Goal: Task Accomplishment & Management: Use online tool/utility

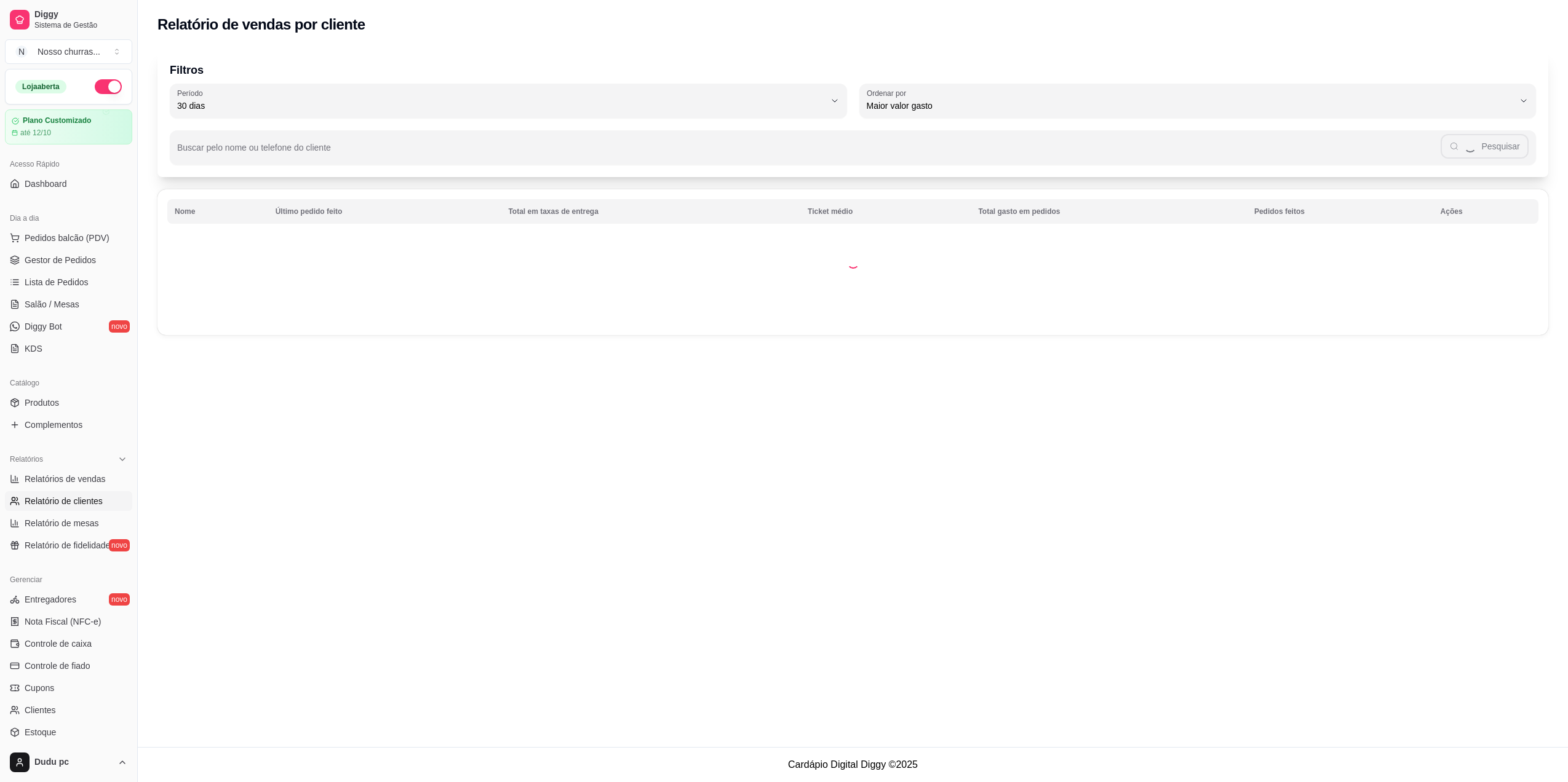
select select "30"
select select "HIGHEST_TOTAL_SPENT_WITH_ORDERS"
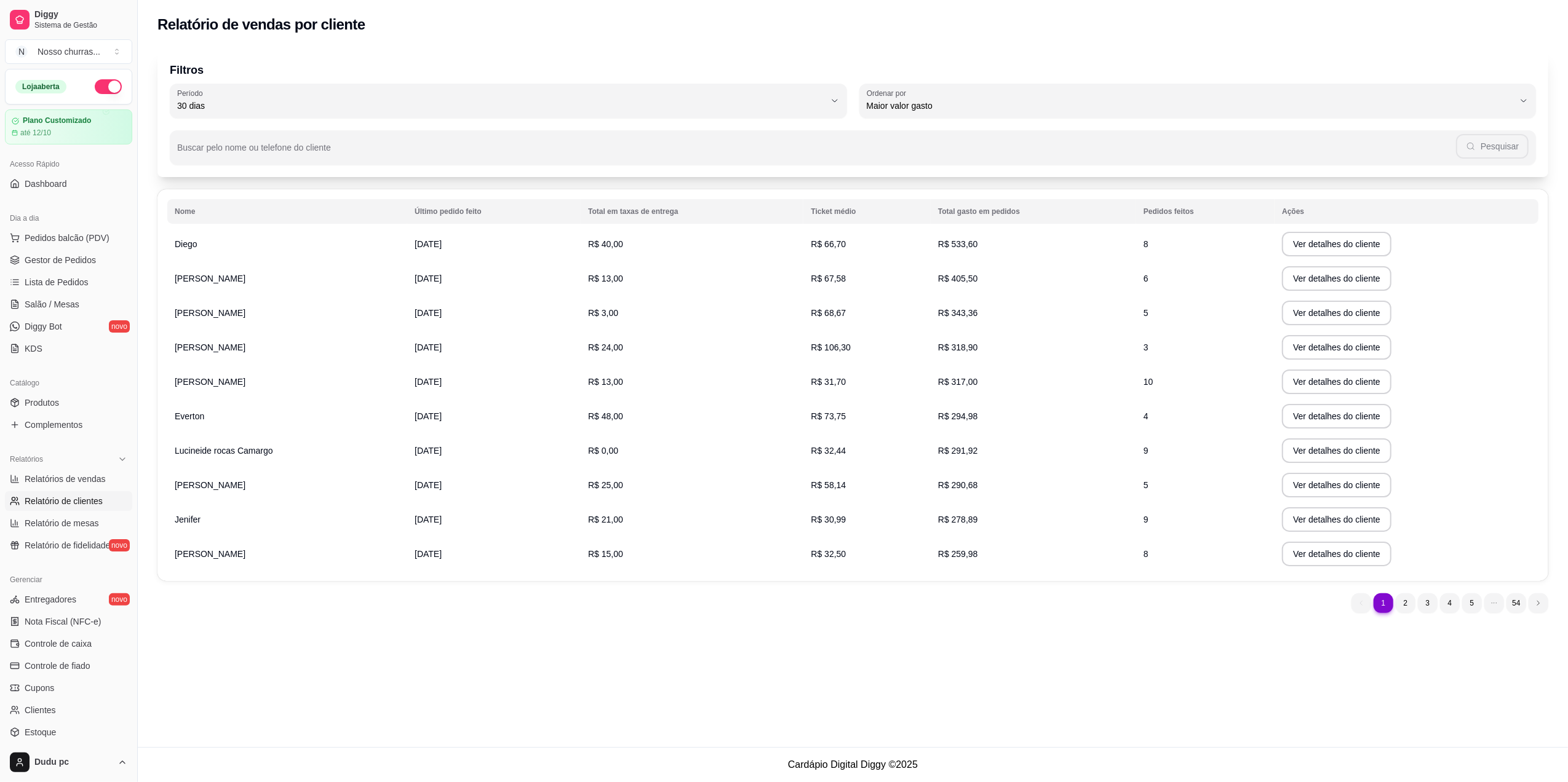
click at [960, 249] on span "R$ 533,60" at bounding box center [958, 244] width 40 height 10
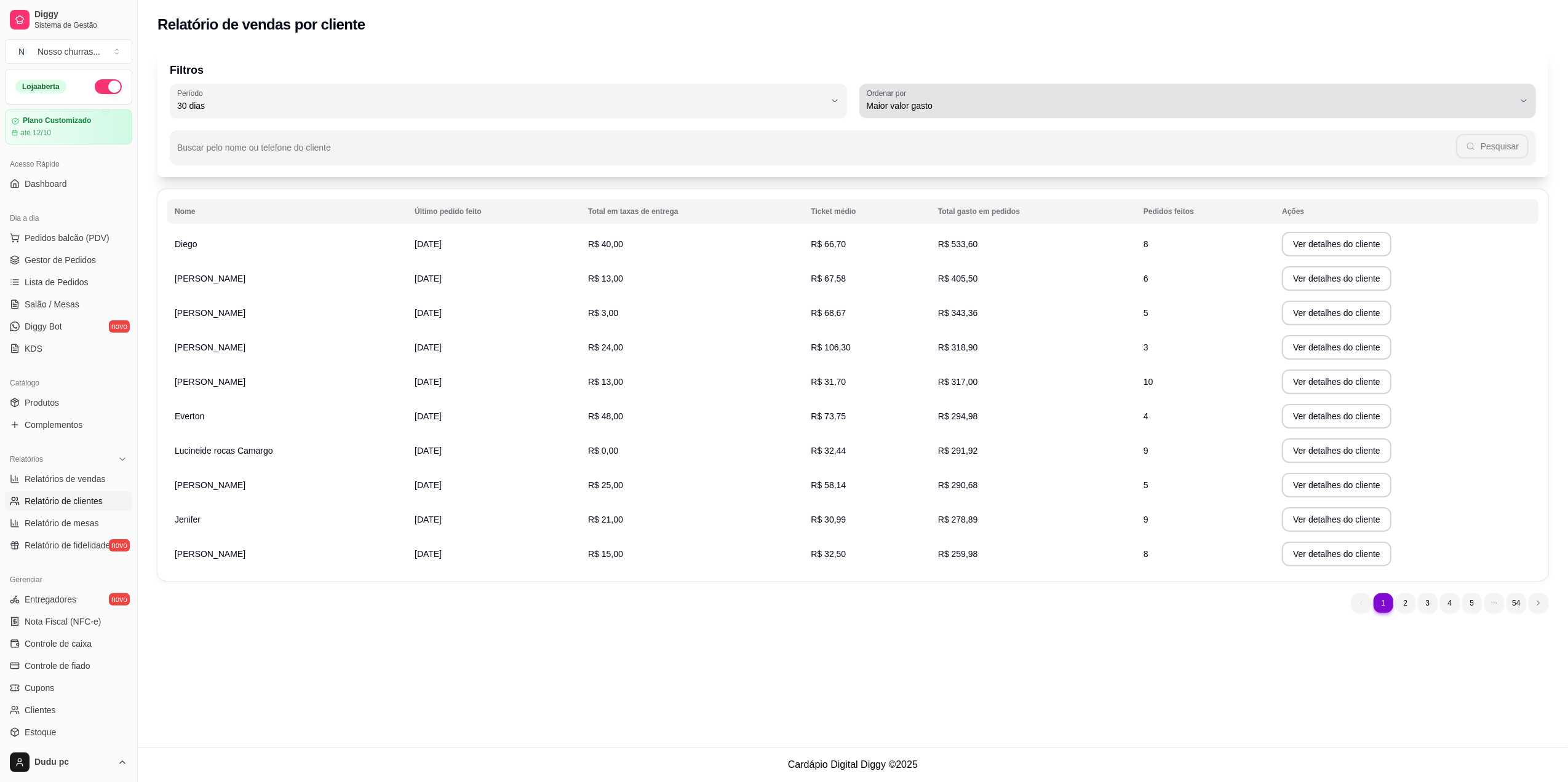
click at [997, 99] on span "Maior valor gasto" at bounding box center [1190, 106] width 648 height 13
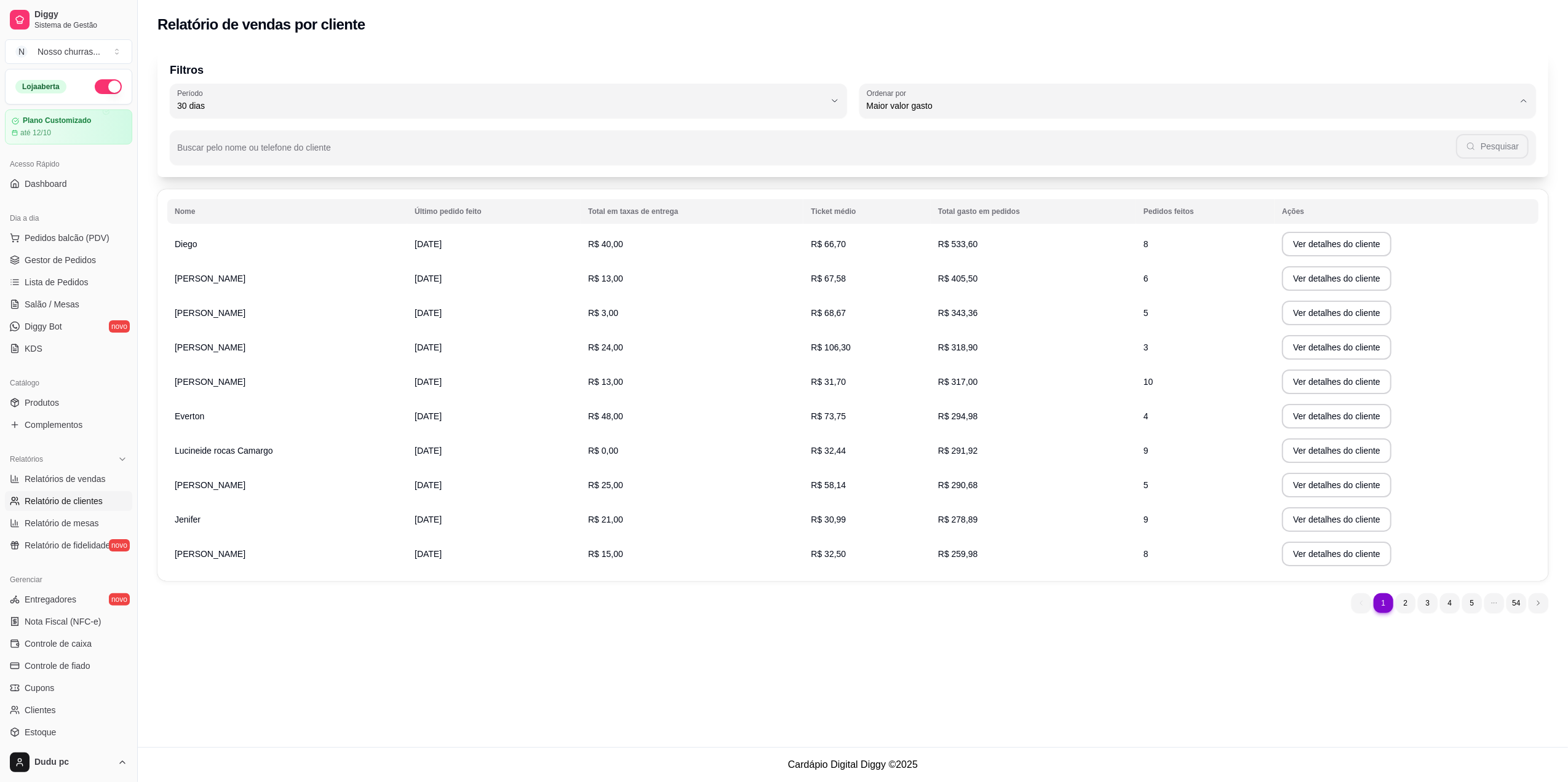
click at [940, 137] on span "Maior número de pedidos" at bounding box center [1192, 135] width 619 height 12
type input "HIGHEST_ORDER_COUNT"
select select "HIGHEST_ORDER_COUNT"
click at [70, 264] on span "Gestor de Pedidos" at bounding box center [60, 260] width 71 height 13
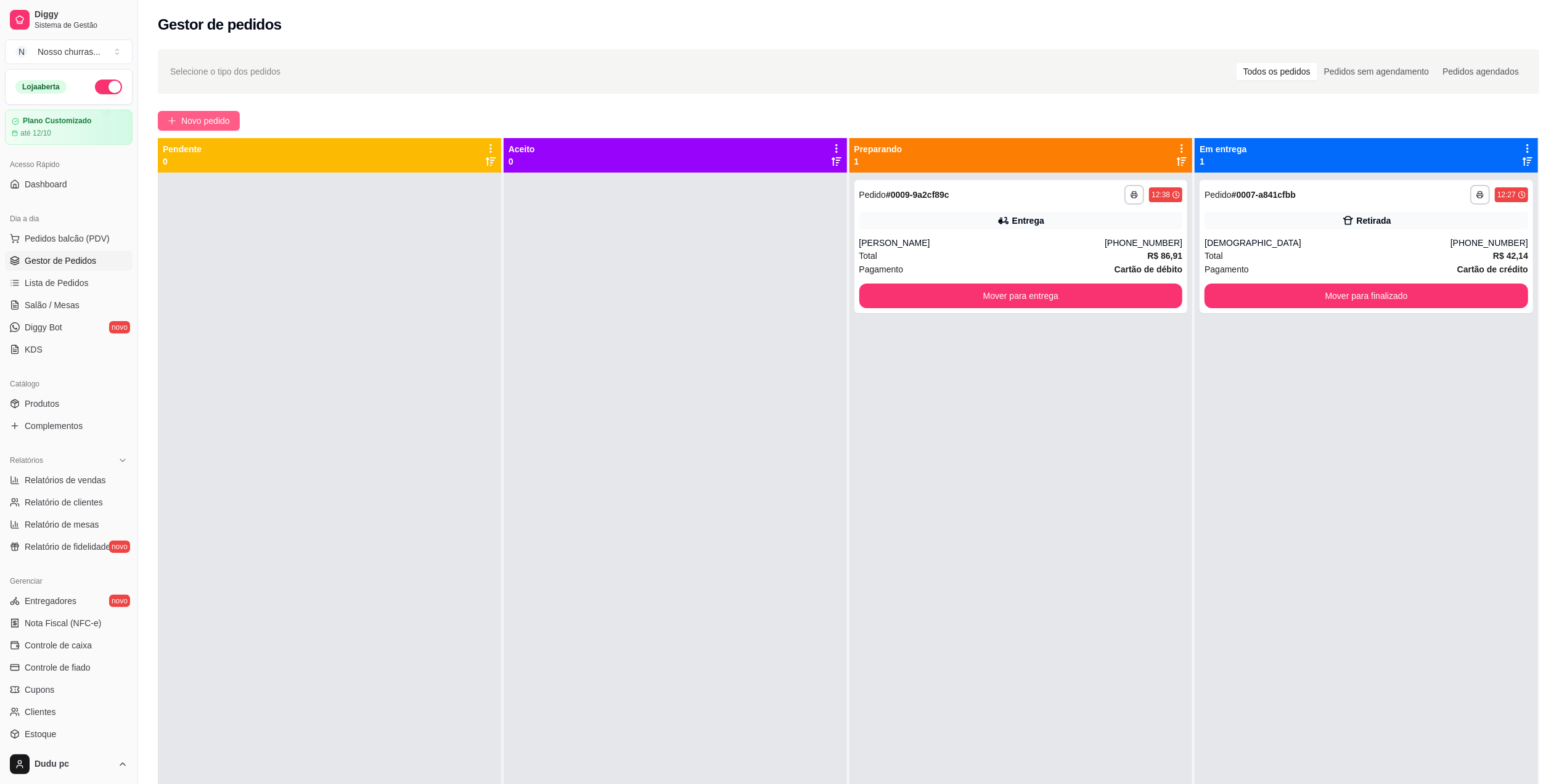
click at [180, 119] on button "Novo pedido" at bounding box center [199, 120] width 82 height 20
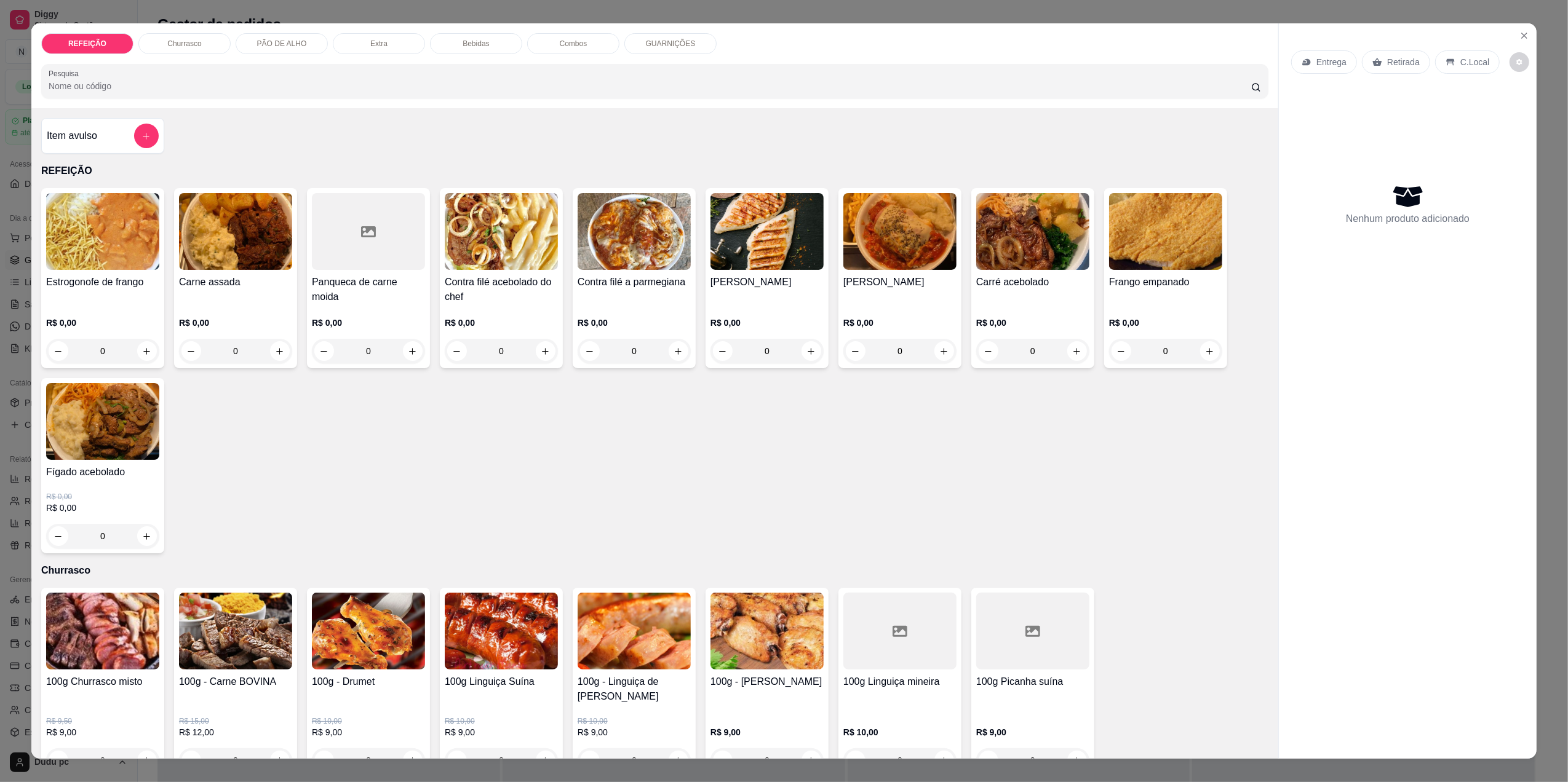
click at [1199, 357] on div "0" at bounding box center [1166, 350] width 113 height 25
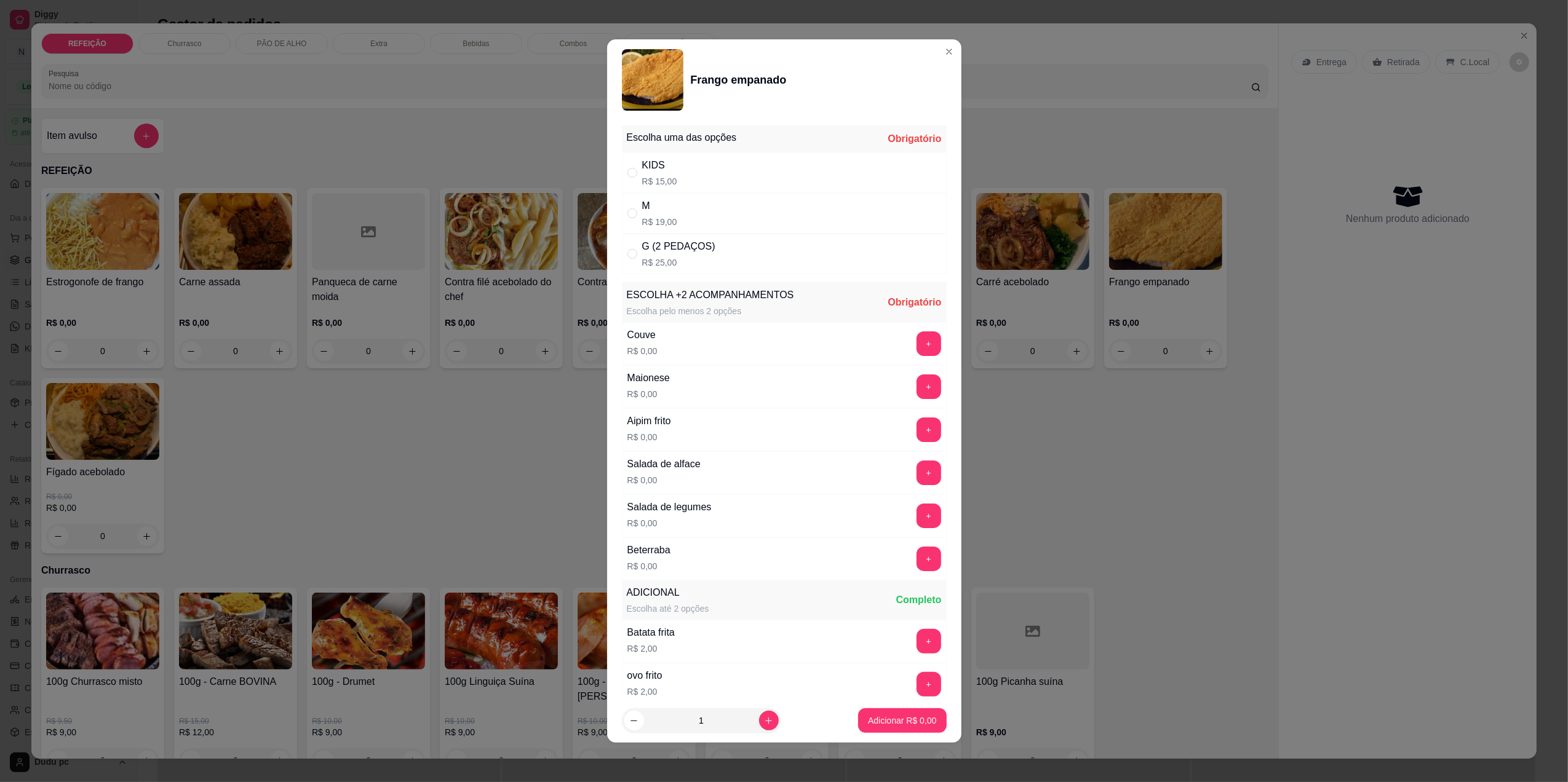
click at [764, 202] on div "M R$ 19,00" at bounding box center [784, 213] width 325 height 40
radio input "true"
click at [917, 477] on button "+" at bounding box center [928, 473] width 24 height 24
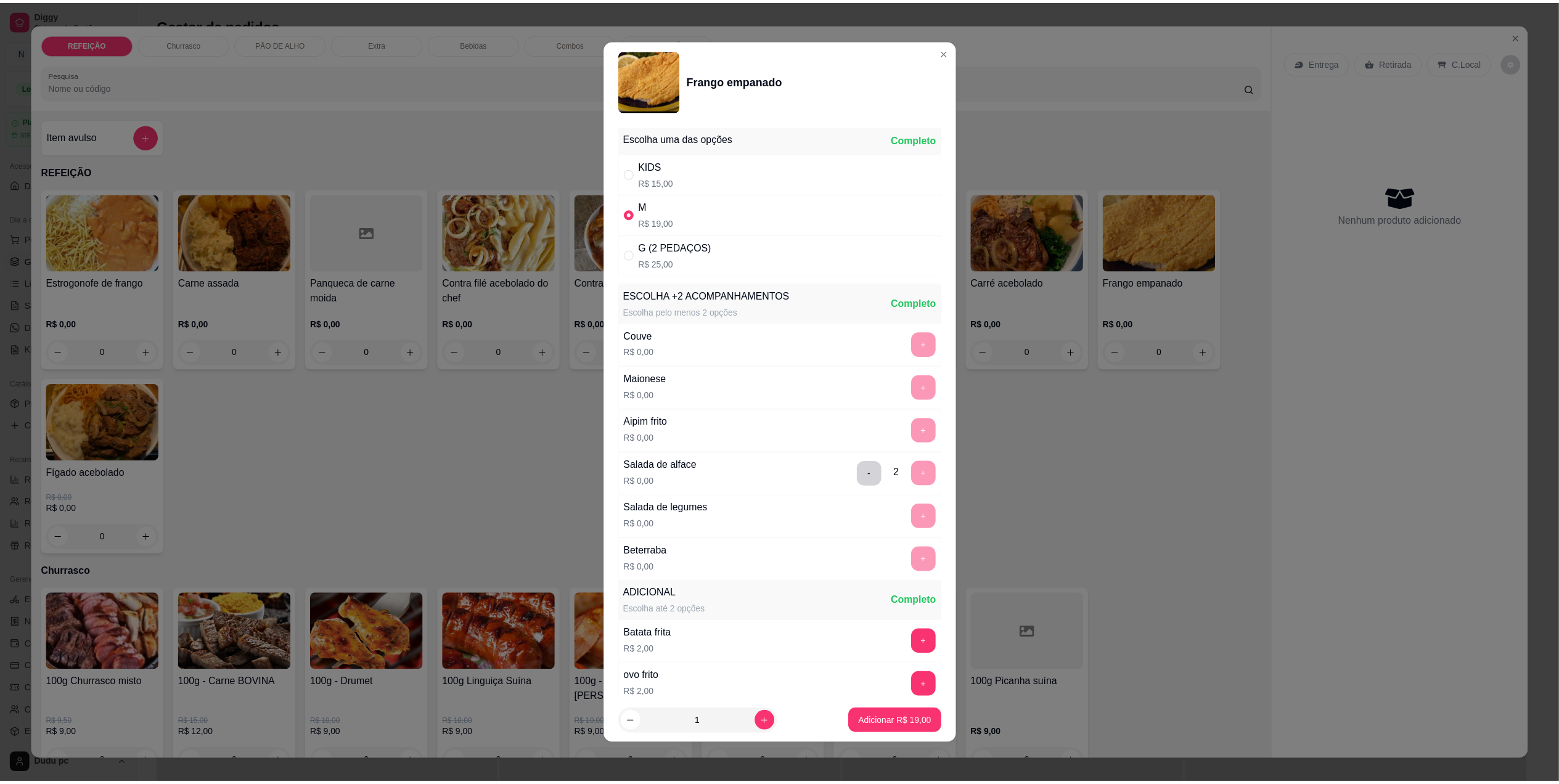
scroll to position [105, 0]
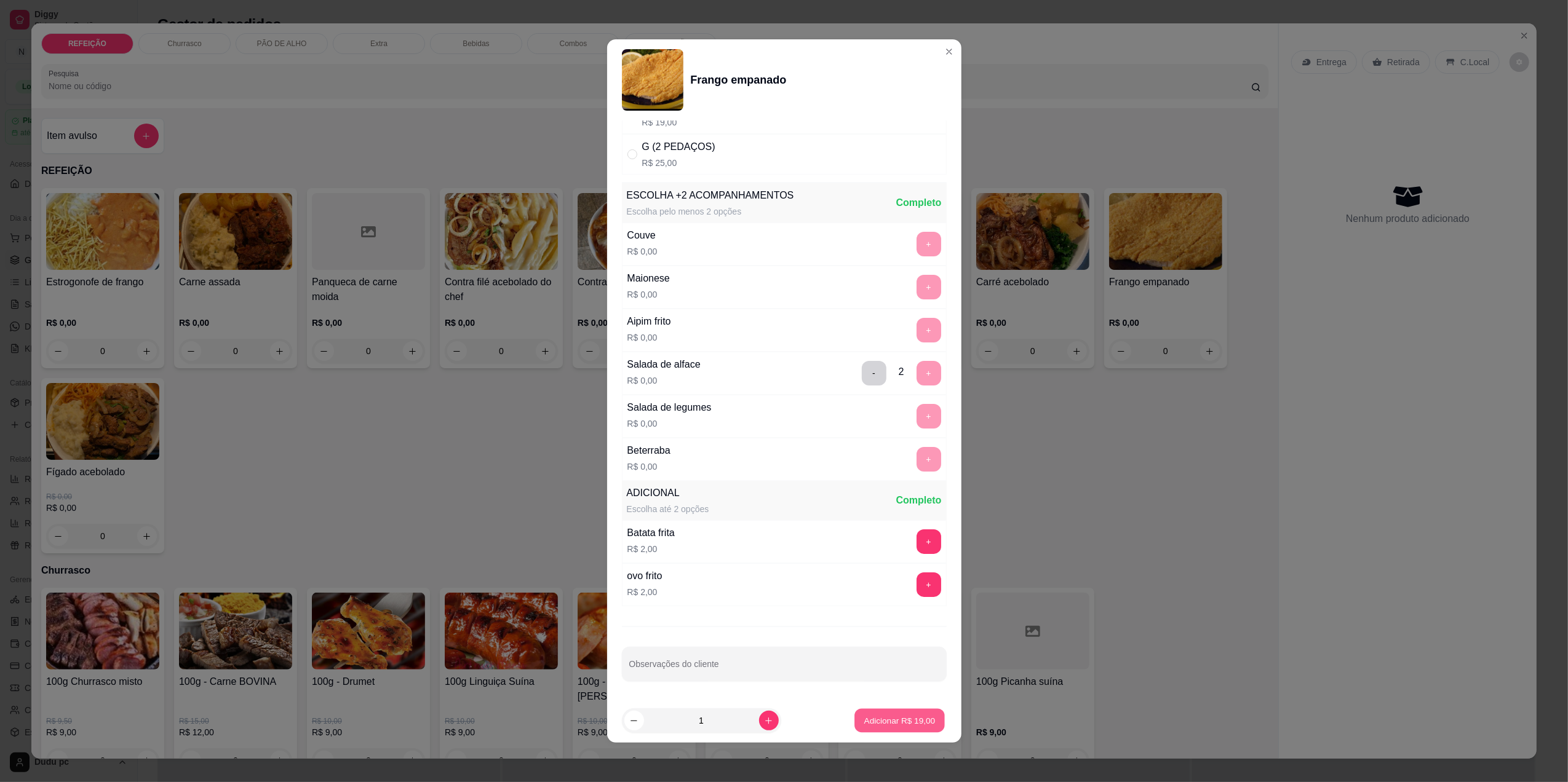
click at [864, 715] on p "Adicionar R$ 19,00" at bounding box center [900, 720] width 71 height 12
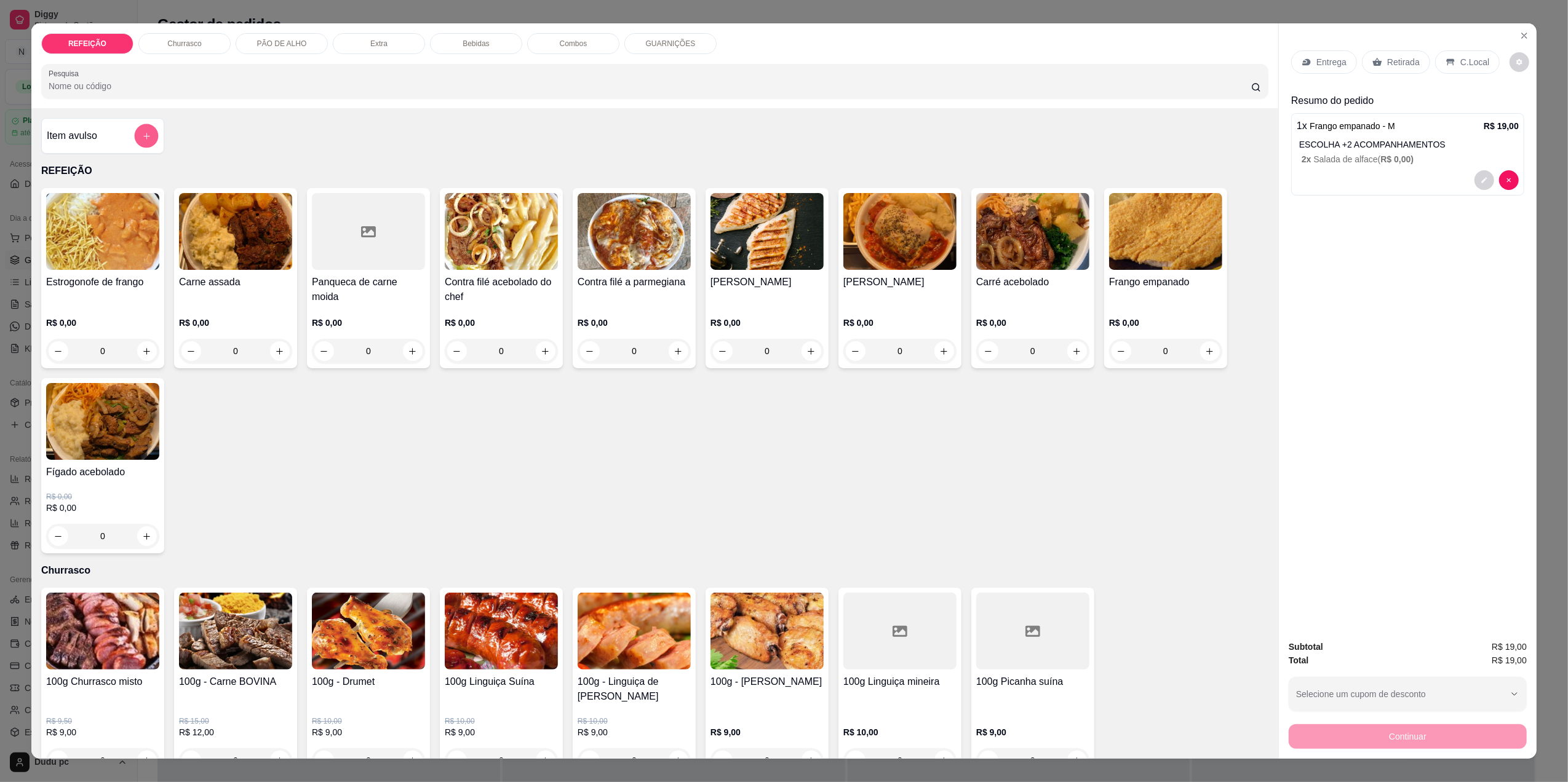
click at [142, 134] on icon "add-separate-item" at bounding box center [147, 136] width 9 height 9
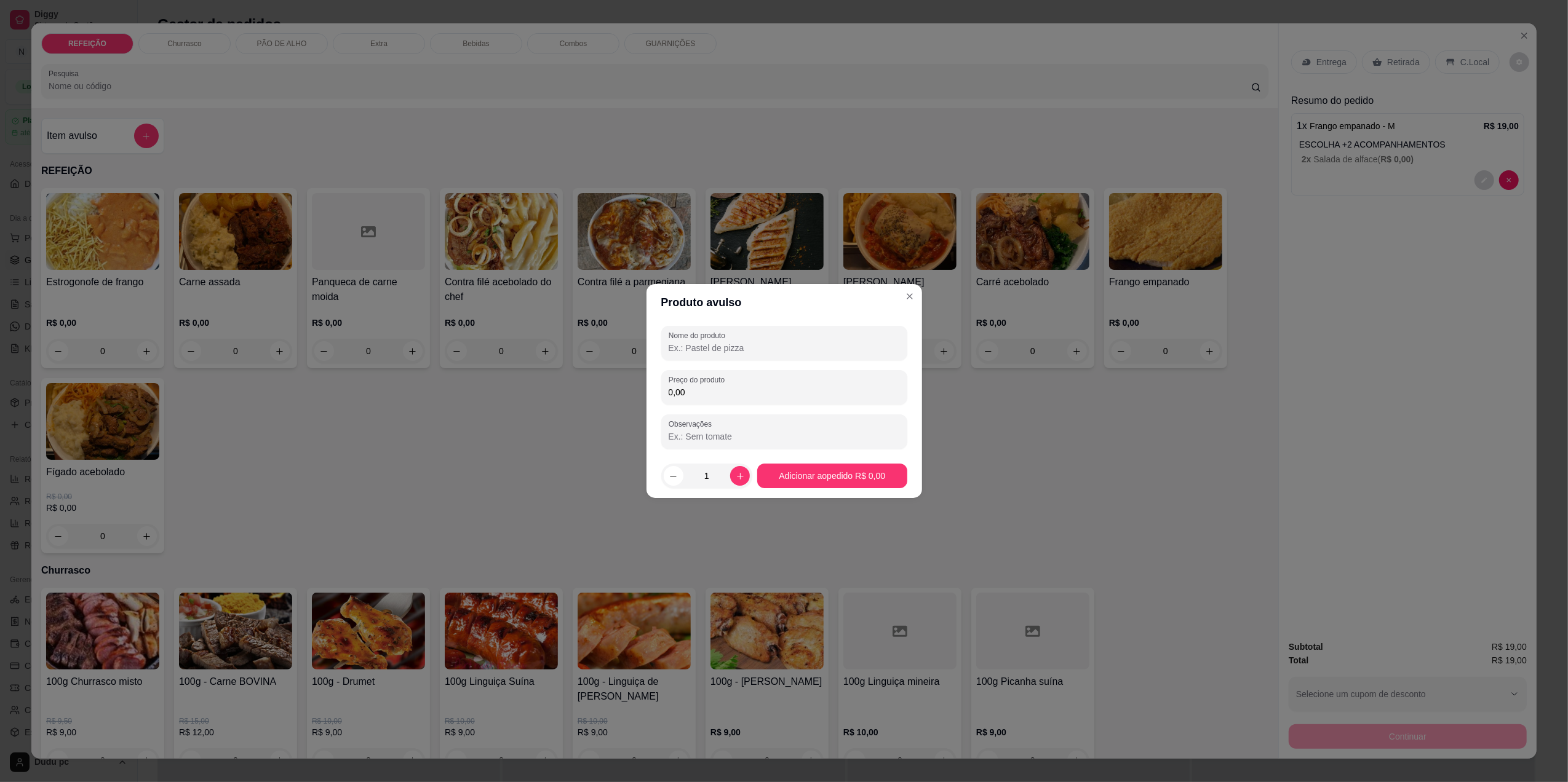
click at [726, 347] on input "Nome do produto" at bounding box center [784, 348] width 231 height 13
type input "1"
type input "s"
type input "Suco de limão - COPO"
click at [728, 398] on div "0,00" at bounding box center [784, 387] width 231 height 25
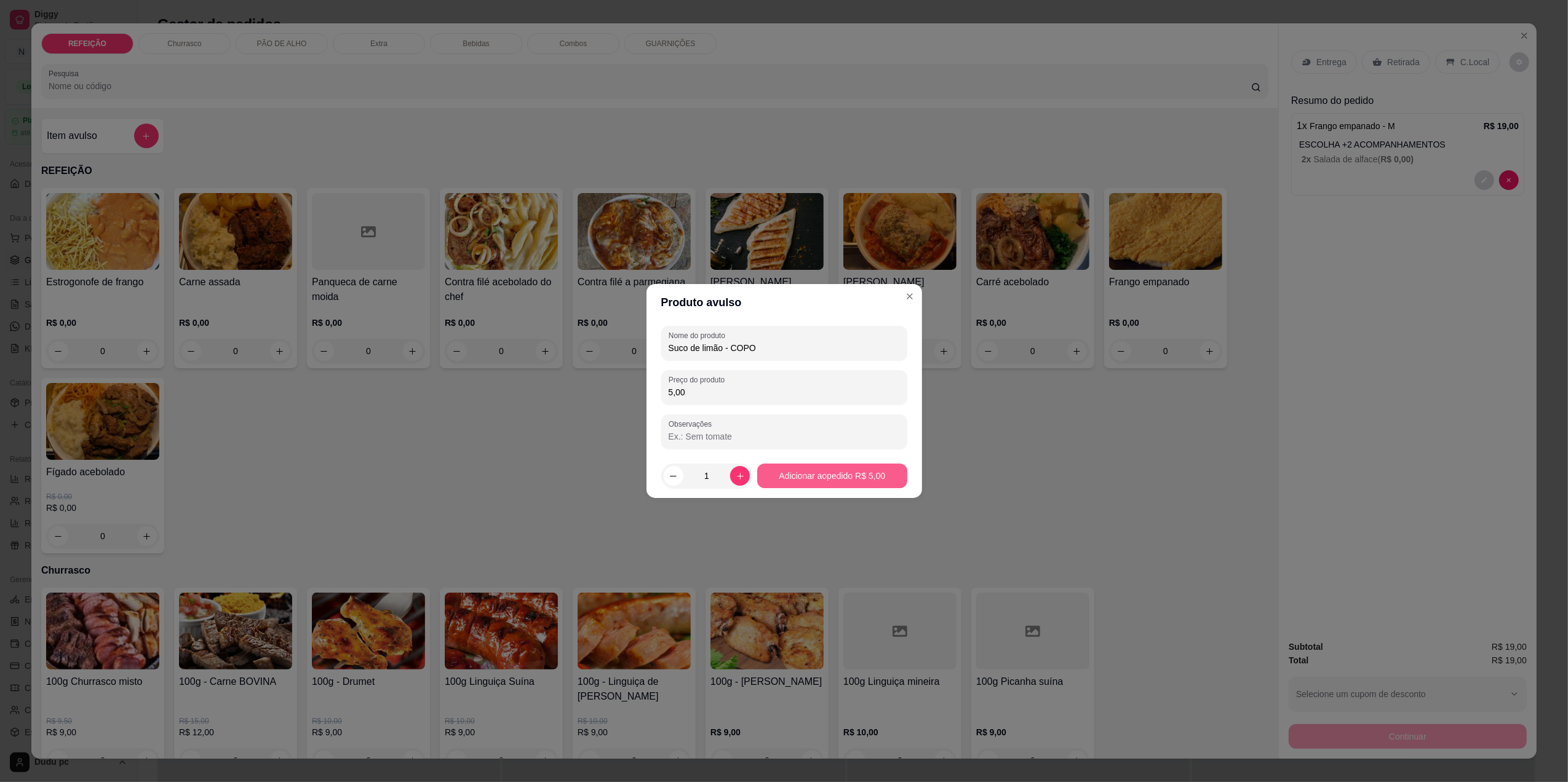
type input "5,00"
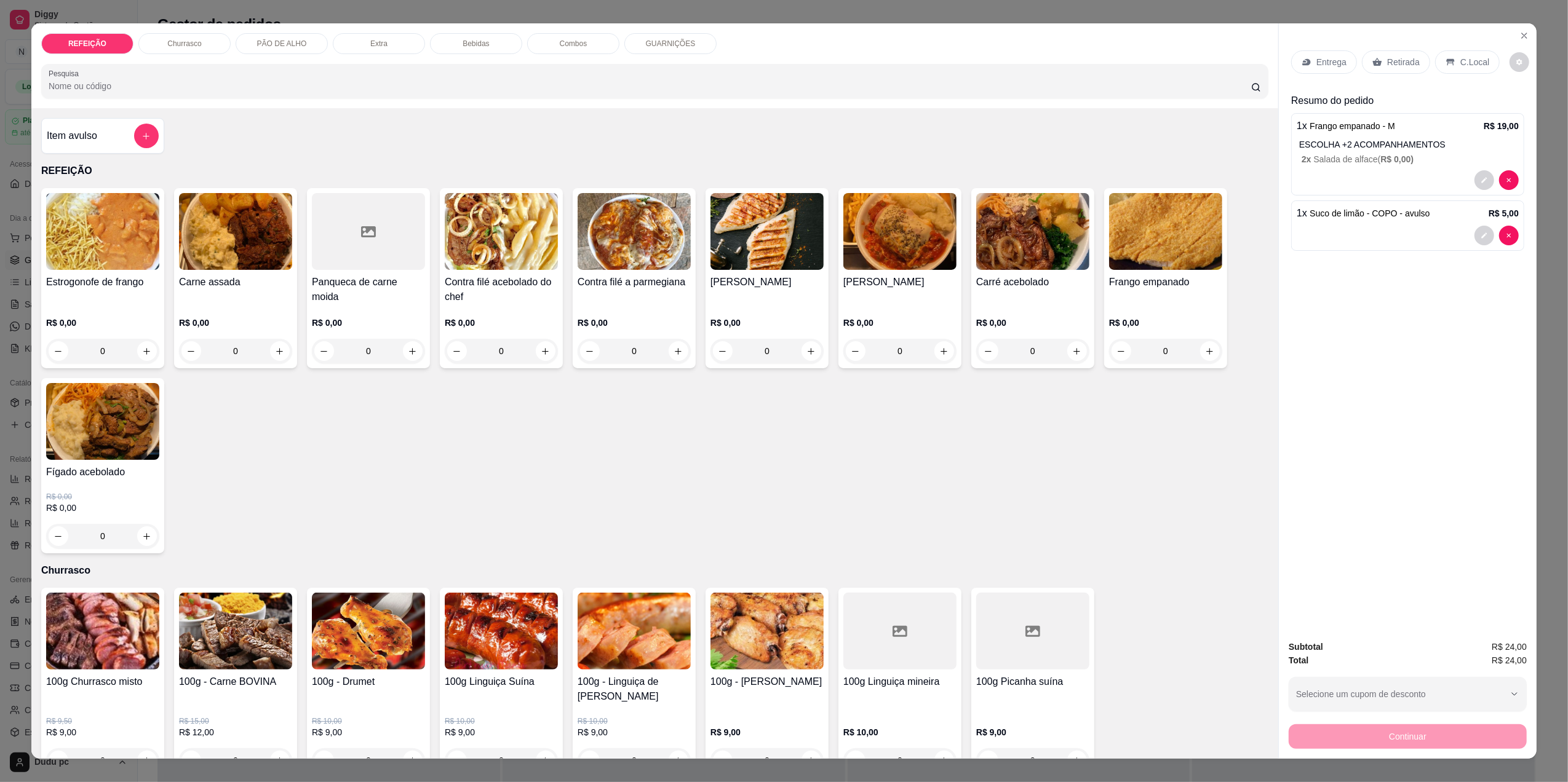
click at [1462, 64] on p "C.Local" at bounding box center [1475, 62] width 29 height 13
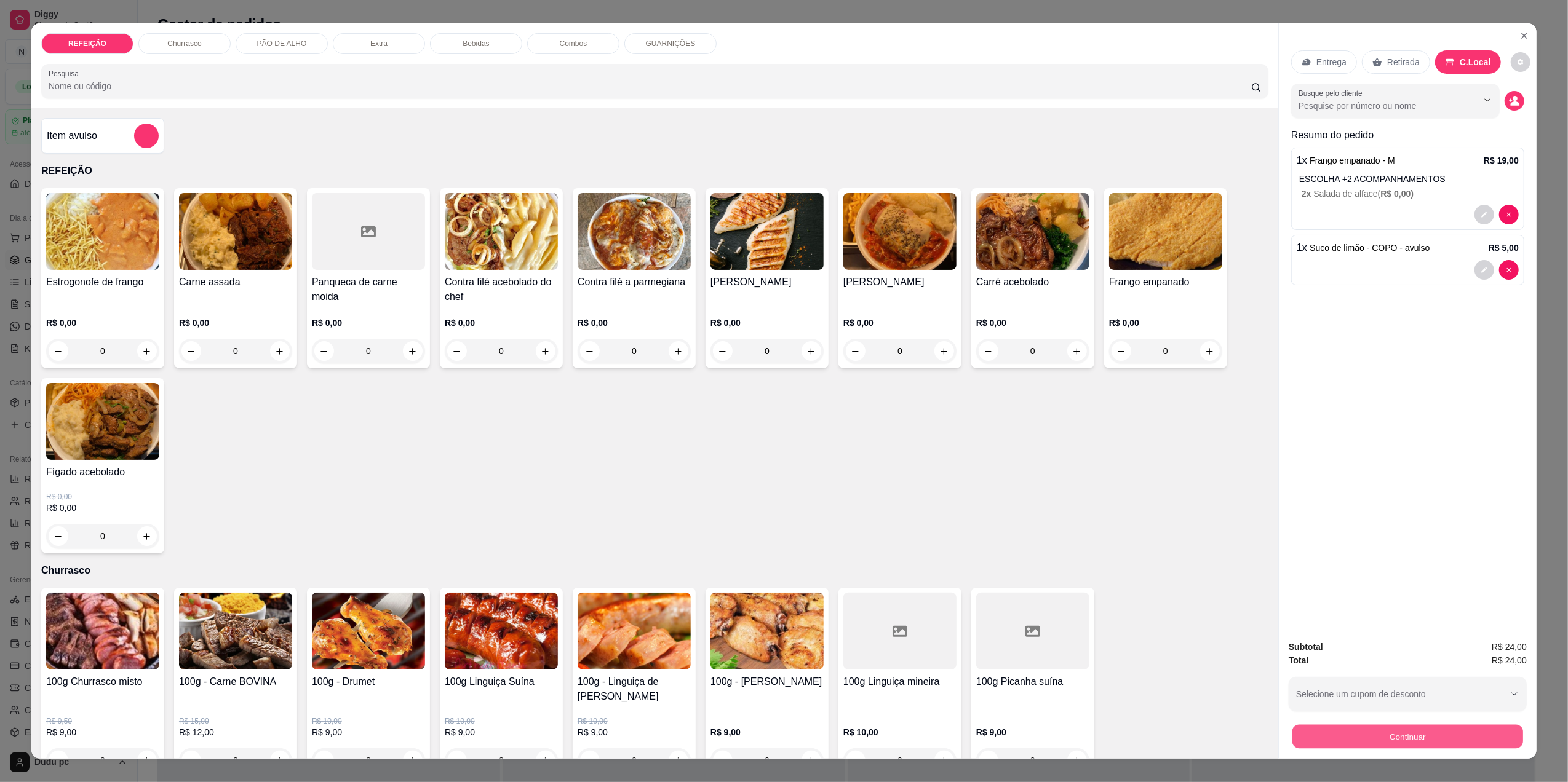
click at [1388, 727] on button "Continuar" at bounding box center [1407, 736] width 230 height 24
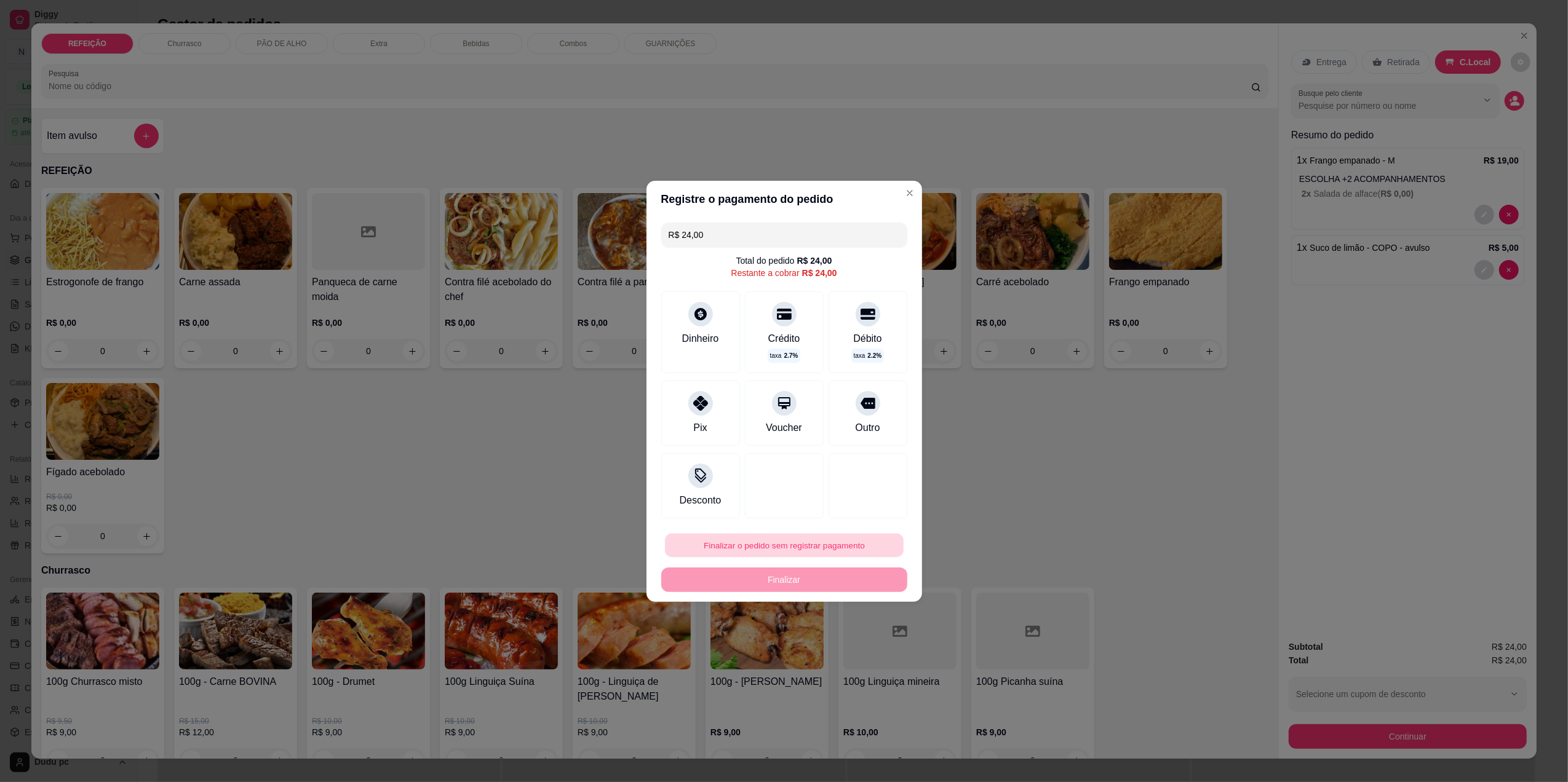
click at [762, 549] on button "Finalizar o pedido sem registrar pagamento" at bounding box center [784, 545] width 239 height 24
click at [847, 656] on button "Confirmar" at bounding box center [859, 646] width 45 height 19
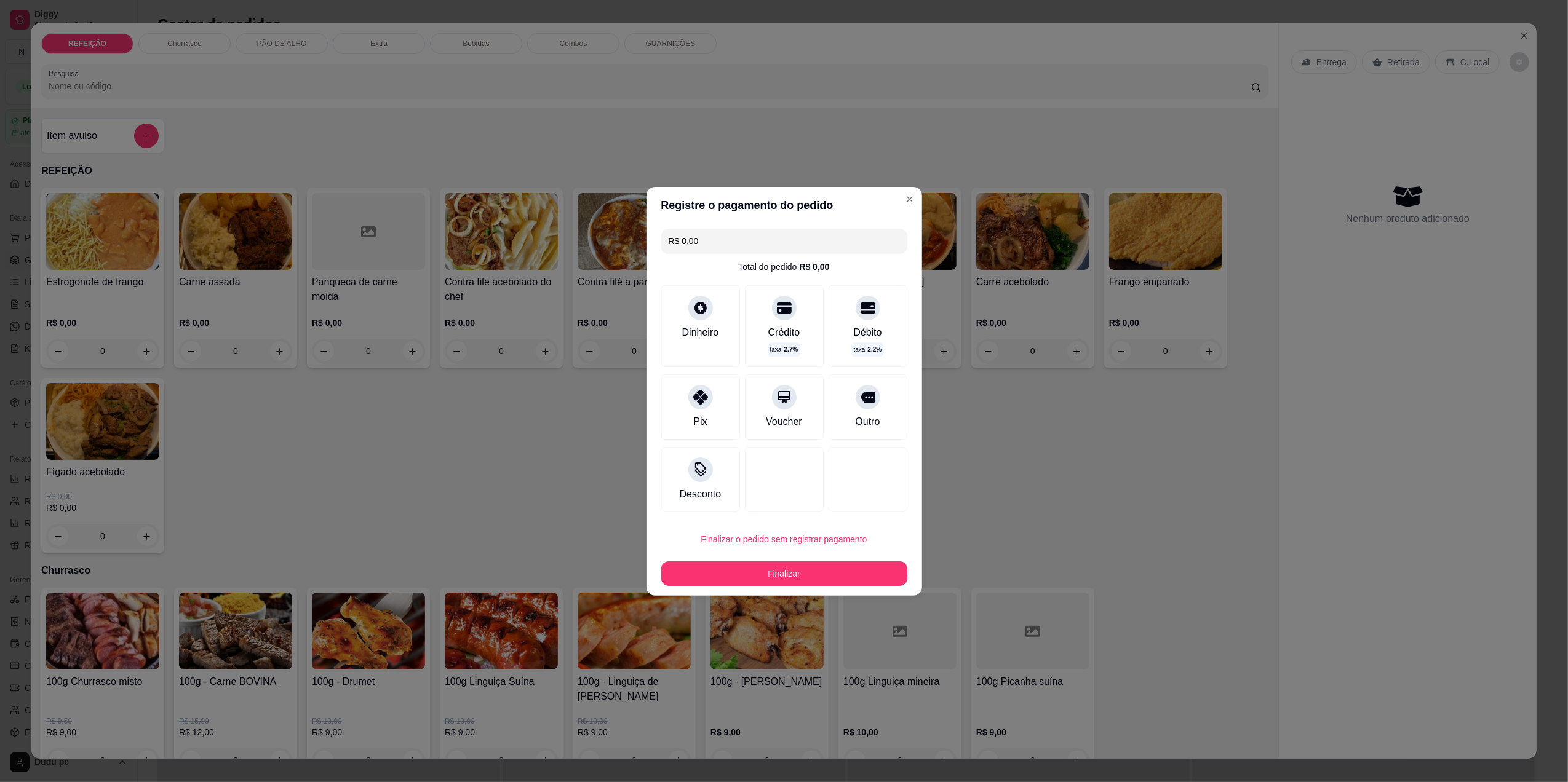
type input "R$ 0,00"
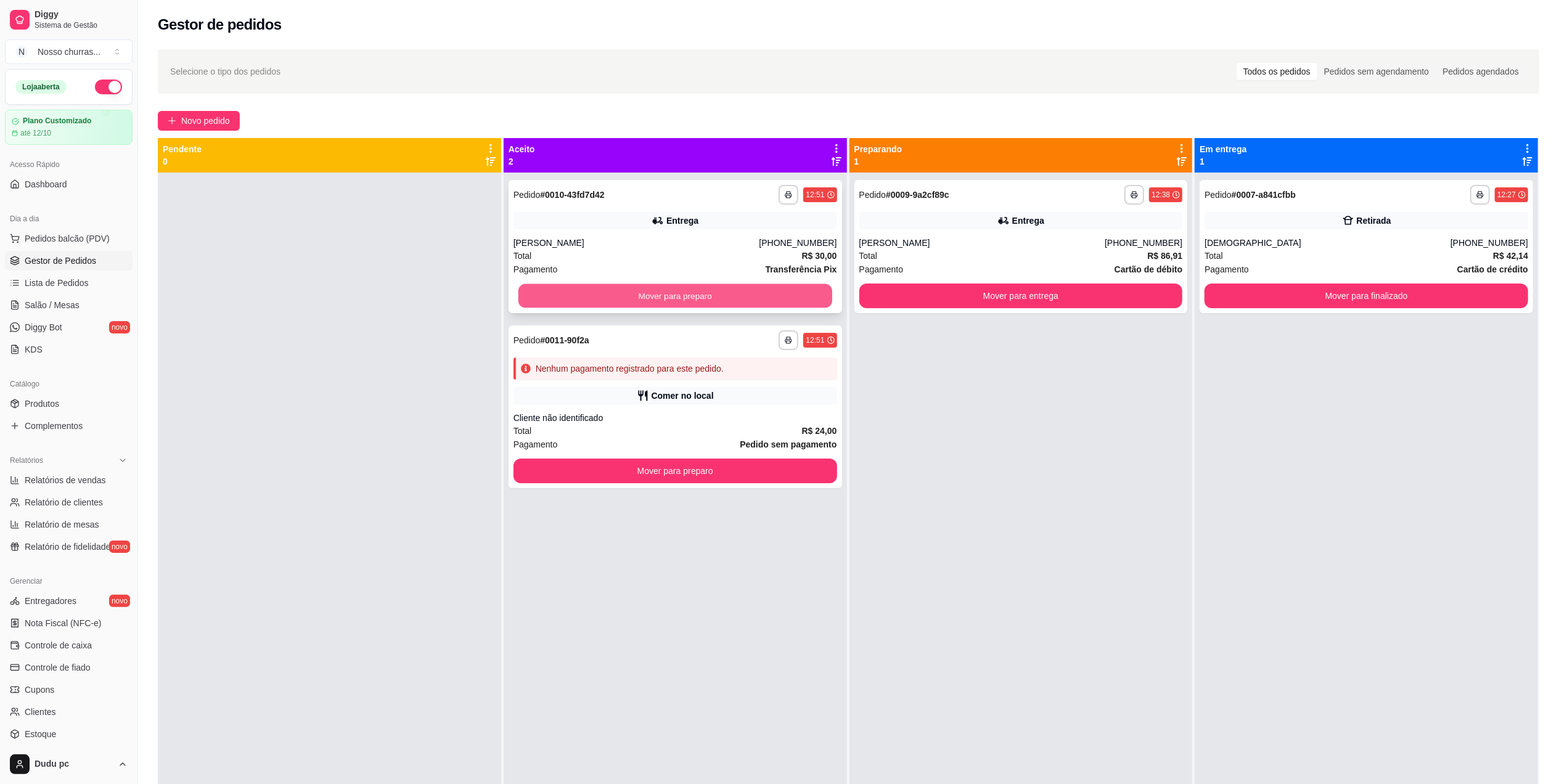
click at [807, 305] on button "Mover para preparo" at bounding box center [675, 296] width 314 height 24
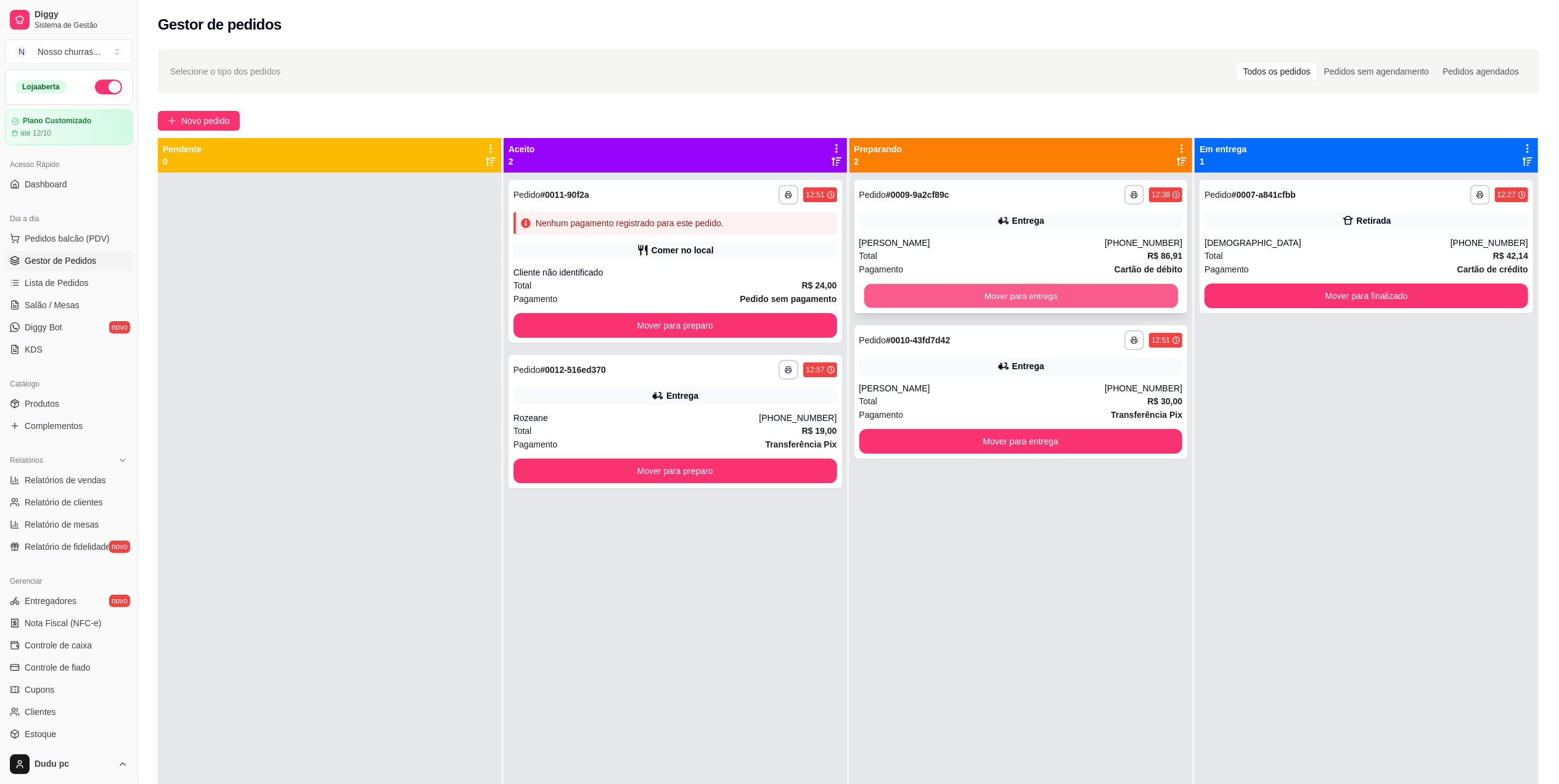
click at [1004, 293] on button "Mover para entrega" at bounding box center [1020, 296] width 314 height 24
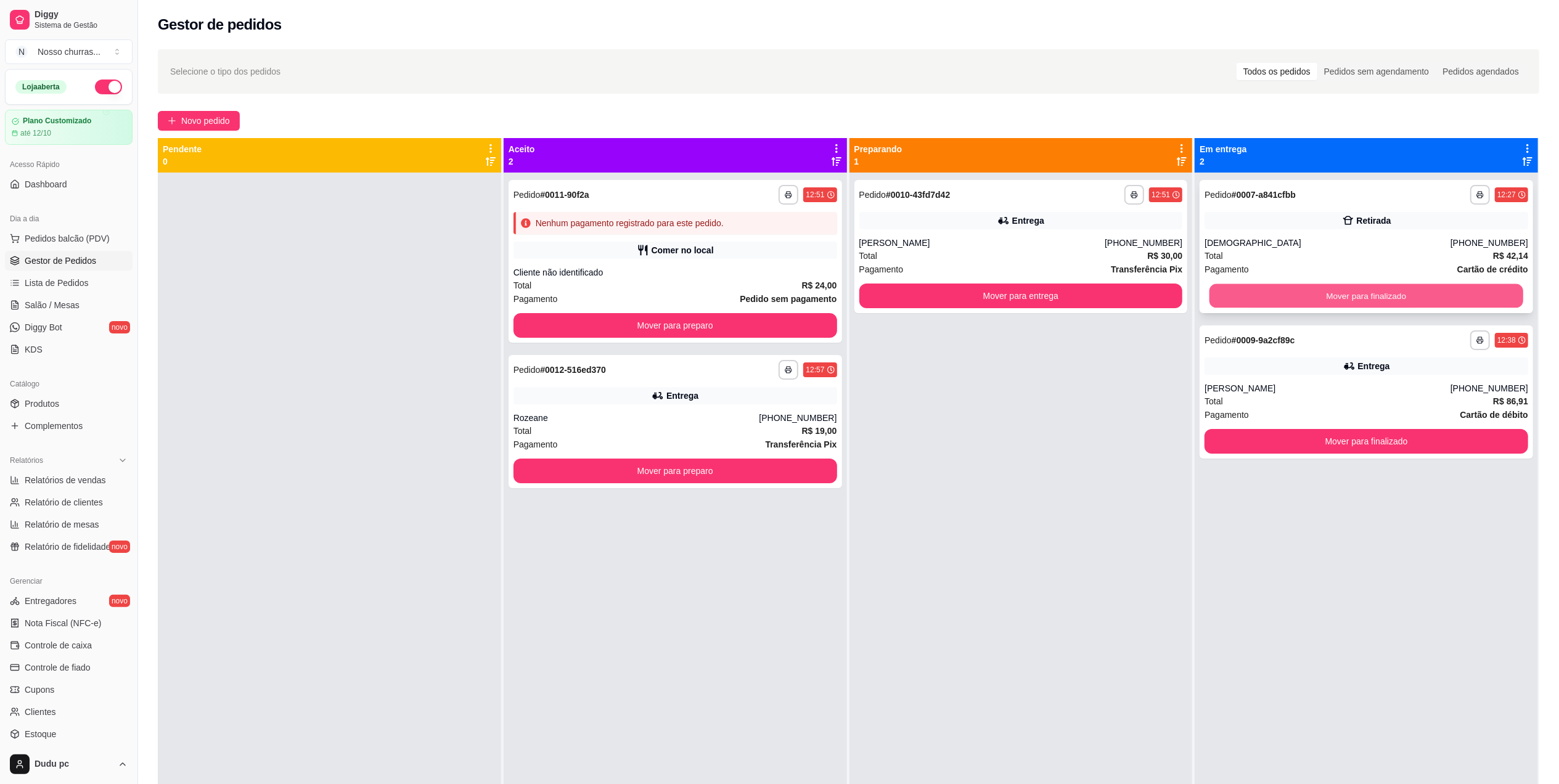
click at [1309, 295] on button "Mover para finalizado" at bounding box center [1366, 296] width 314 height 24
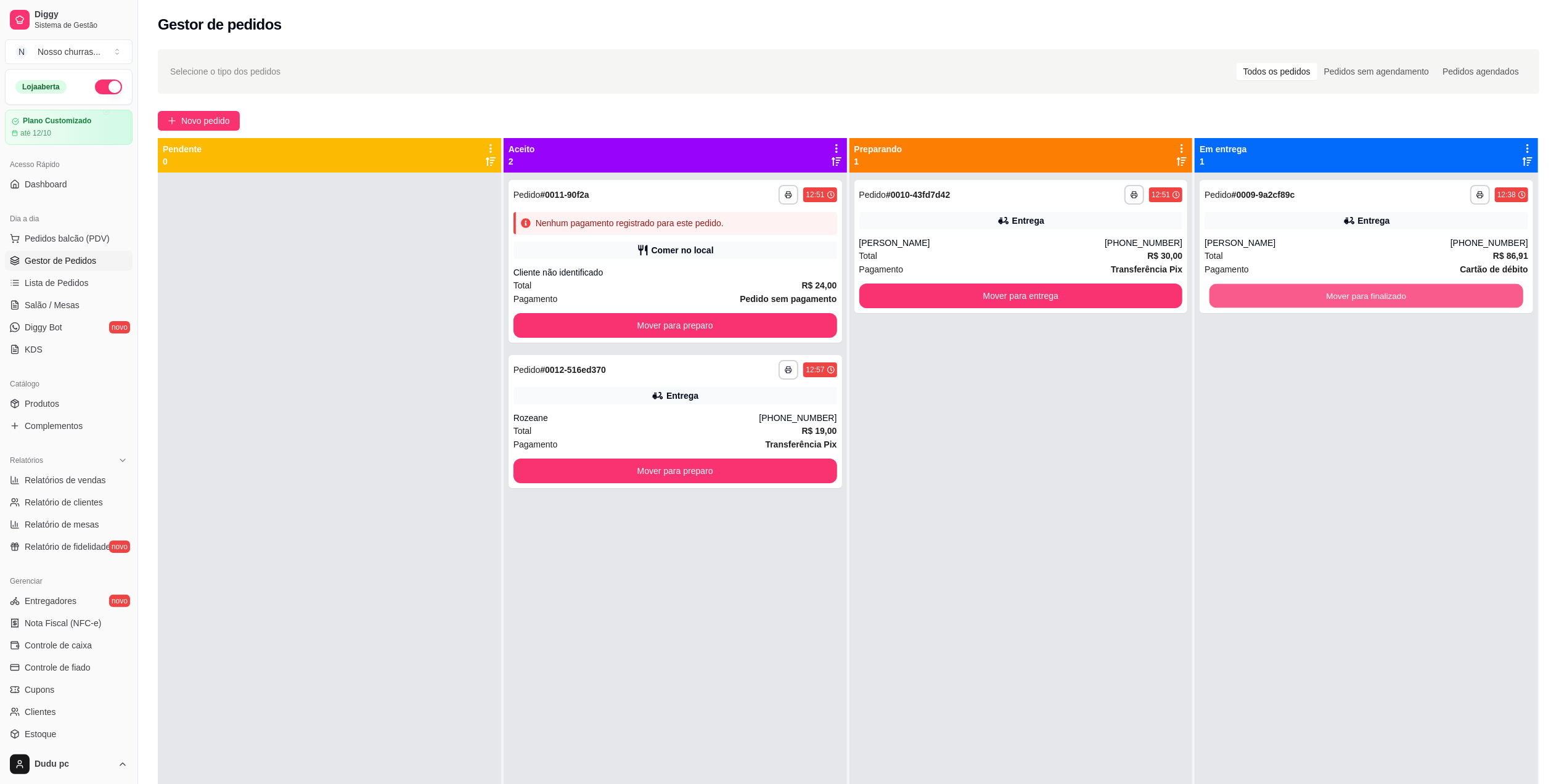
click at [1309, 295] on button "Mover para finalizado" at bounding box center [1366, 296] width 314 height 24
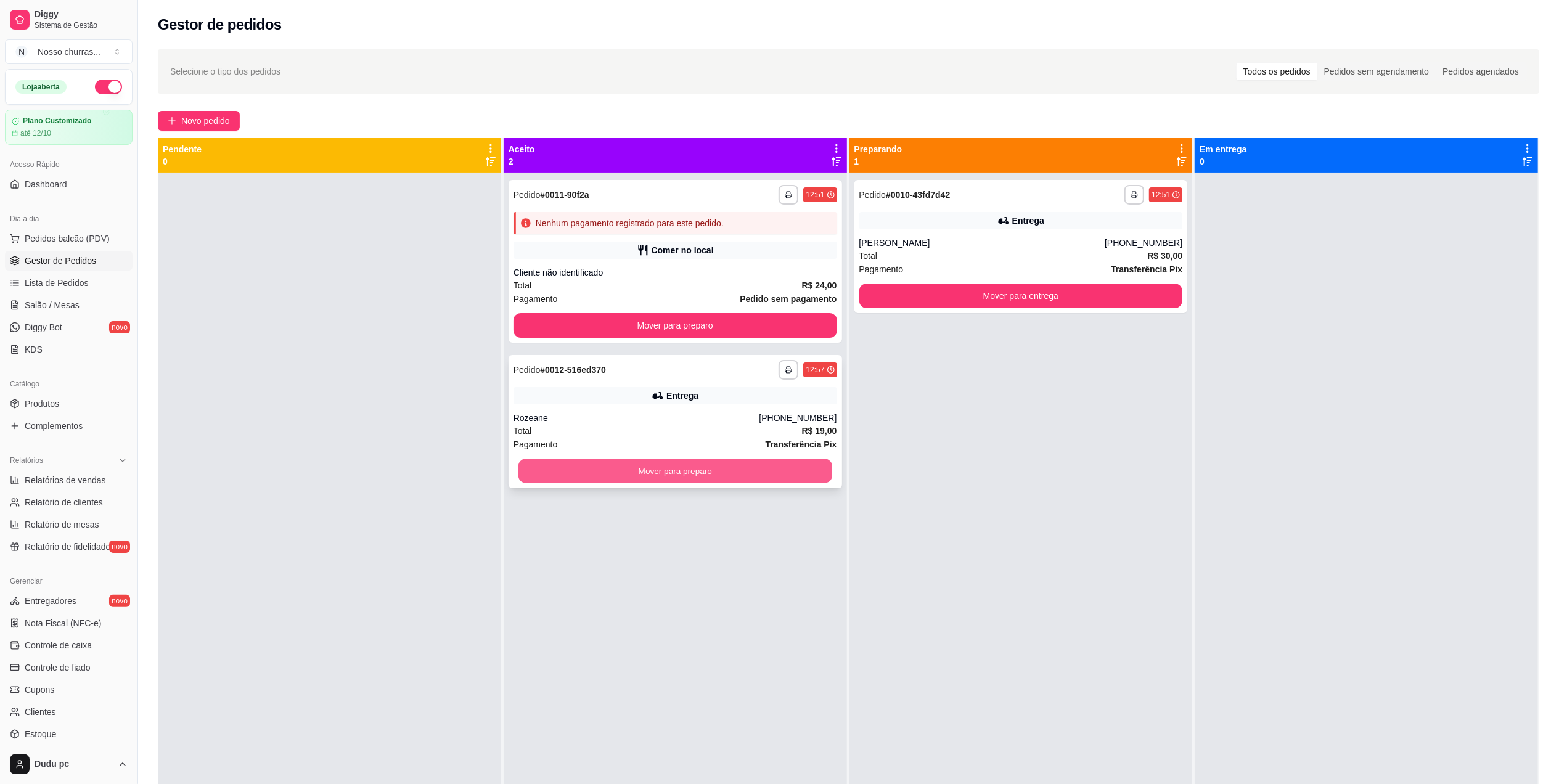
click at [811, 472] on button "Mover para preparo" at bounding box center [675, 471] width 314 height 24
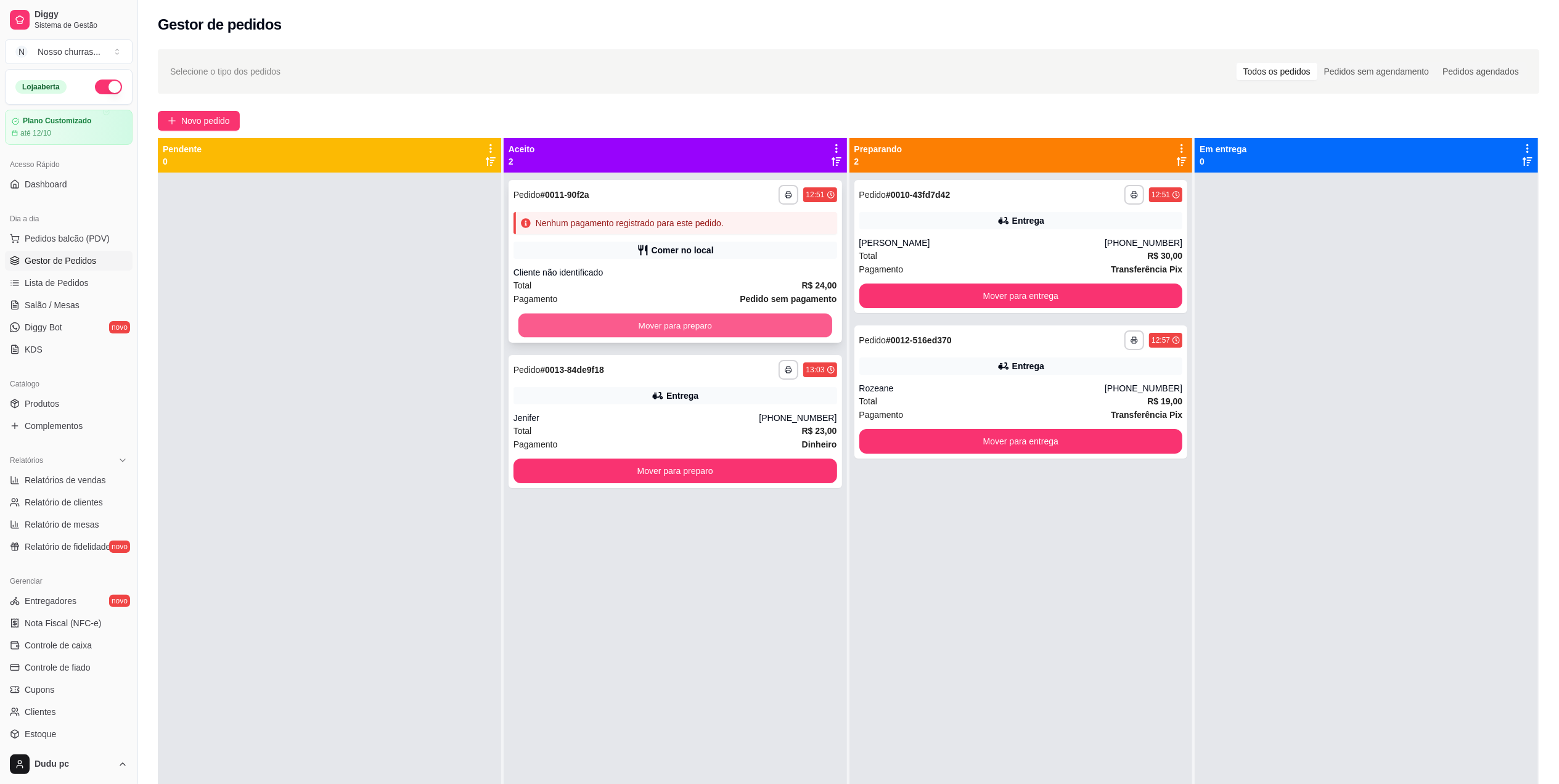
click at [765, 321] on button "Mover para preparo" at bounding box center [675, 325] width 314 height 24
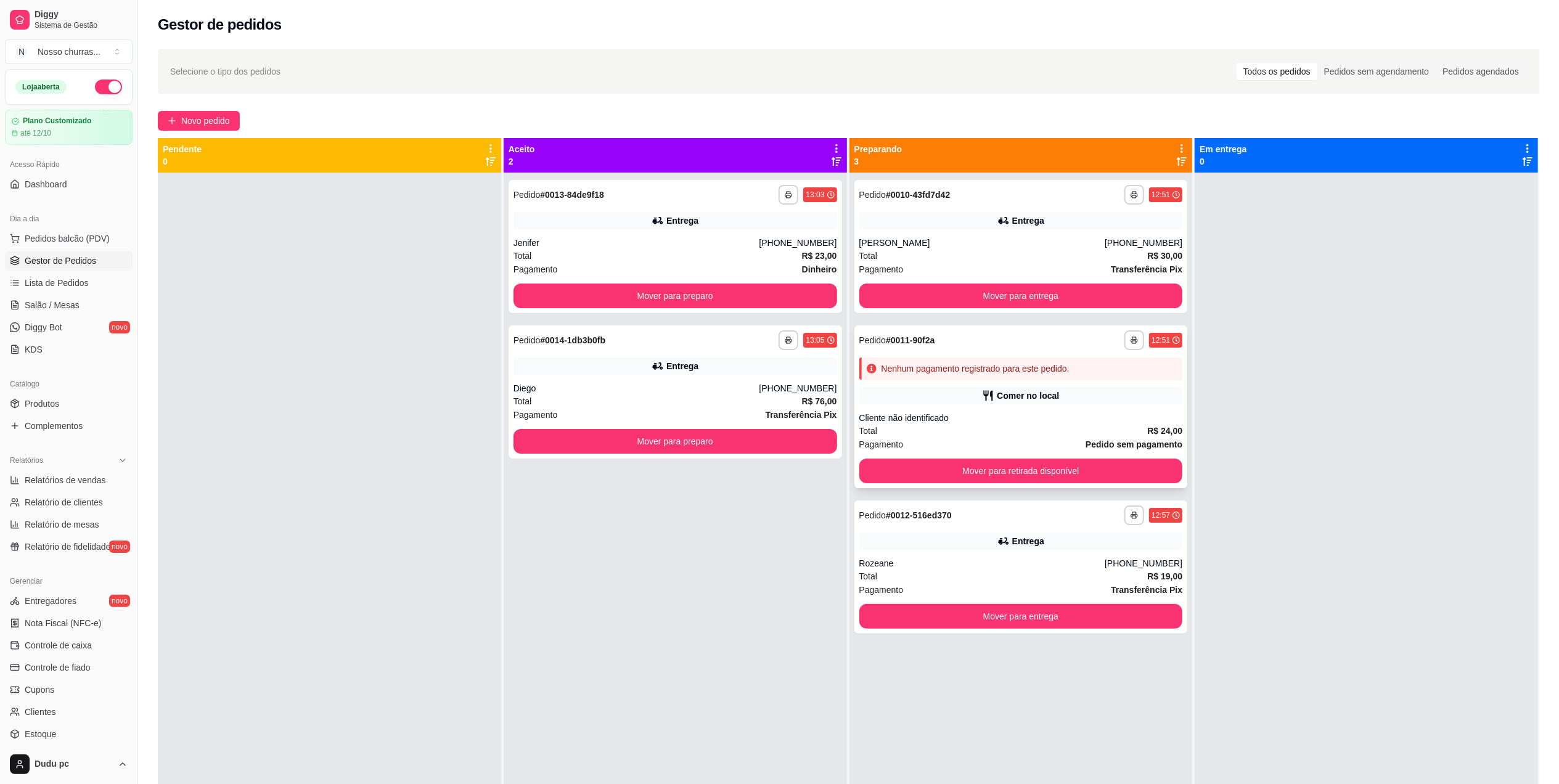
click at [977, 457] on div "**********" at bounding box center [1021, 407] width 334 height 163
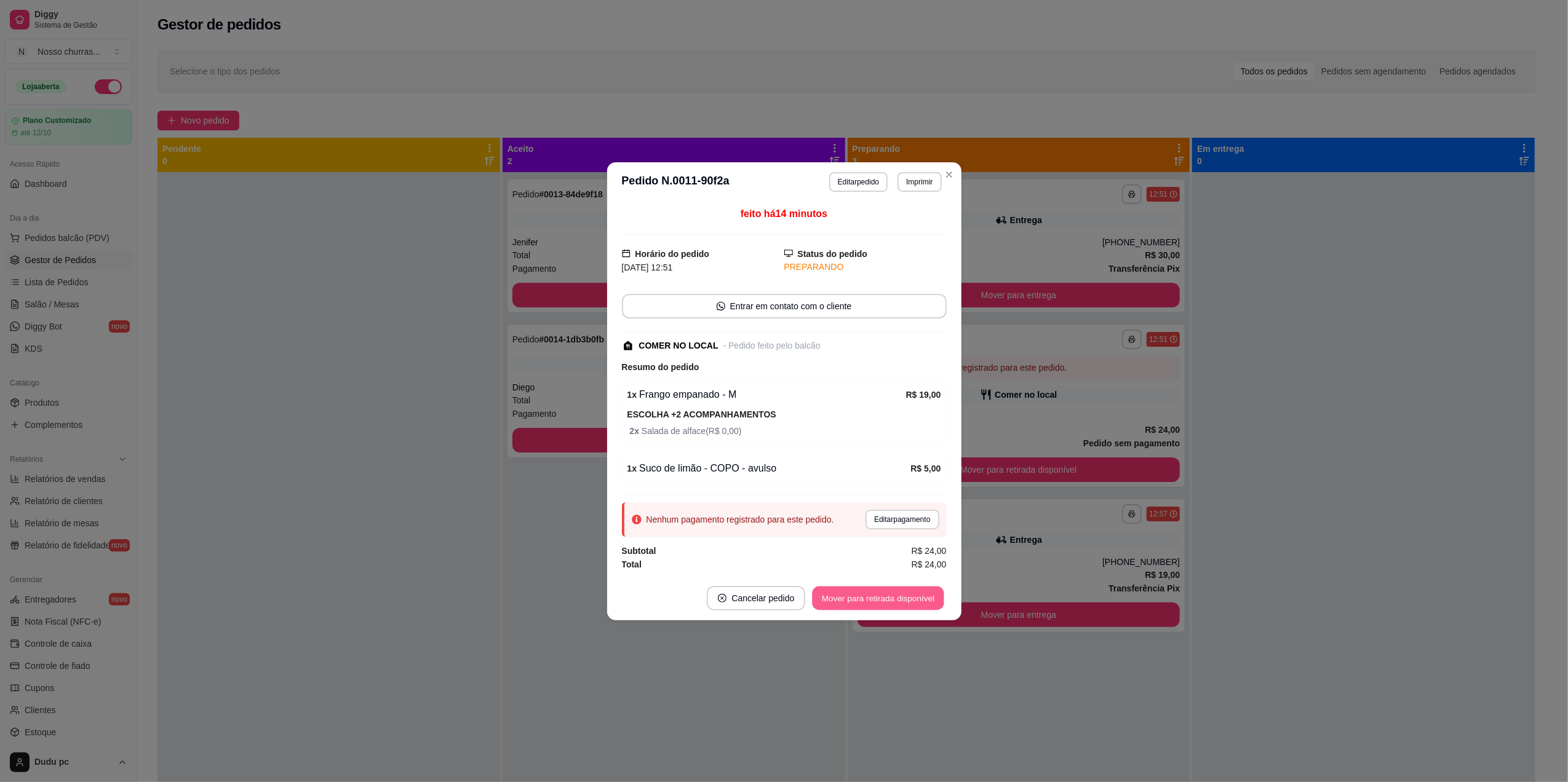
click at [884, 603] on button "Mover para retirada disponível" at bounding box center [878, 598] width 132 height 24
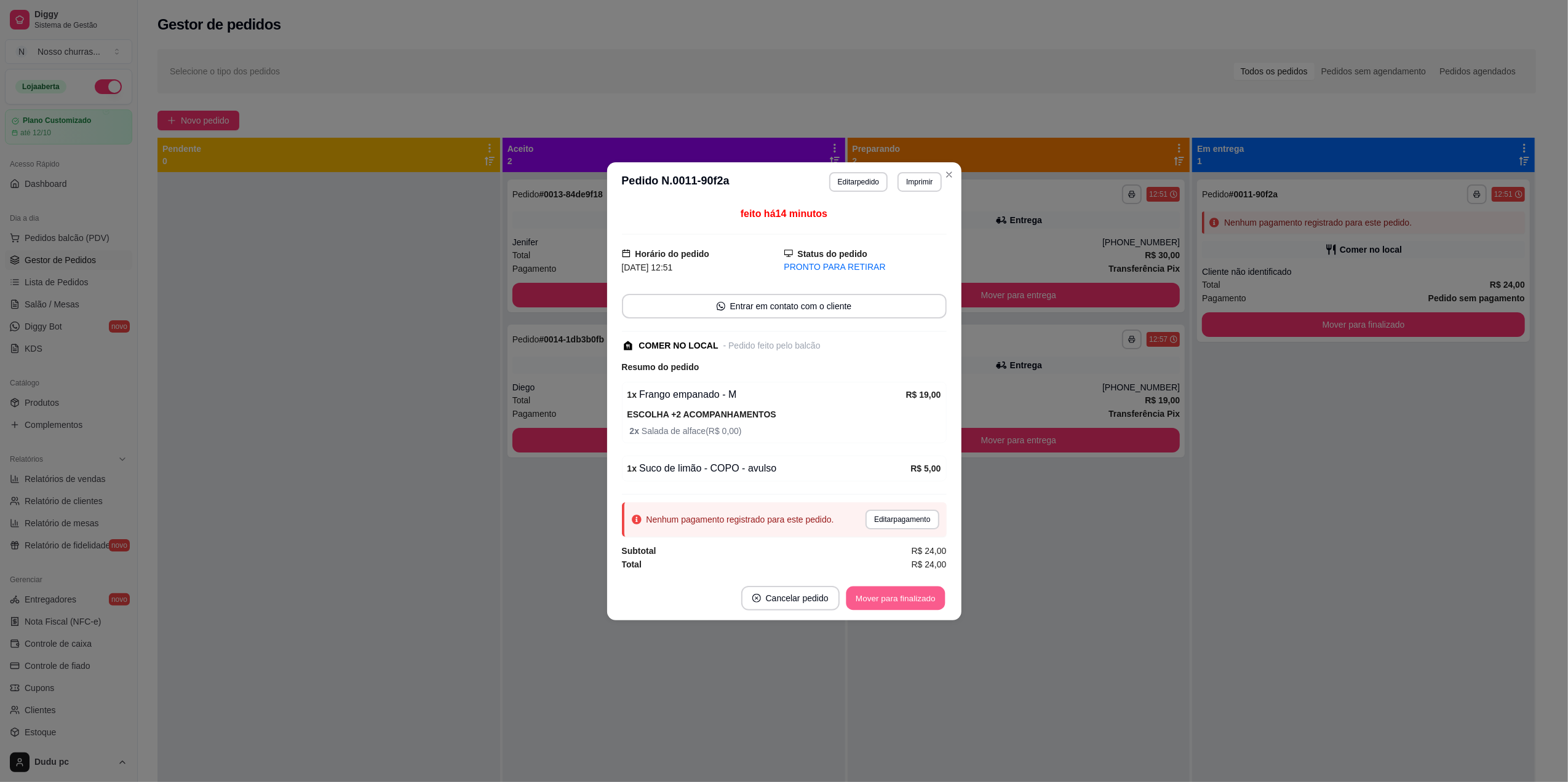
click at [884, 603] on button "Mover para finalizado" at bounding box center [895, 598] width 99 height 24
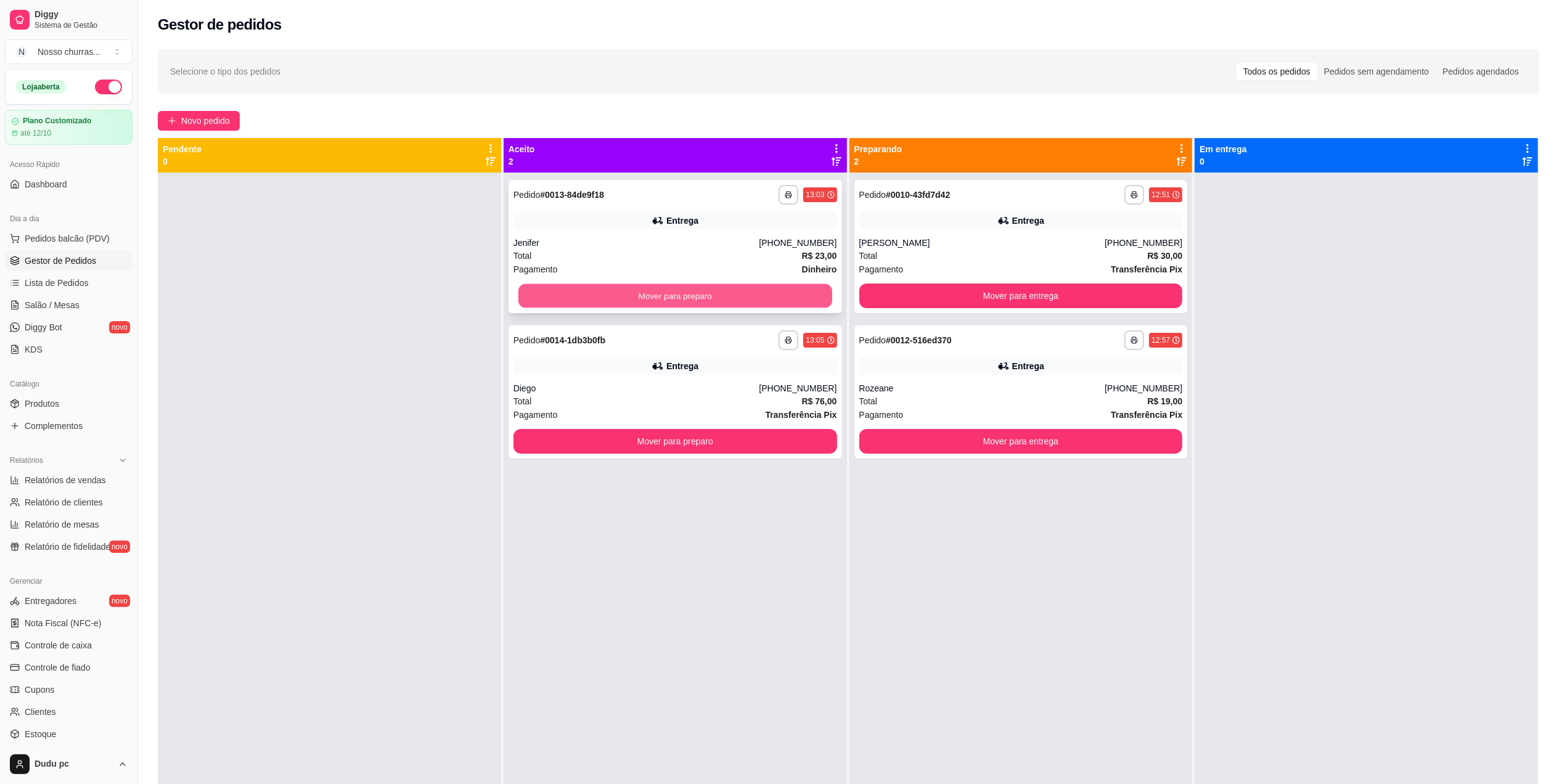
click at [797, 306] on button "Mover para preparo" at bounding box center [675, 296] width 314 height 24
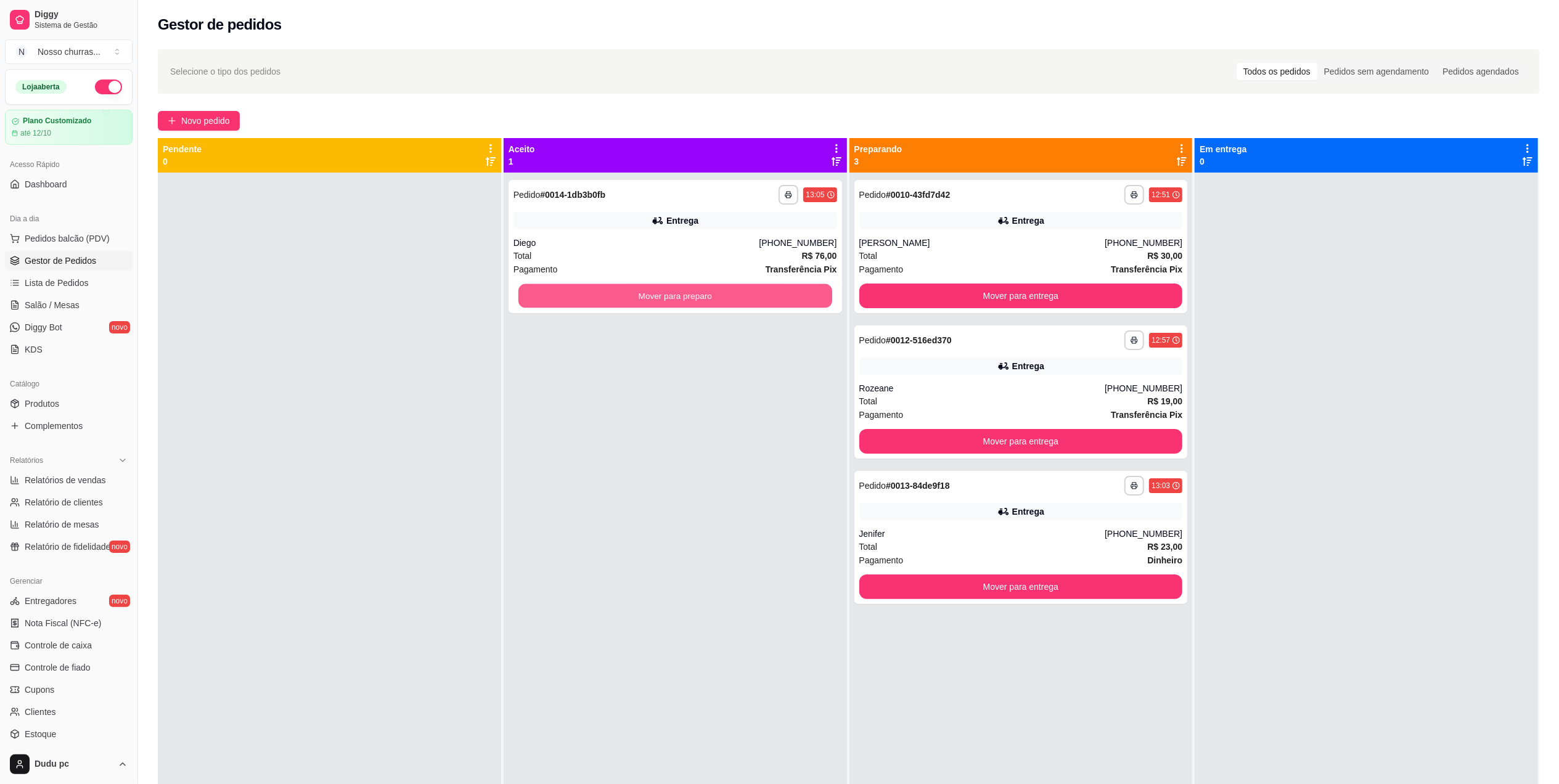
click at [797, 306] on button "Mover para preparo" at bounding box center [675, 296] width 314 height 24
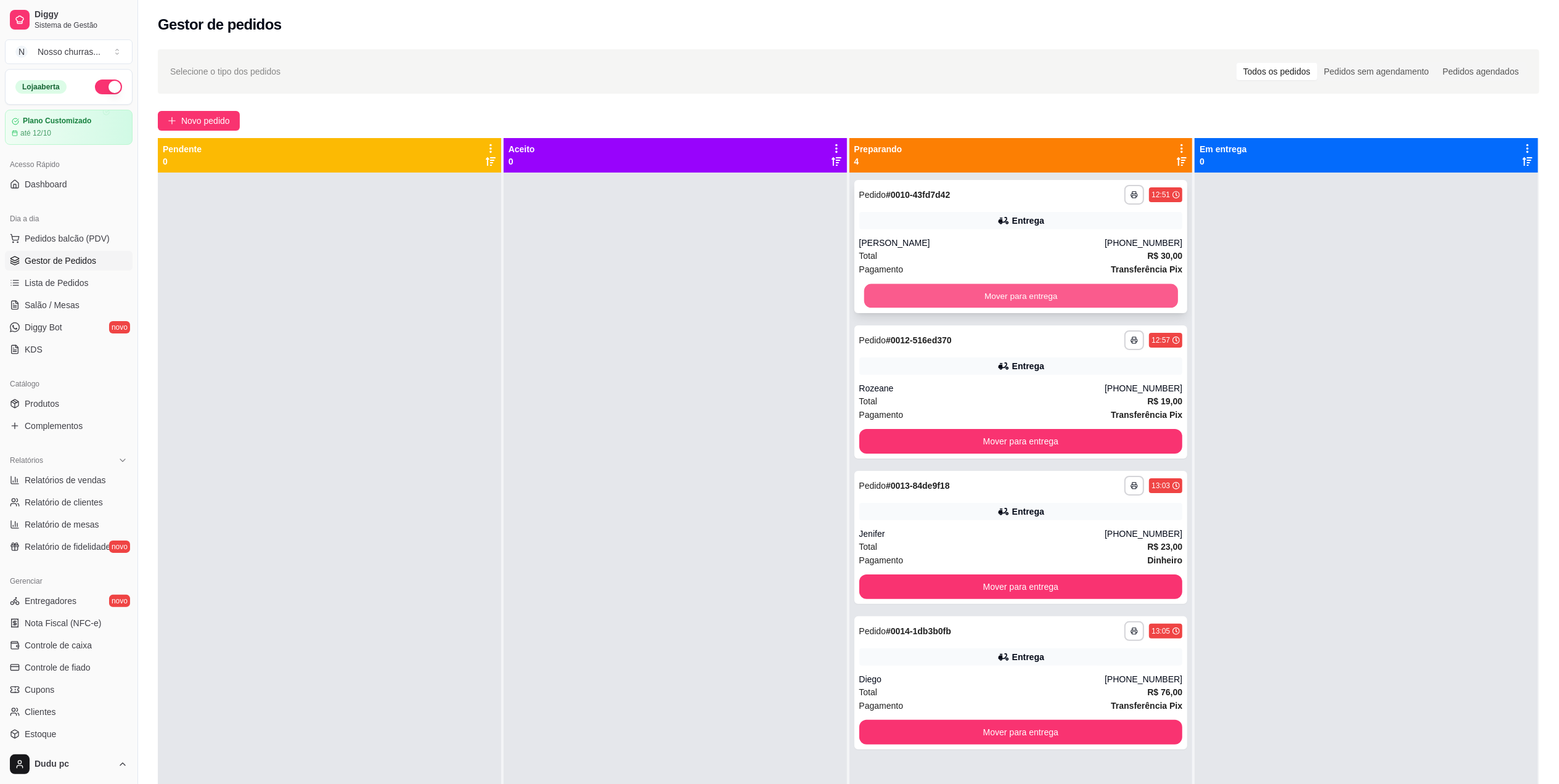
click at [908, 292] on button "Mover para entrega" at bounding box center [1020, 296] width 314 height 24
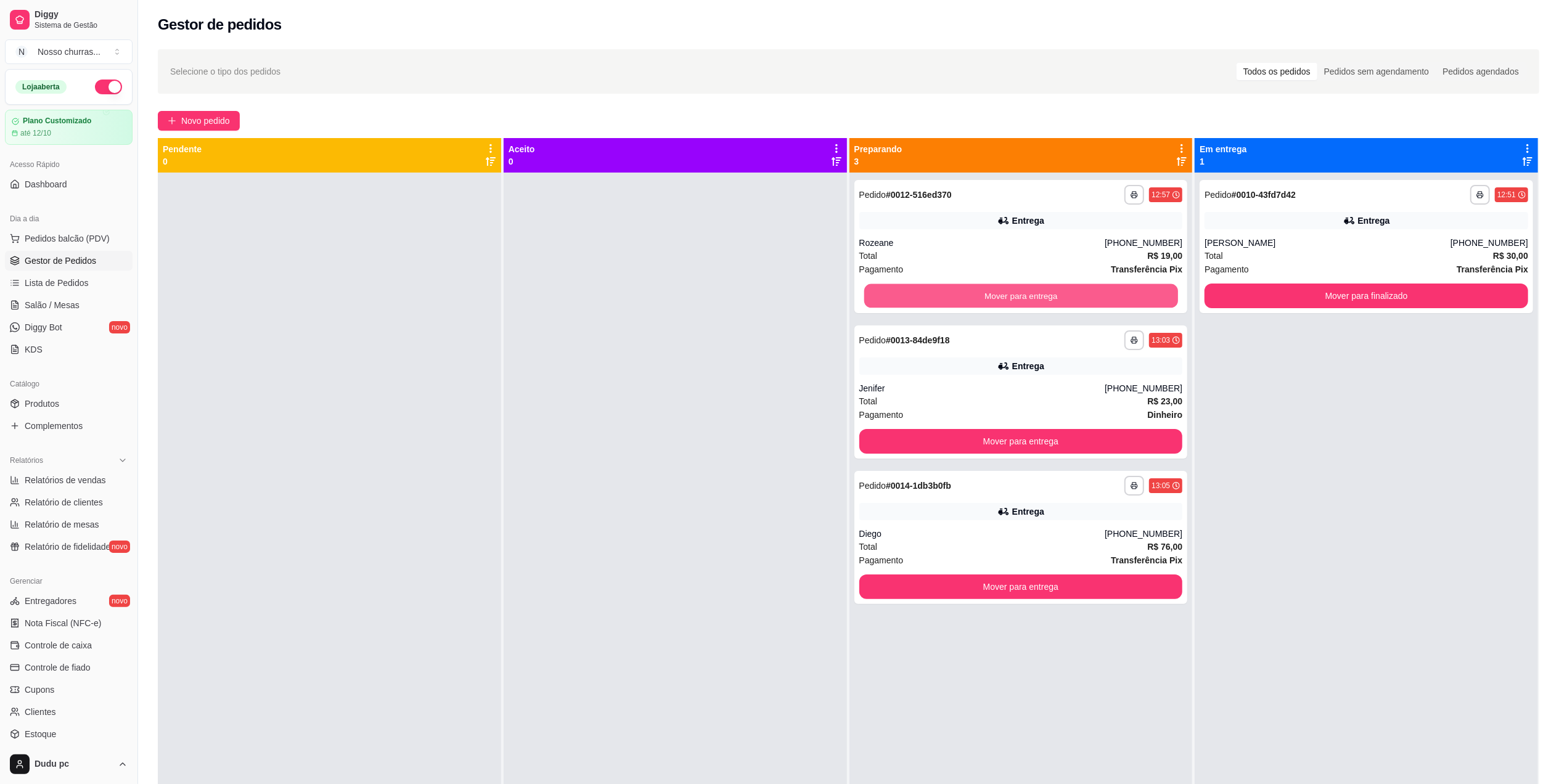
click at [908, 292] on button "Mover para entrega" at bounding box center [1020, 296] width 314 height 24
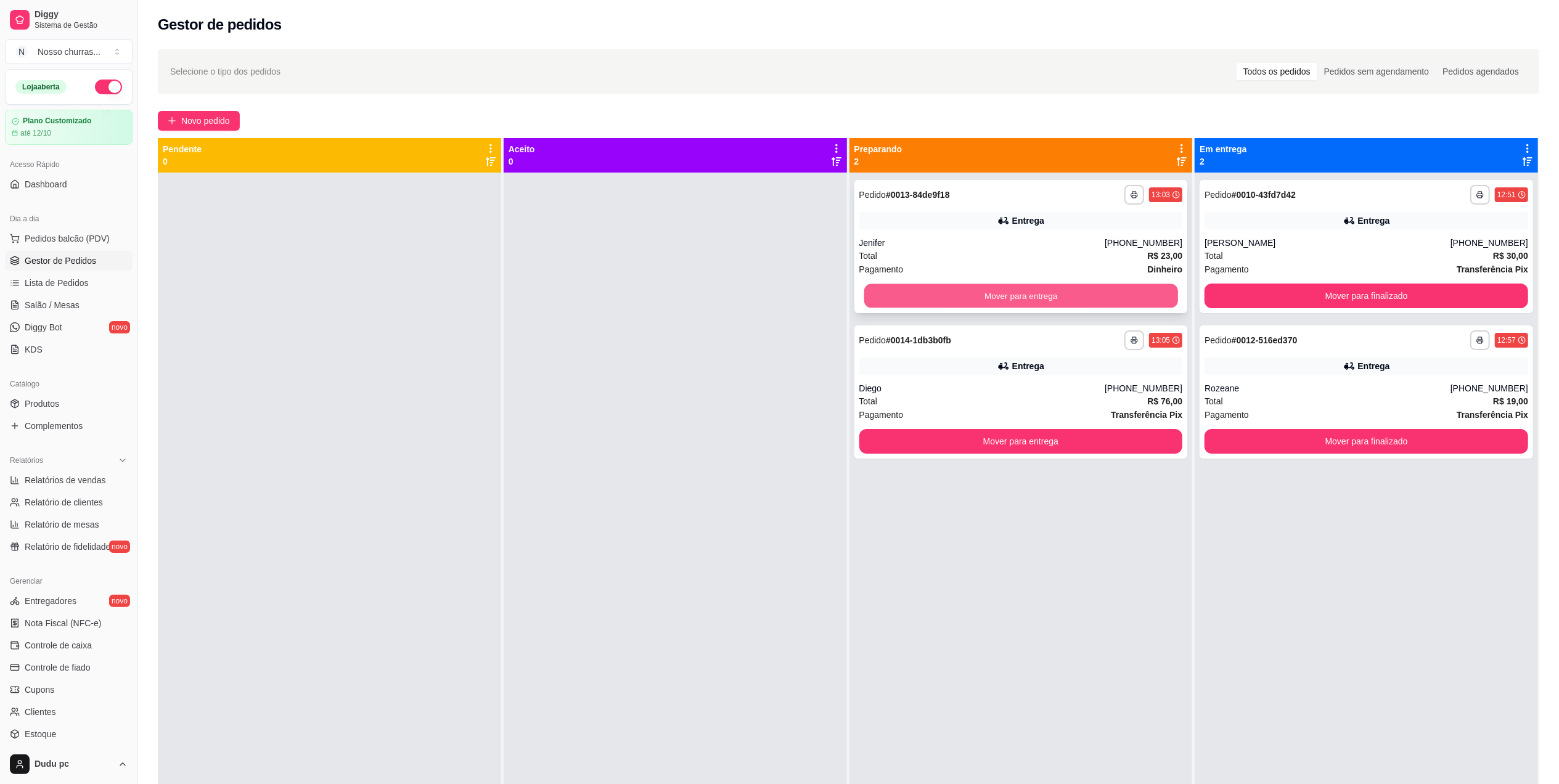
click at [889, 301] on button "Mover para entrega" at bounding box center [1020, 296] width 314 height 24
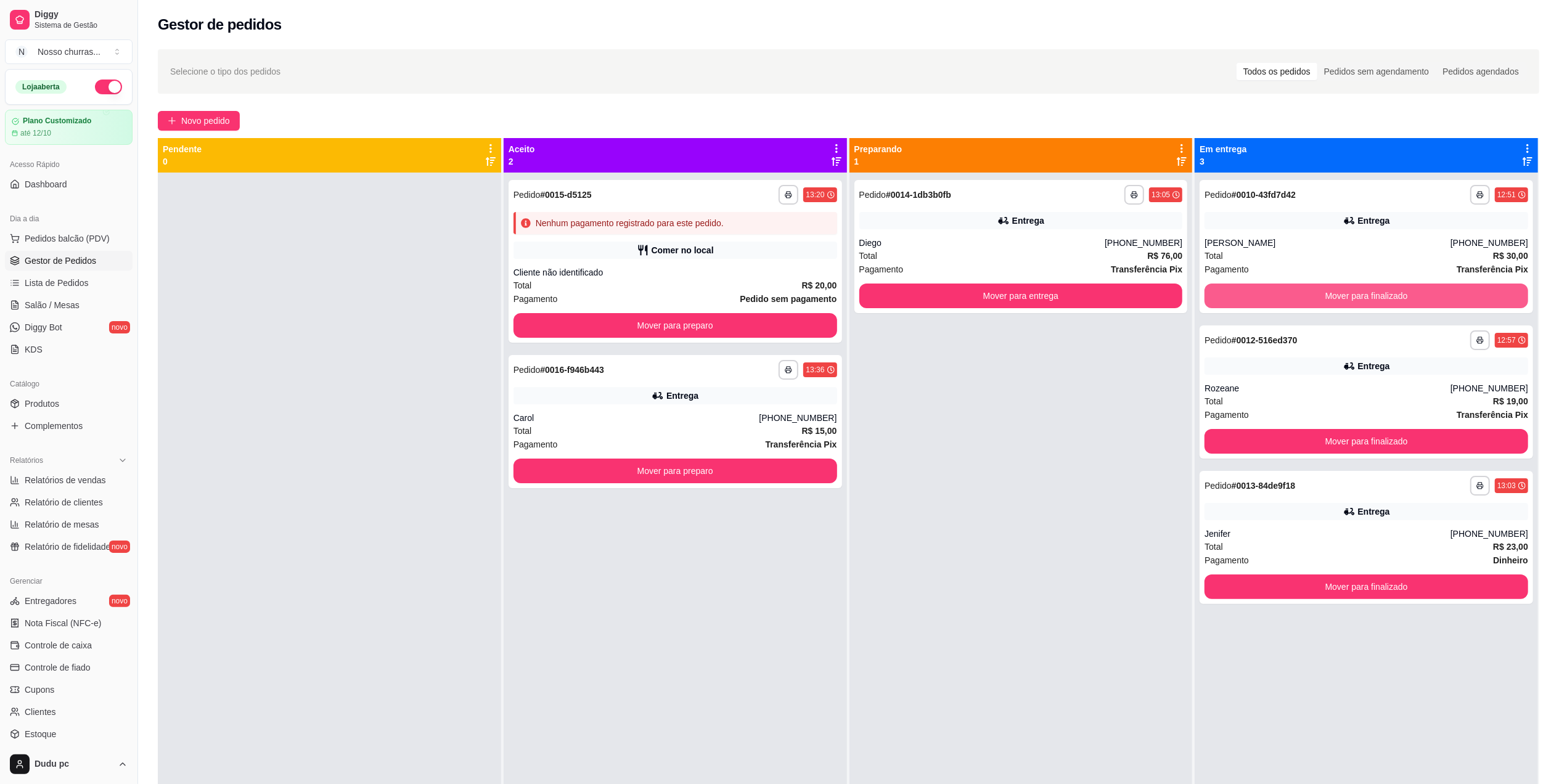
drag, startPoint x: 1285, startPoint y: 287, endPoint x: 1131, endPoint y: 345, distance: 164.6
click at [1131, 345] on div "**********" at bounding box center [1021, 565] width 343 height 784
click at [1229, 286] on button "Mover para finalizado" at bounding box center [1366, 295] width 324 height 25
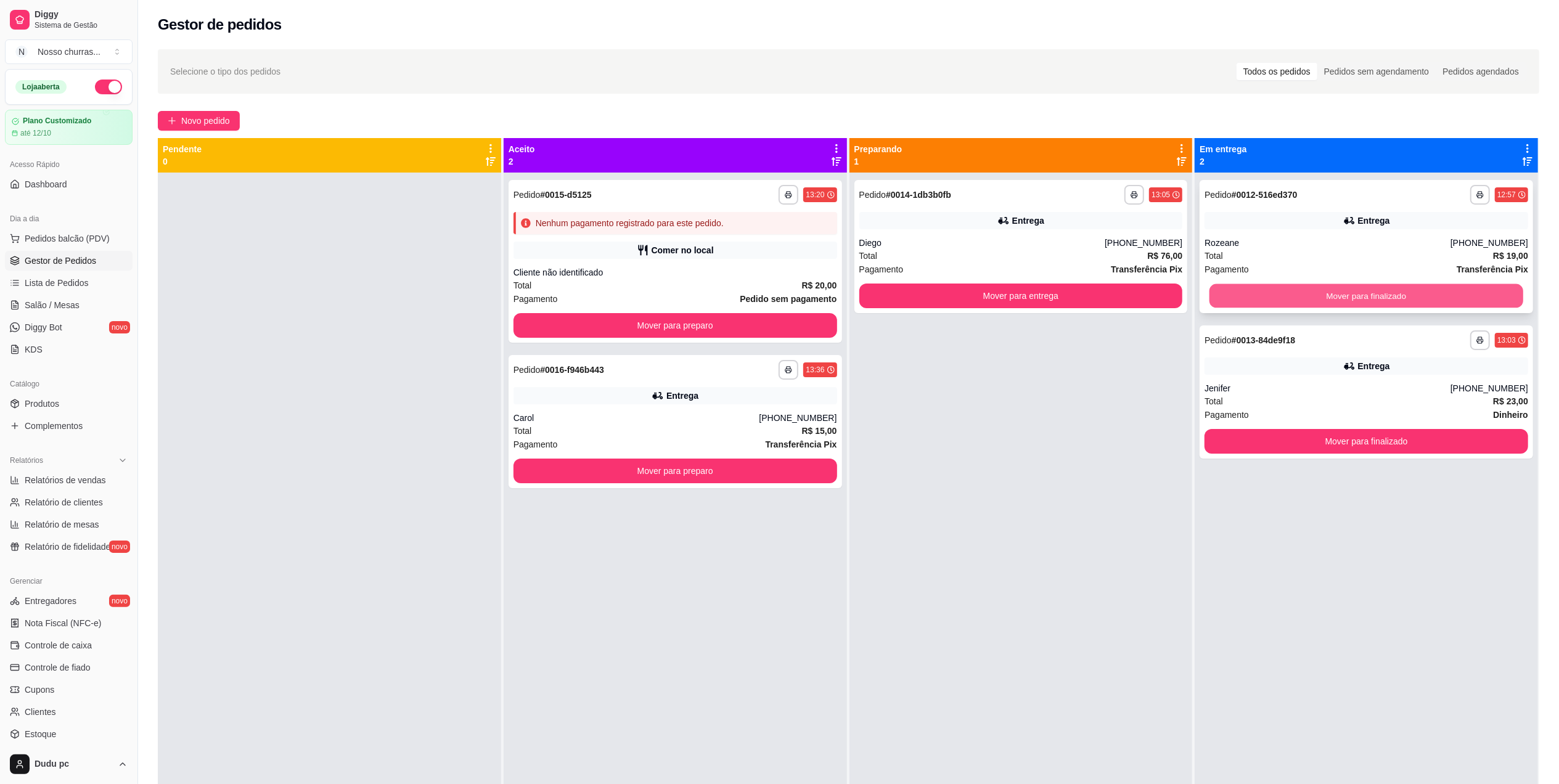
click at [1209, 292] on button "Mover para finalizado" at bounding box center [1366, 296] width 314 height 24
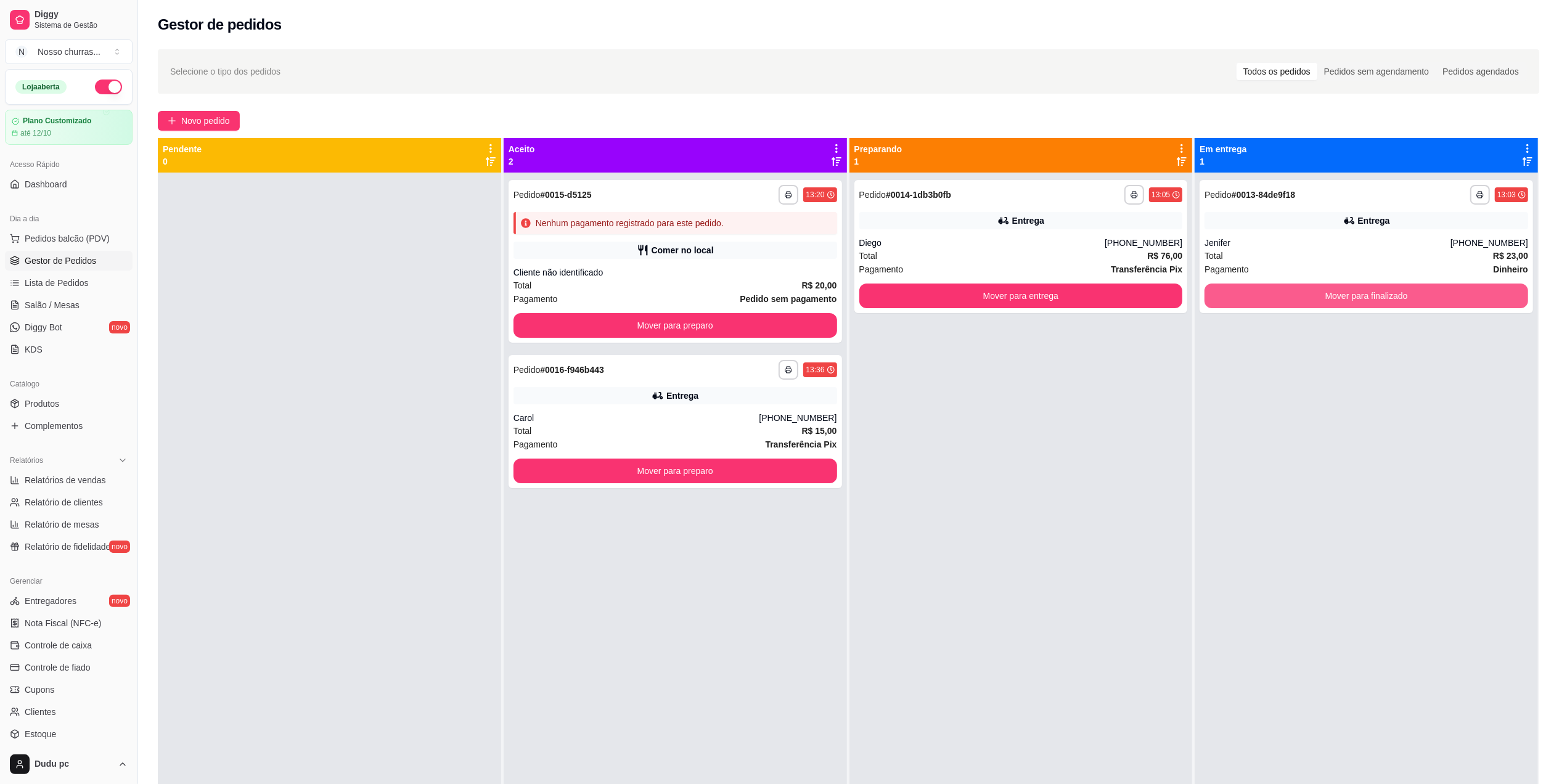
click at [1209, 292] on button "Mover para finalizado" at bounding box center [1366, 295] width 324 height 25
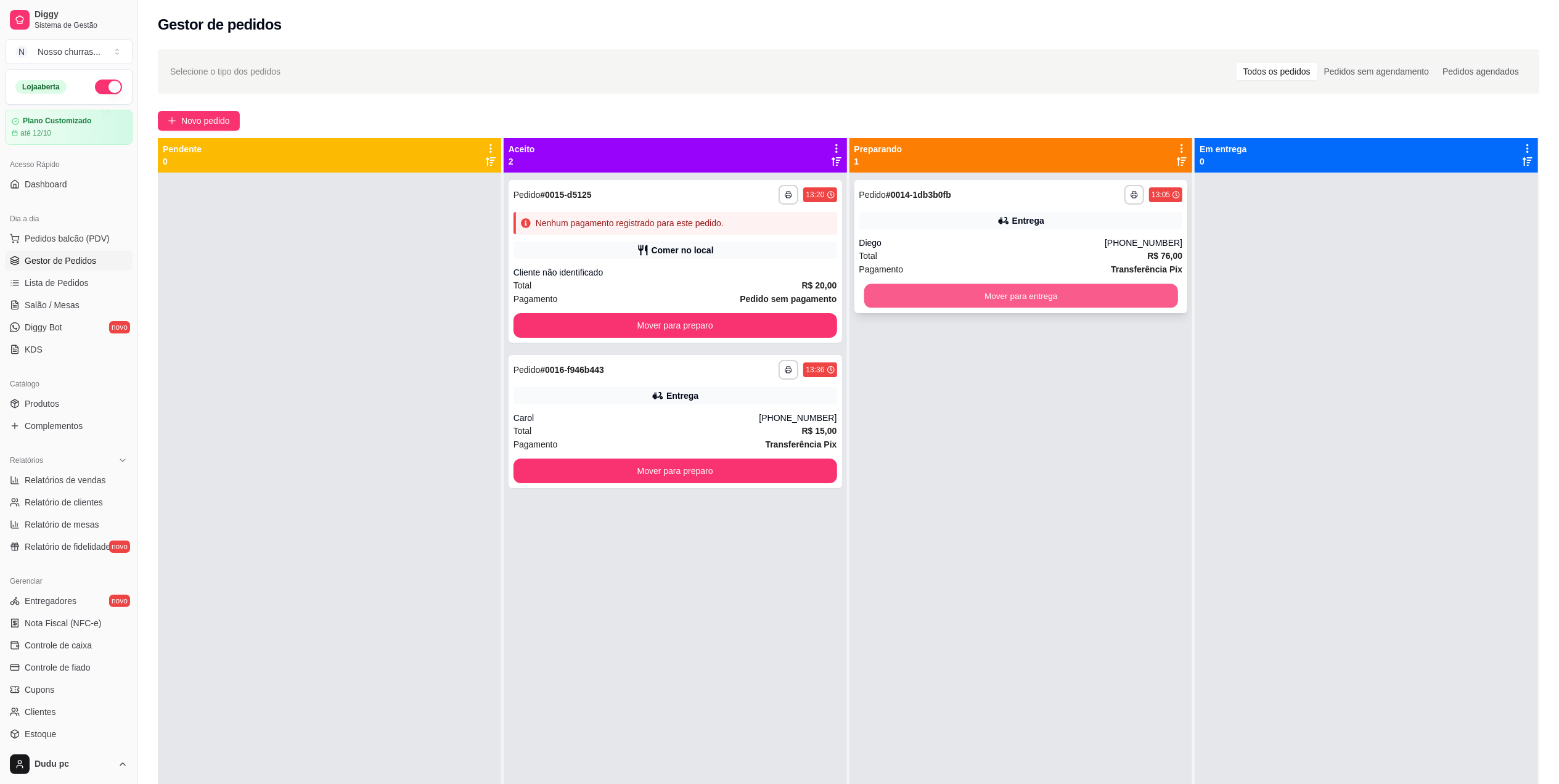
click at [1111, 307] on button "Mover para entrega" at bounding box center [1020, 296] width 314 height 24
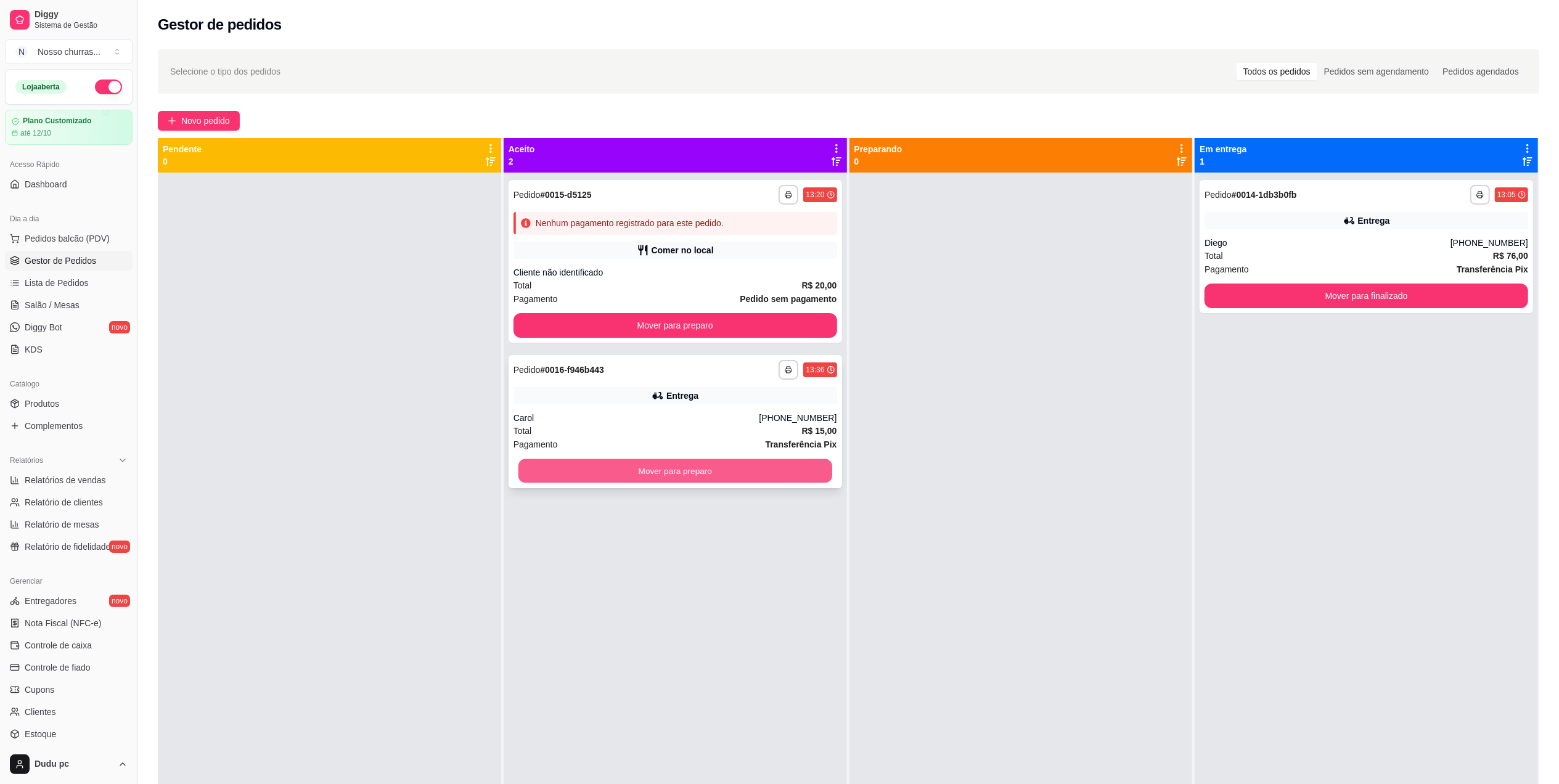
click at [638, 474] on button "Mover para preparo" at bounding box center [675, 471] width 314 height 24
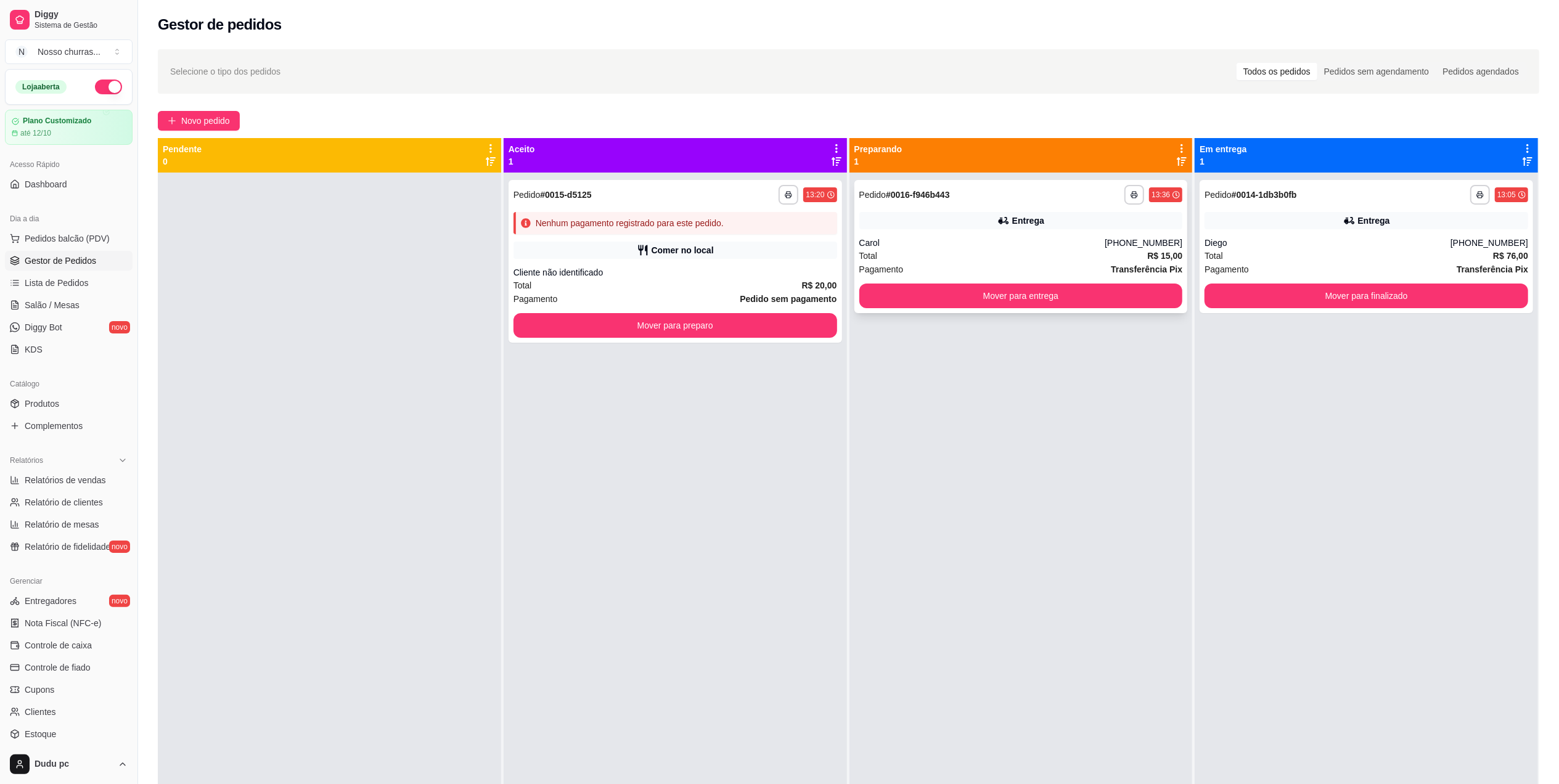
click at [952, 255] on div "Total R$ 15,00" at bounding box center [1021, 255] width 324 height 13
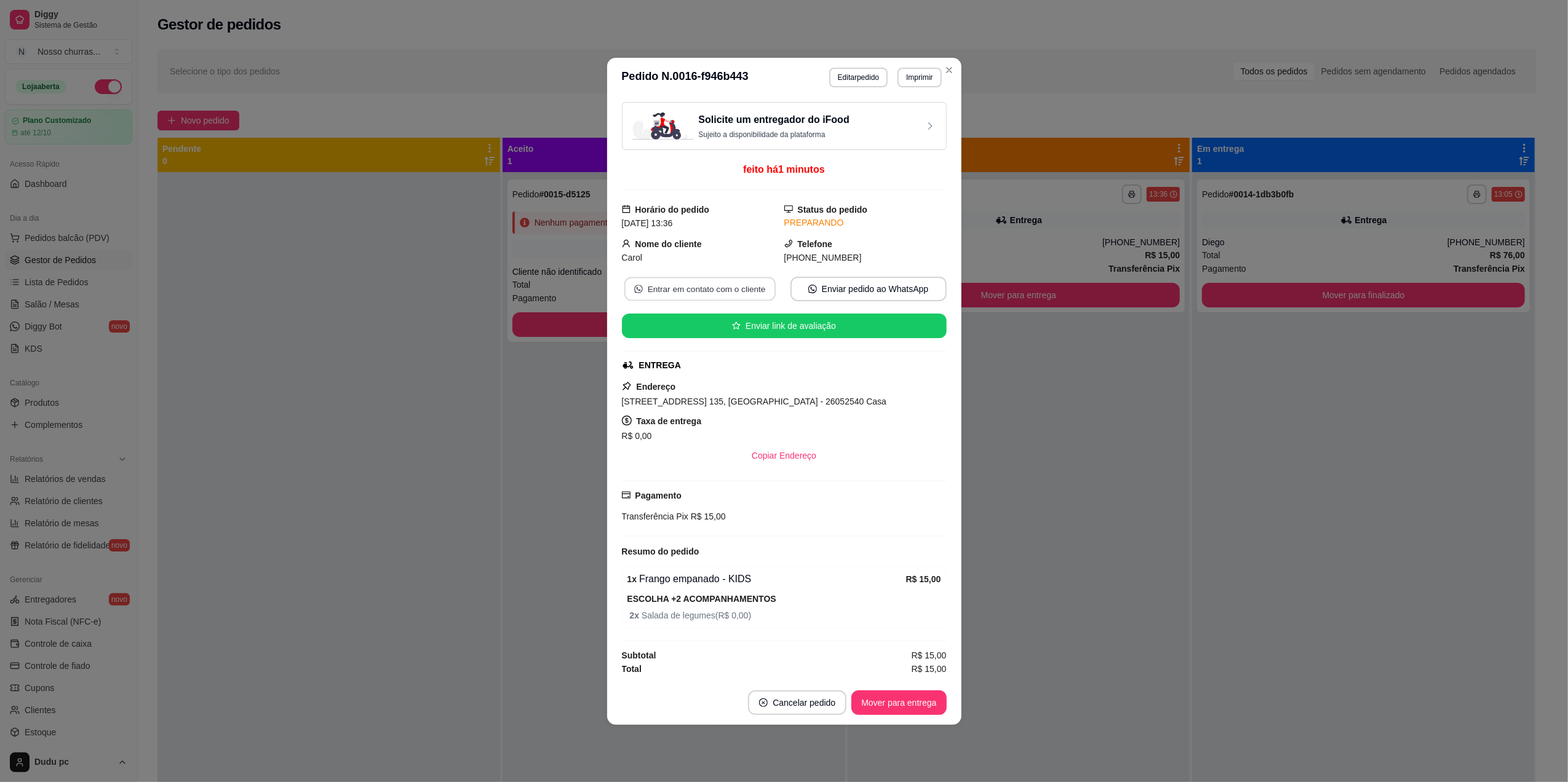
click at [745, 286] on button "Entrar em contato com o cliente" at bounding box center [699, 289] width 151 height 24
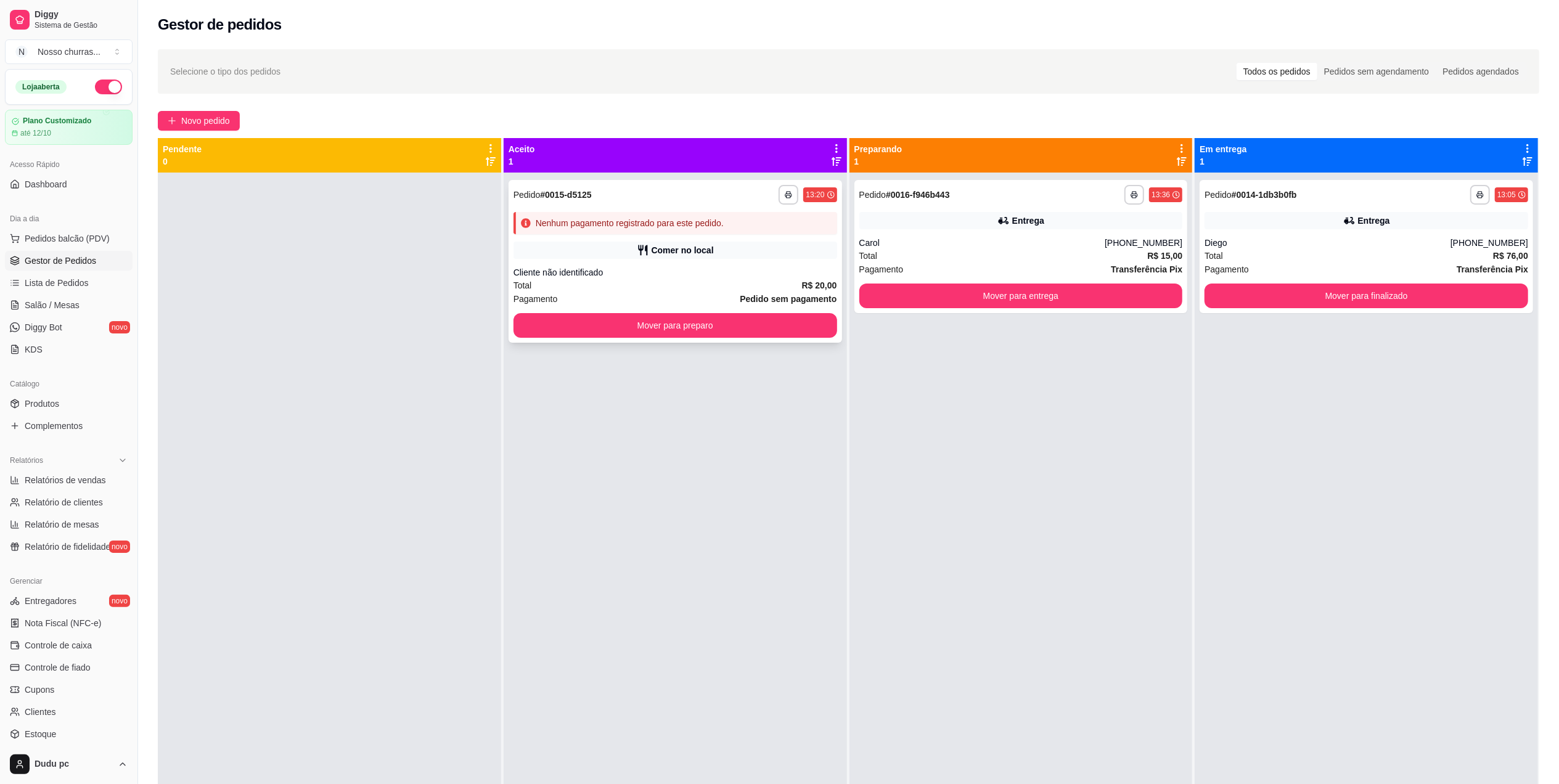
click at [563, 235] on div "**********" at bounding box center [675, 261] width 334 height 163
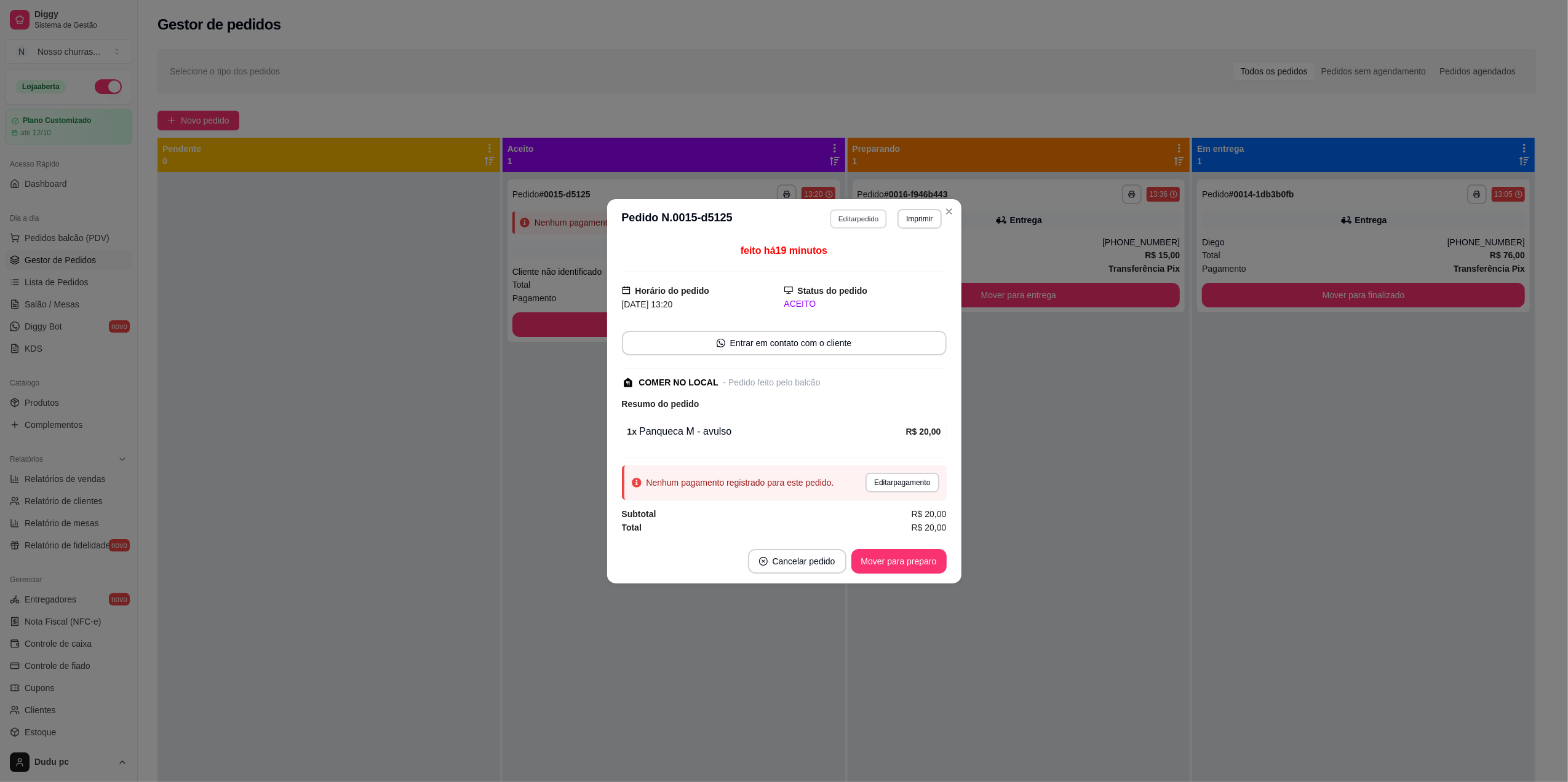
click at [845, 215] on button "Editar pedido" at bounding box center [858, 218] width 57 height 19
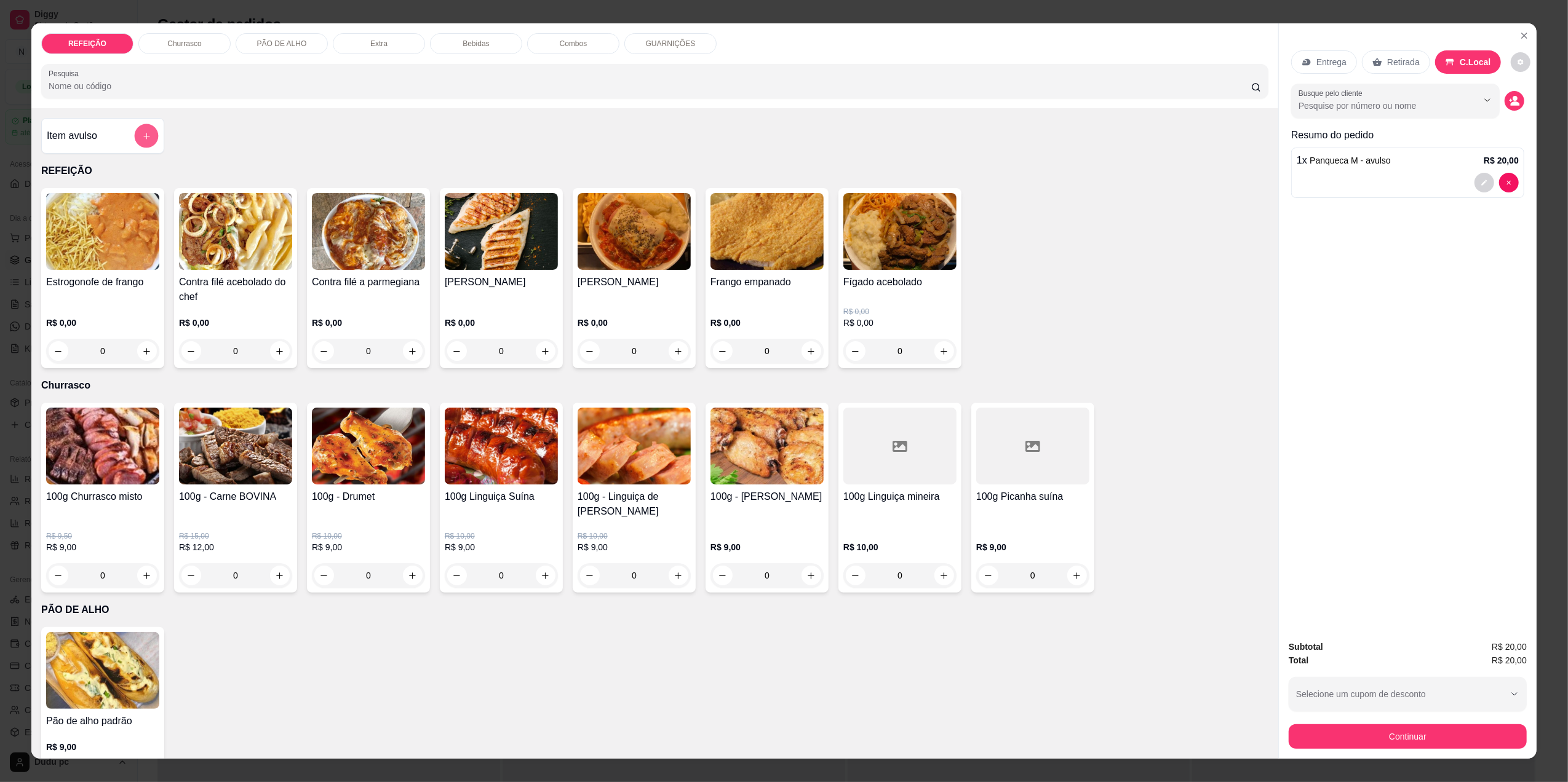
click at [138, 128] on button "add-separate-item" at bounding box center [147, 136] width 24 height 24
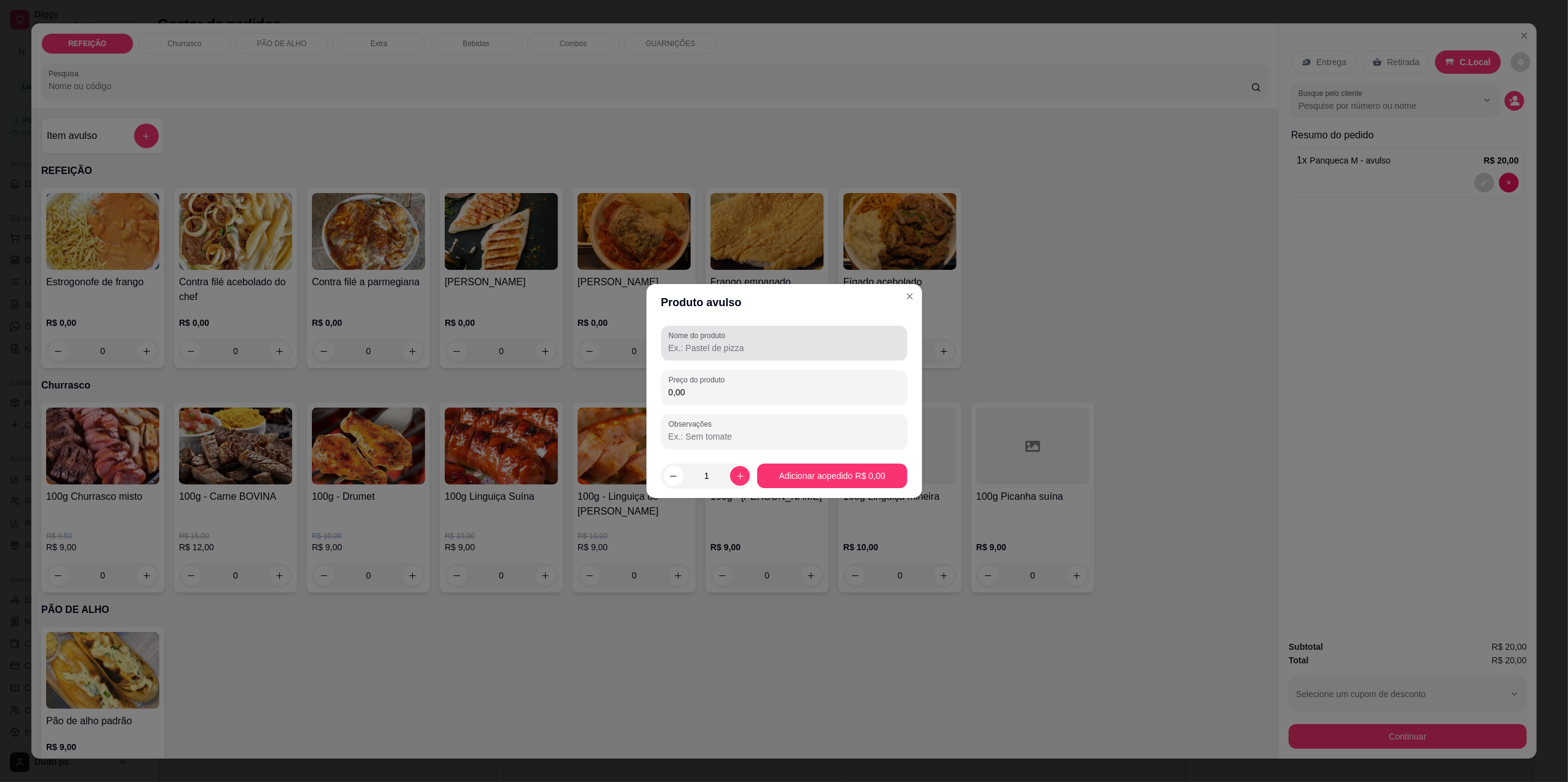
click at [706, 354] on div at bounding box center [784, 343] width 231 height 25
type input "COCA KS ZERO"
click at [706, 396] on input "0,00" at bounding box center [784, 393] width 231 height 13
type input "7,00"
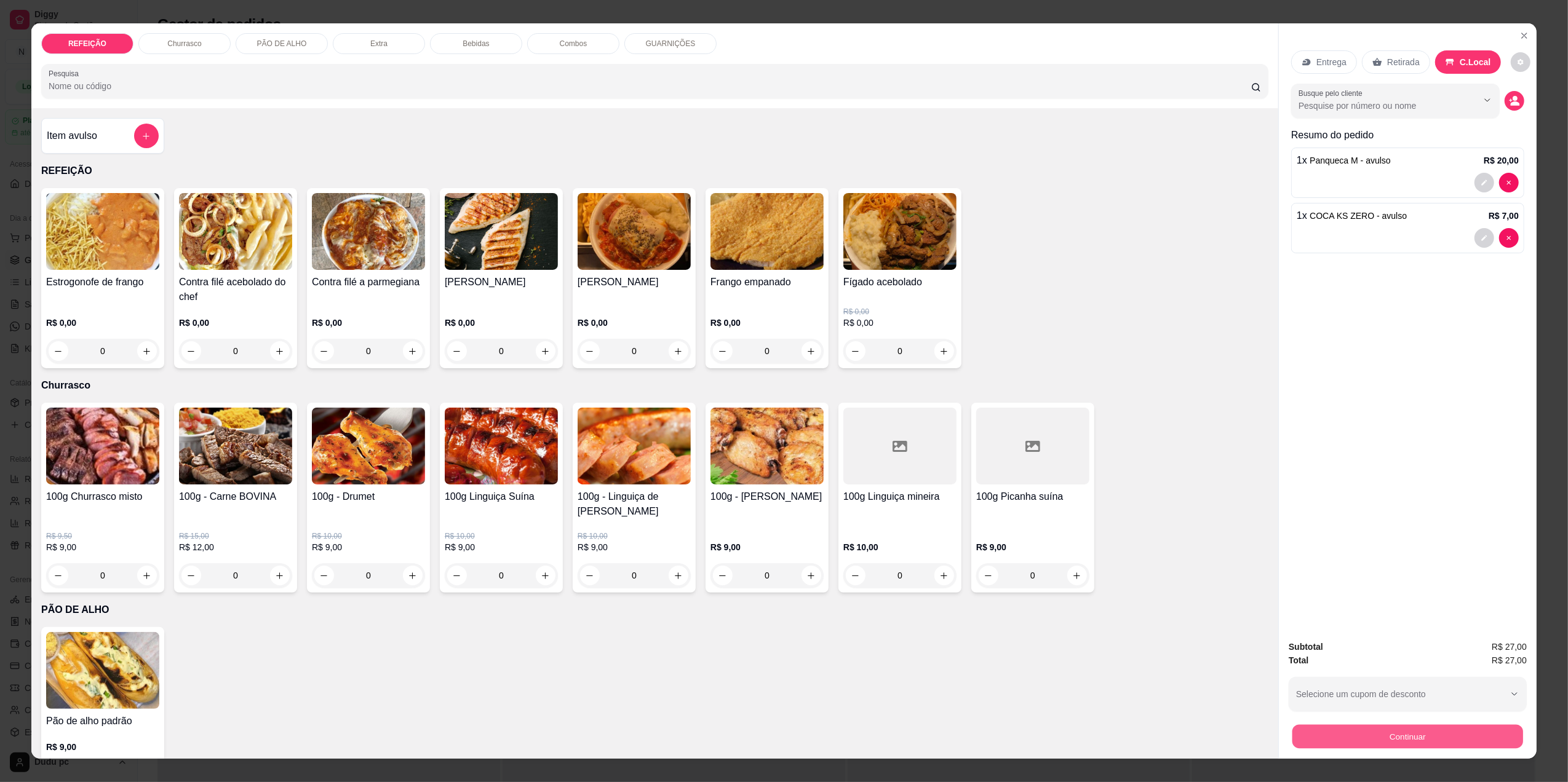
click at [1370, 737] on button "Continuar" at bounding box center [1407, 736] width 230 height 24
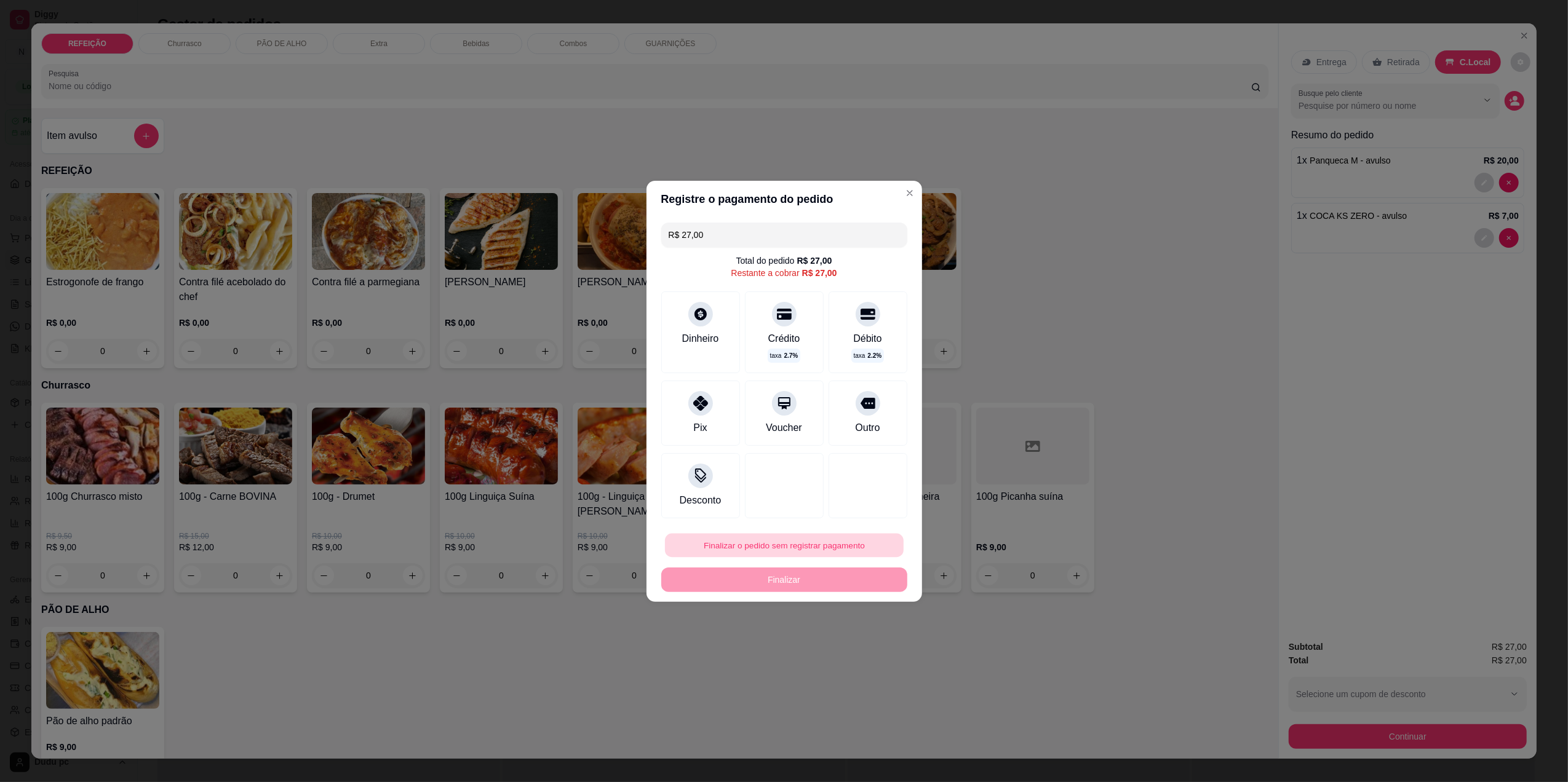
click at [820, 545] on button "Finalizar o pedido sem registrar pagamento" at bounding box center [784, 545] width 239 height 24
click at [859, 651] on button "Confirmar" at bounding box center [859, 645] width 43 height 18
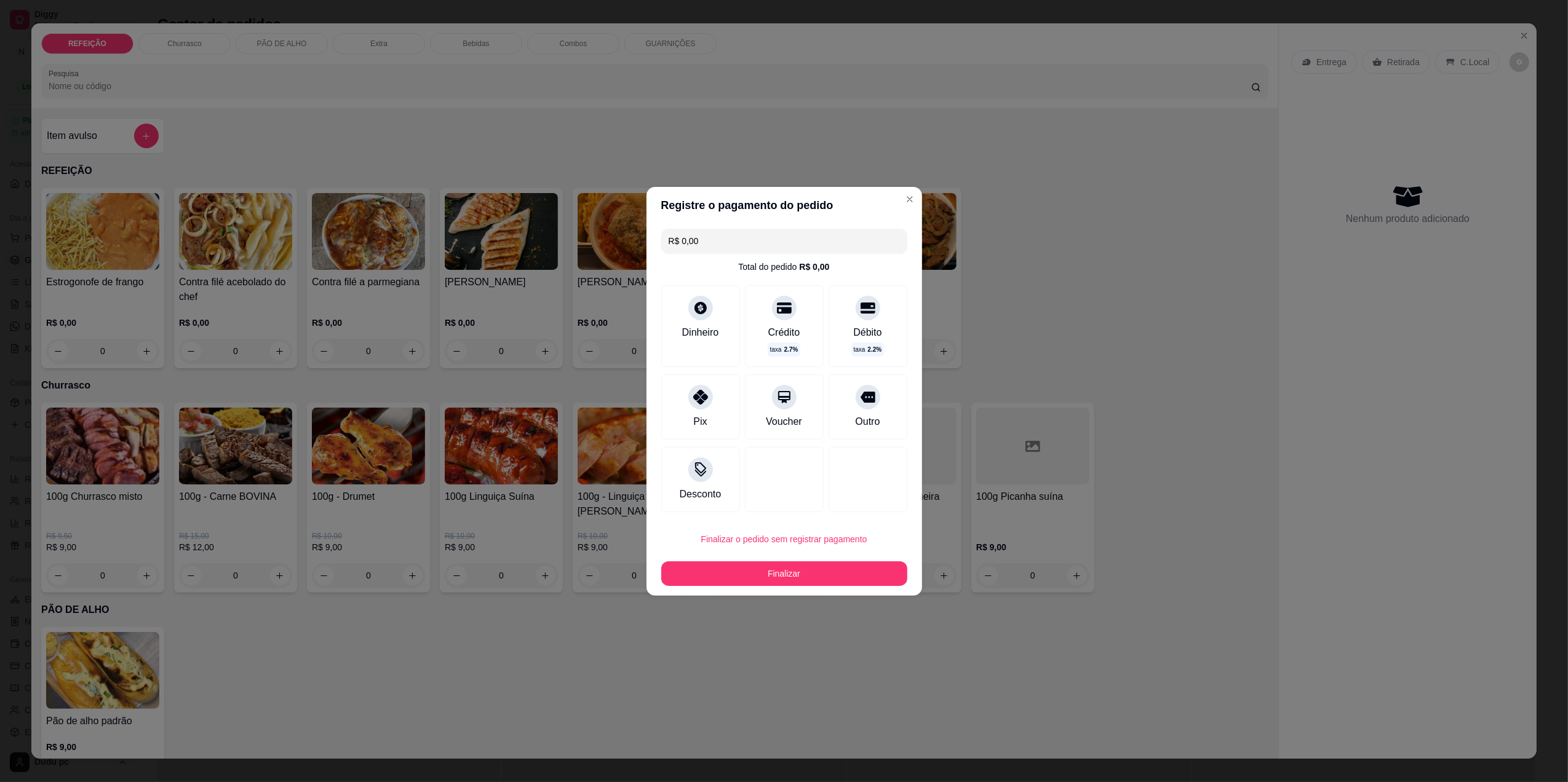
type input "R$ 0,00"
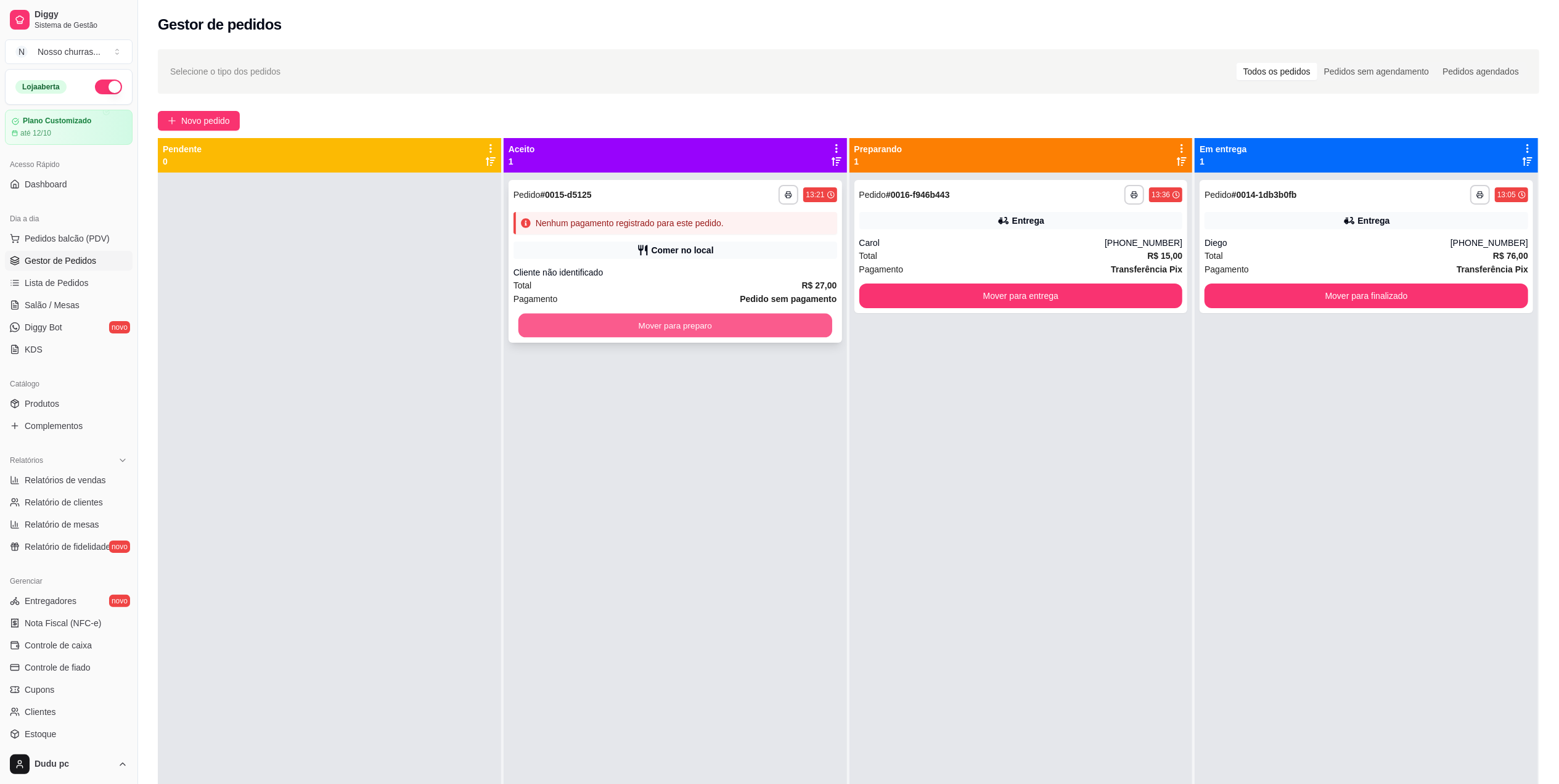
click at [674, 320] on button "Mover para preparo" at bounding box center [675, 325] width 314 height 24
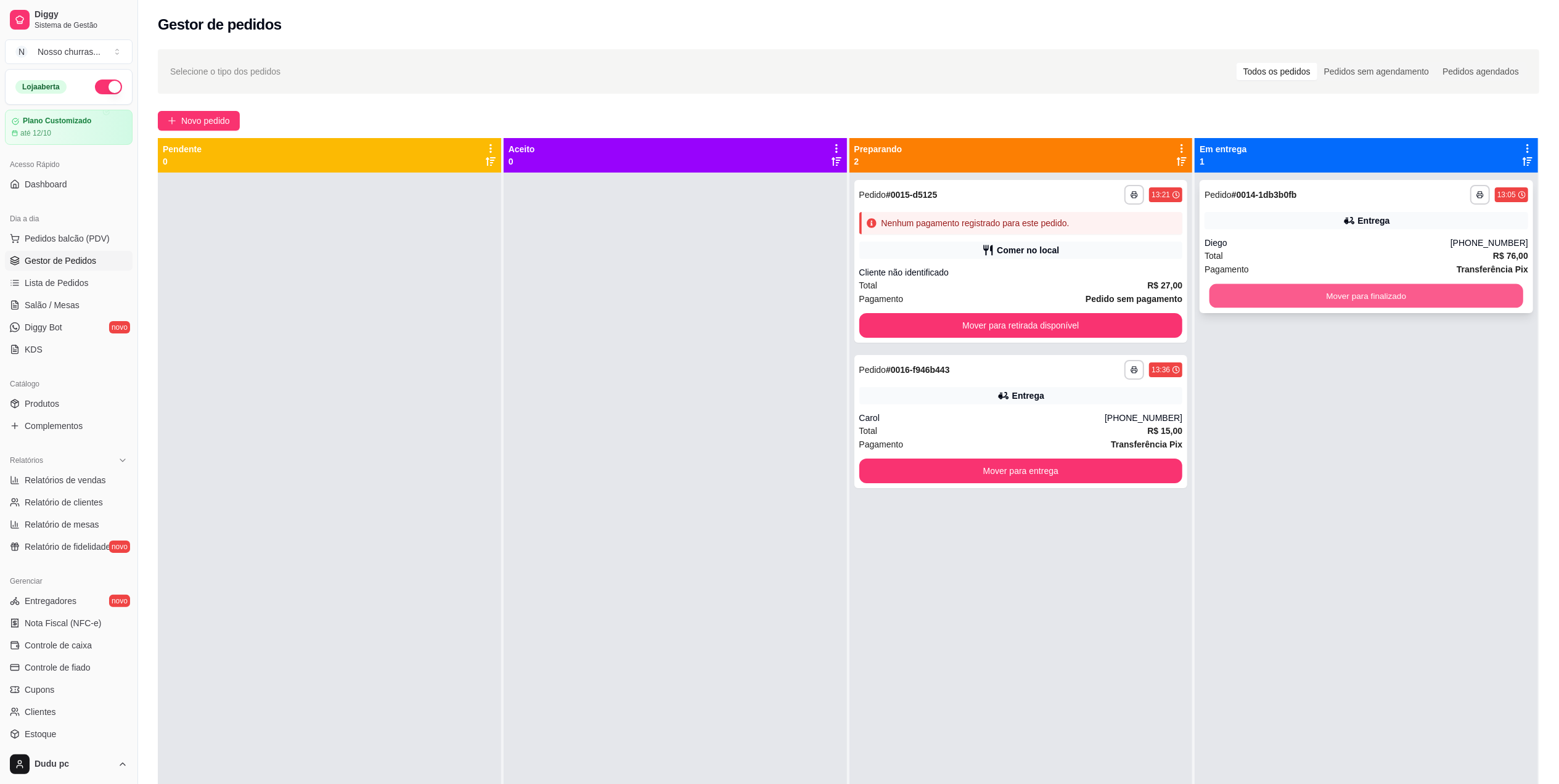
click at [1245, 305] on button "Mover para finalizado" at bounding box center [1366, 296] width 314 height 24
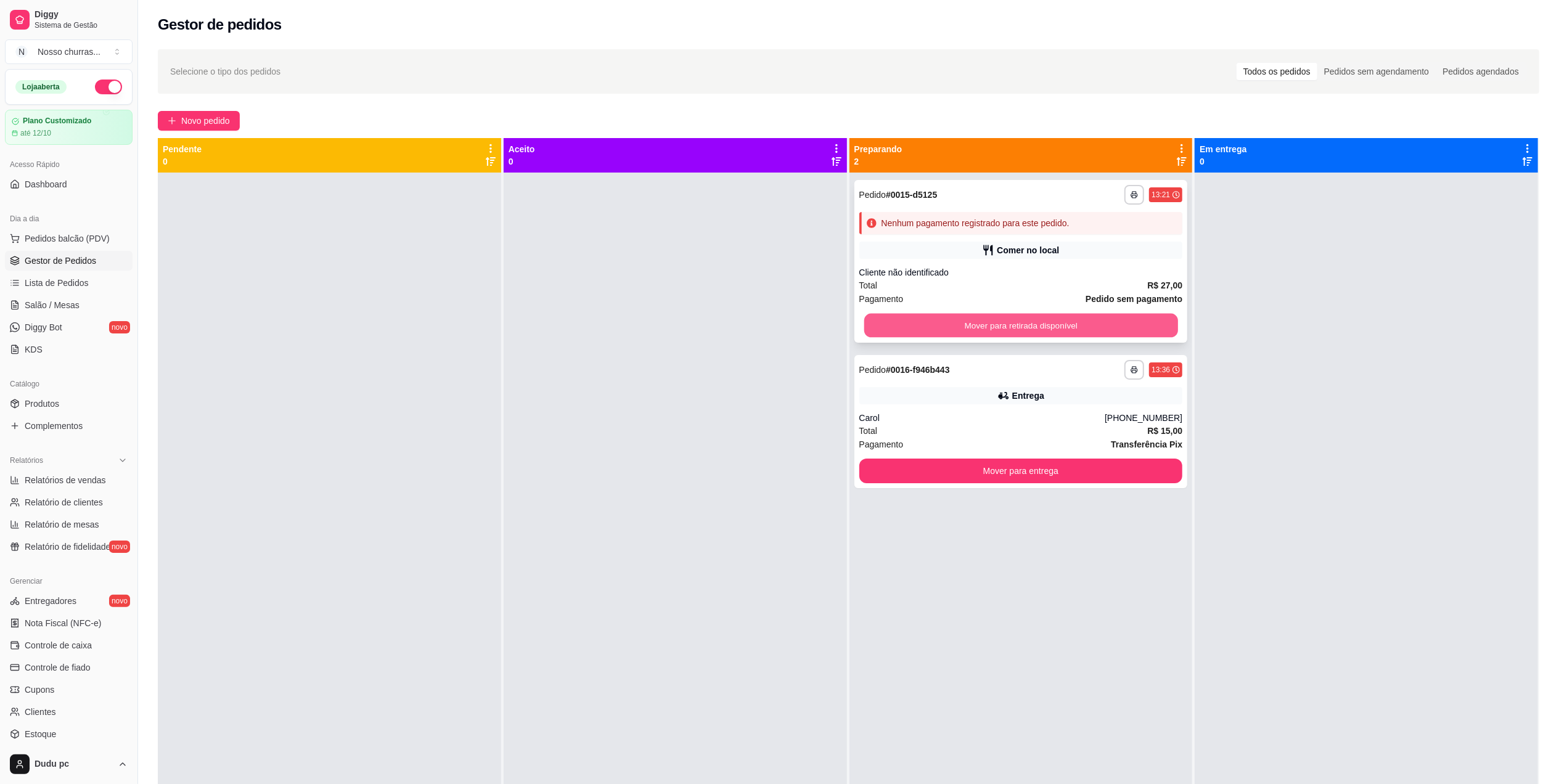
click at [1157, 321] on button "Mover para retirada disponível" at bounding box center [1020, 325] width 314 height 24
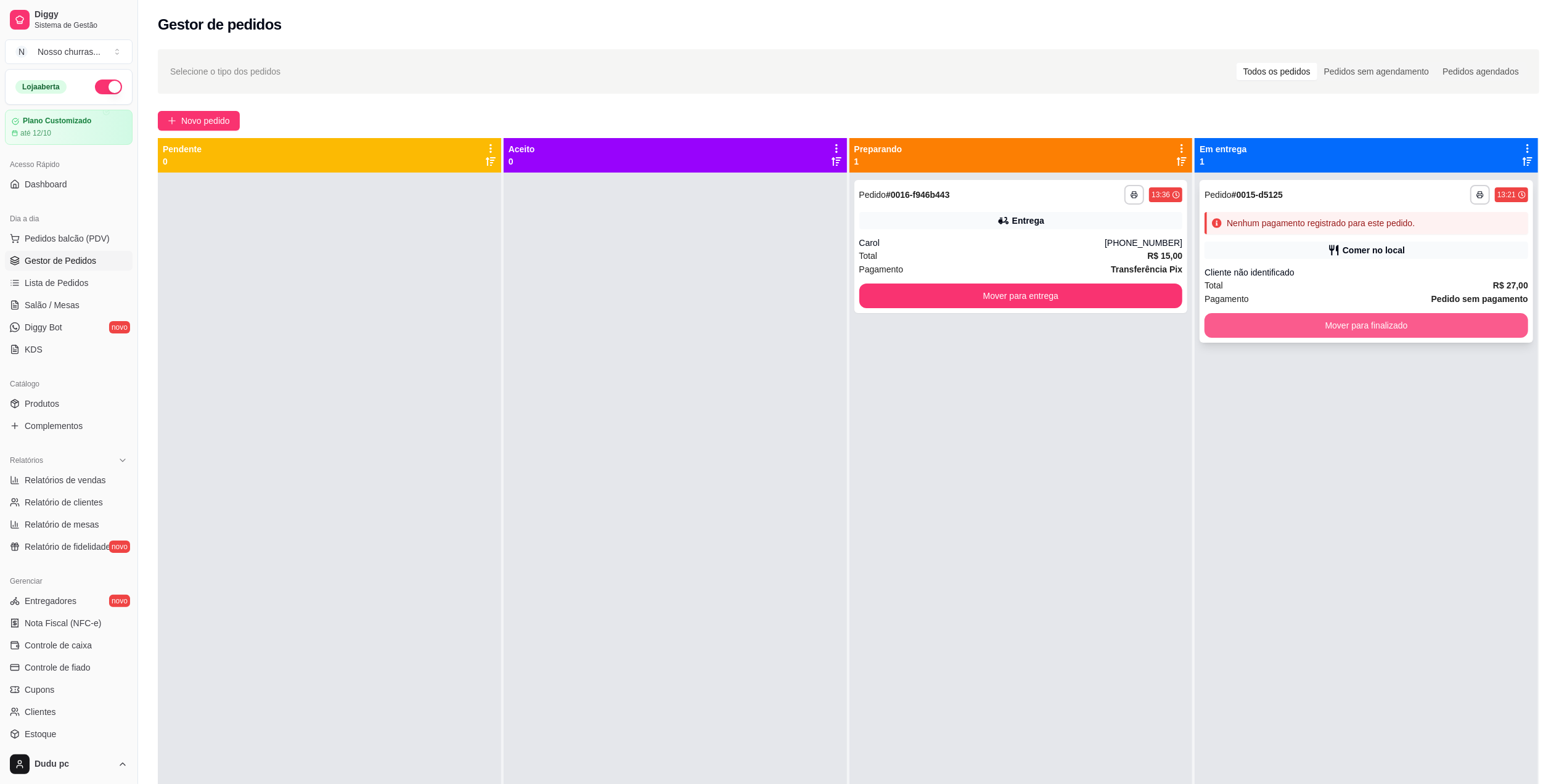
click at [1235, 313] on button "Mover para finalizado" at bounding box center [1366, 325] width 324 height 25
click at [1240, 334] on button "Mover para finalizado" at bounding box center [1366, 325] width 314 height 24
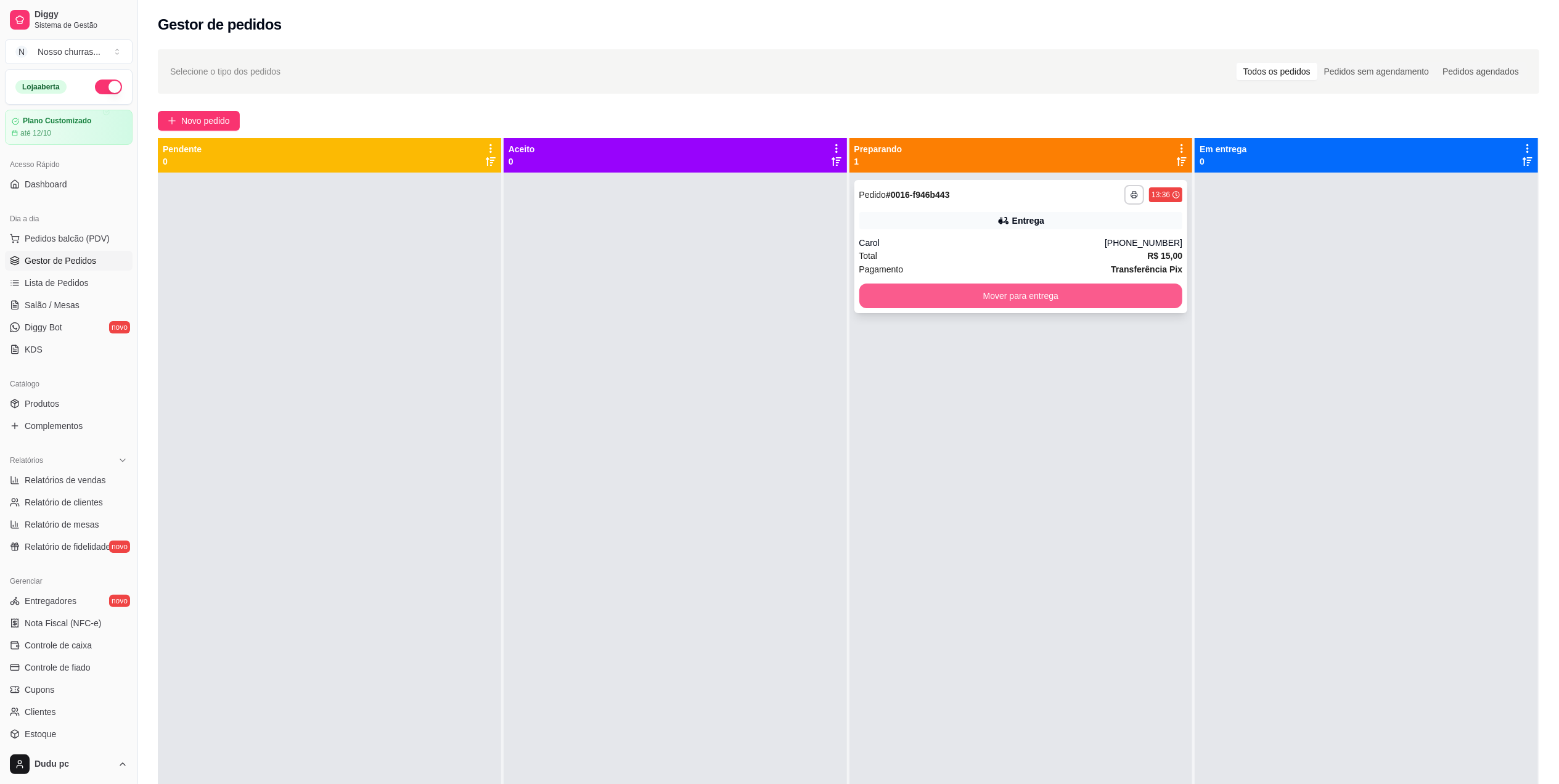
click at [1144, 302] on button "Mover para entrega" at bounding box center [1021, 295] width 324 height 25
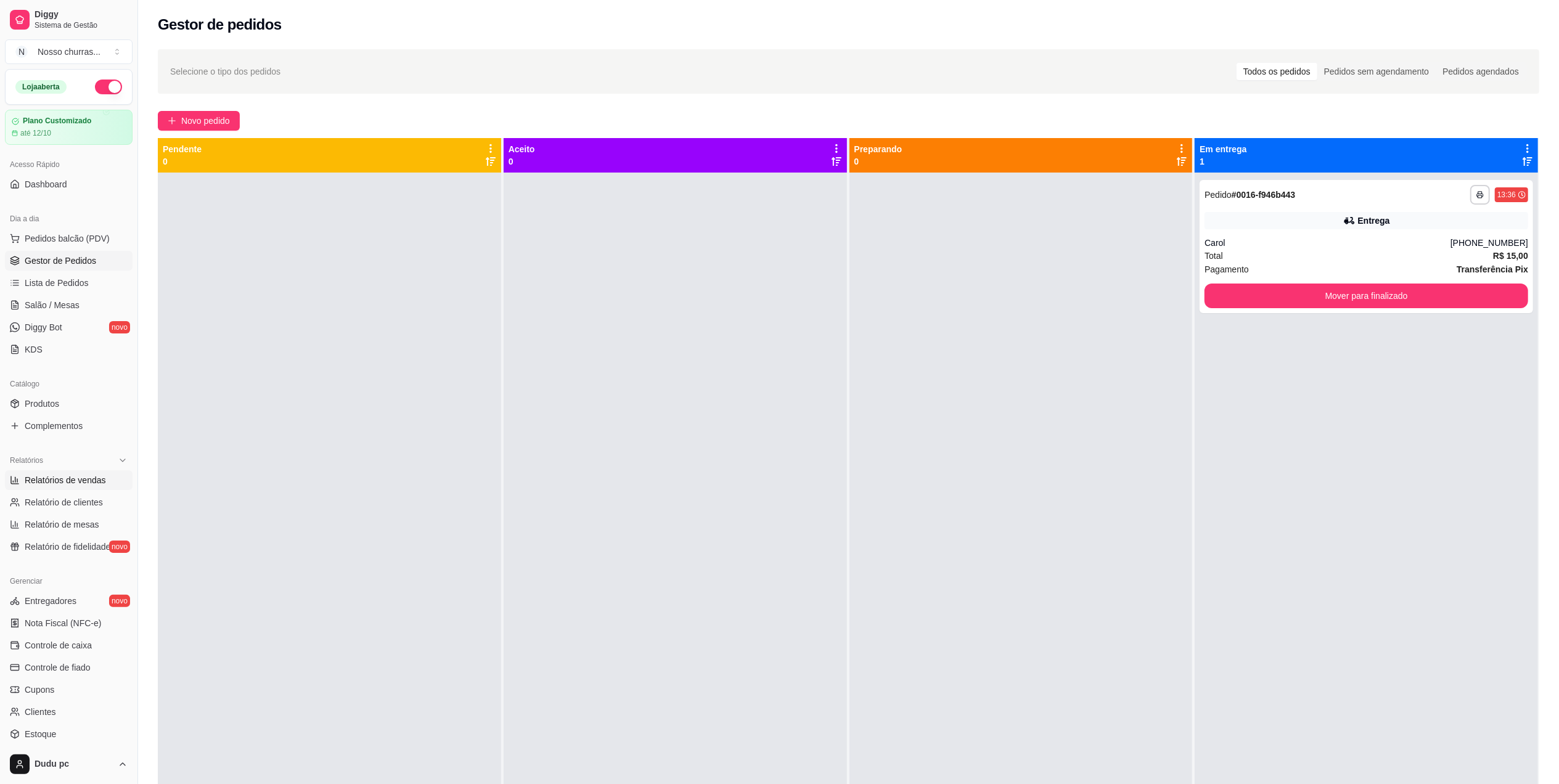
click at [105, 489] on link "Relatórios de vendas" at bounding box center [69, 480] width 127 height 20
select select "ALL"
select select "0"
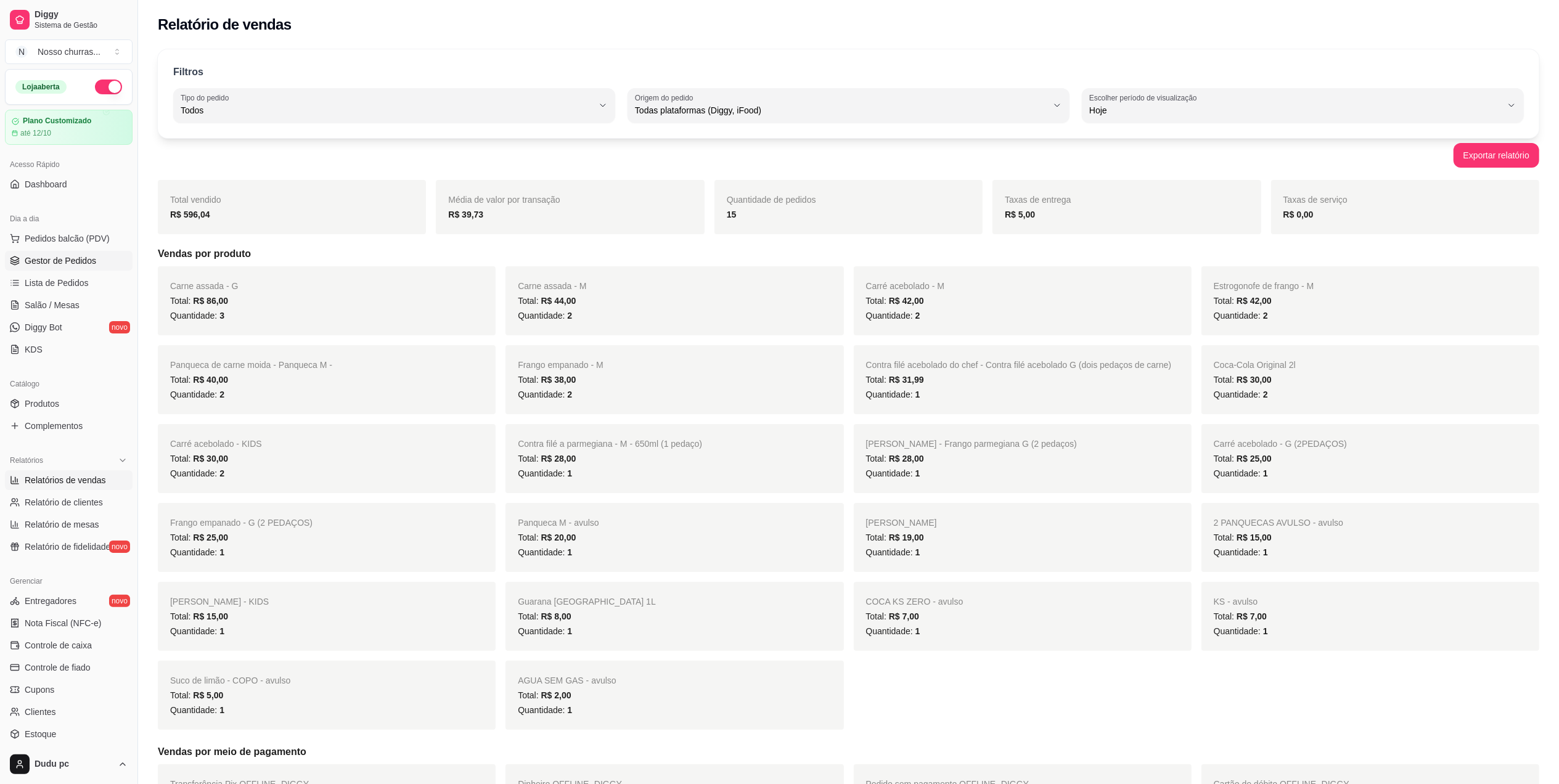
click at [79, 264] on span "Gestor de Pedidos" at bounding box center [60, 261] width 71 height 13
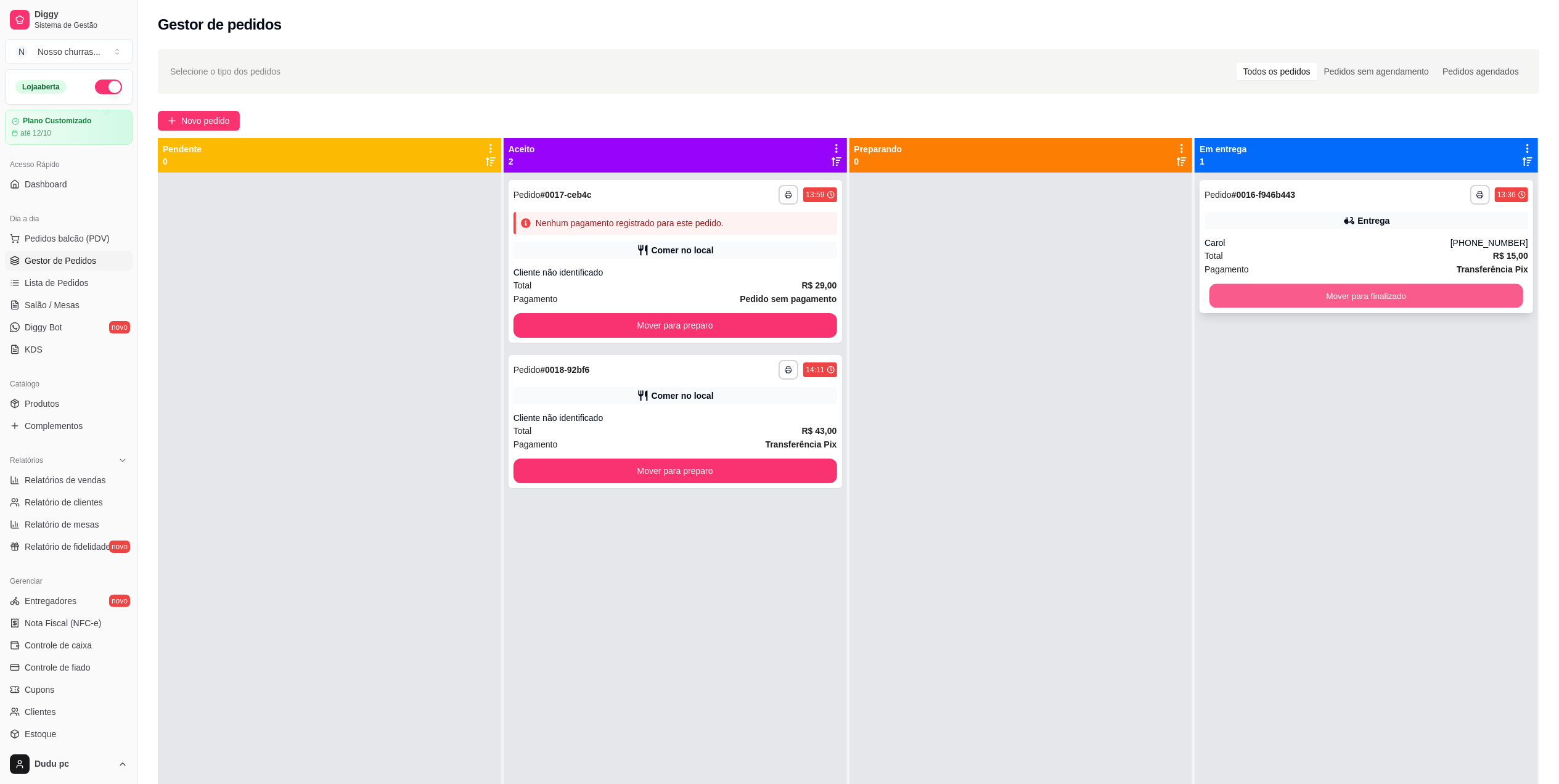
click at [1209, 296] on button "Mover para finalizado" at bounding box center [1366, 296] width 314 height 24
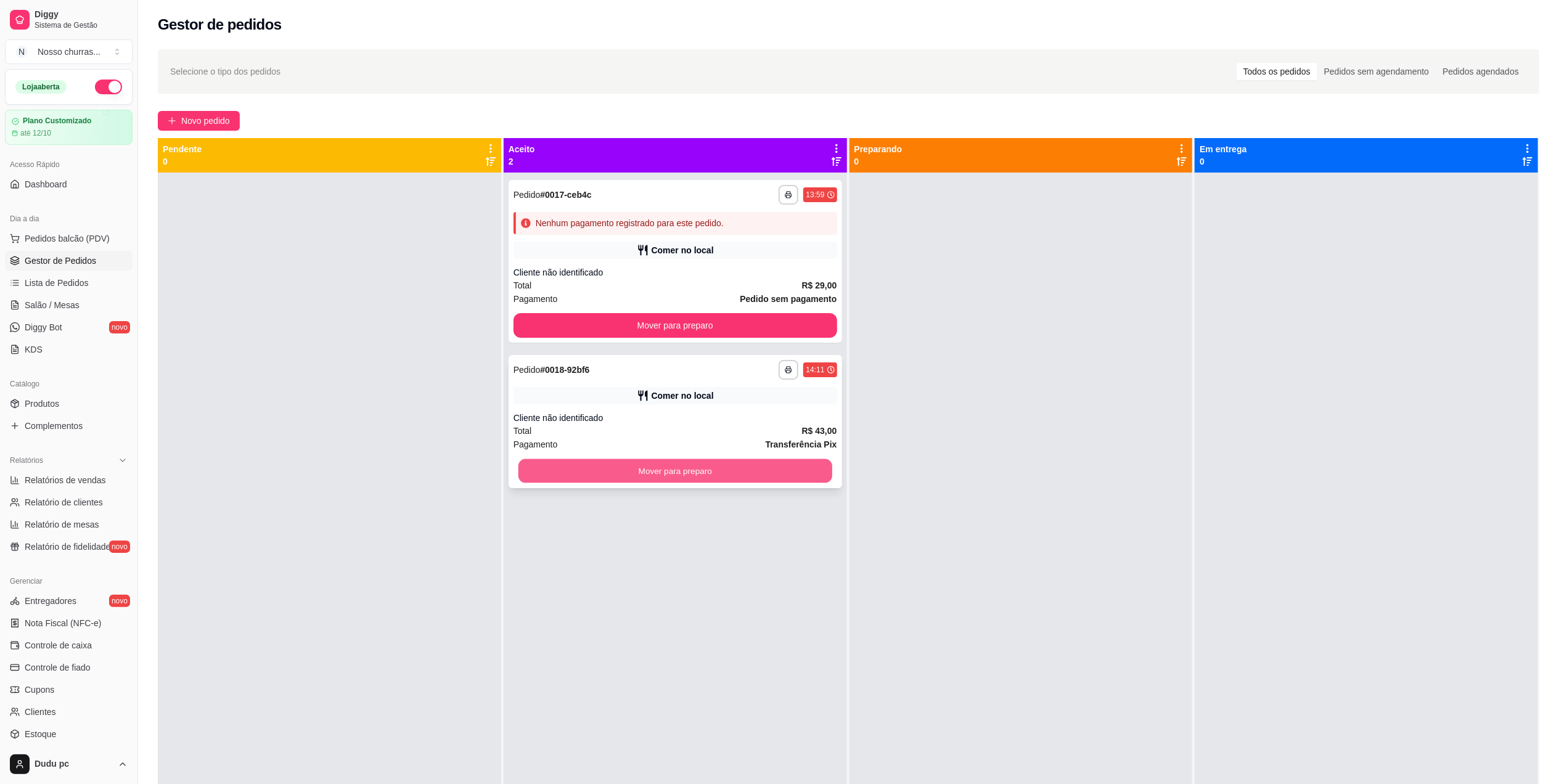
click at [752, 466] on button "Mover para preparo" at bounding box center [675, 471] width 314 height 24
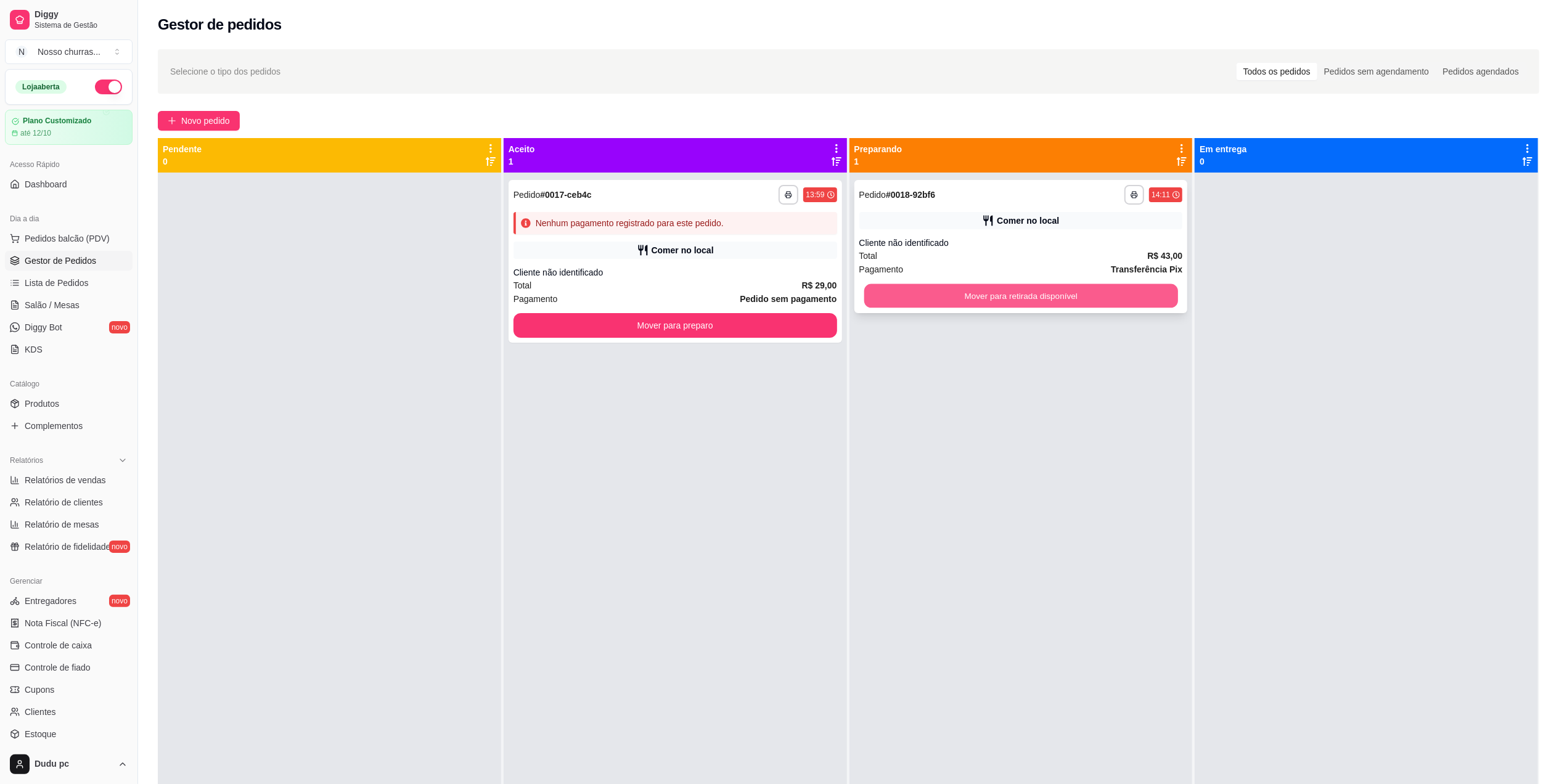
click at [1061, 296] on button "Mover para retirada disponível" at bounding box center [1020, 296] width 314 height 24
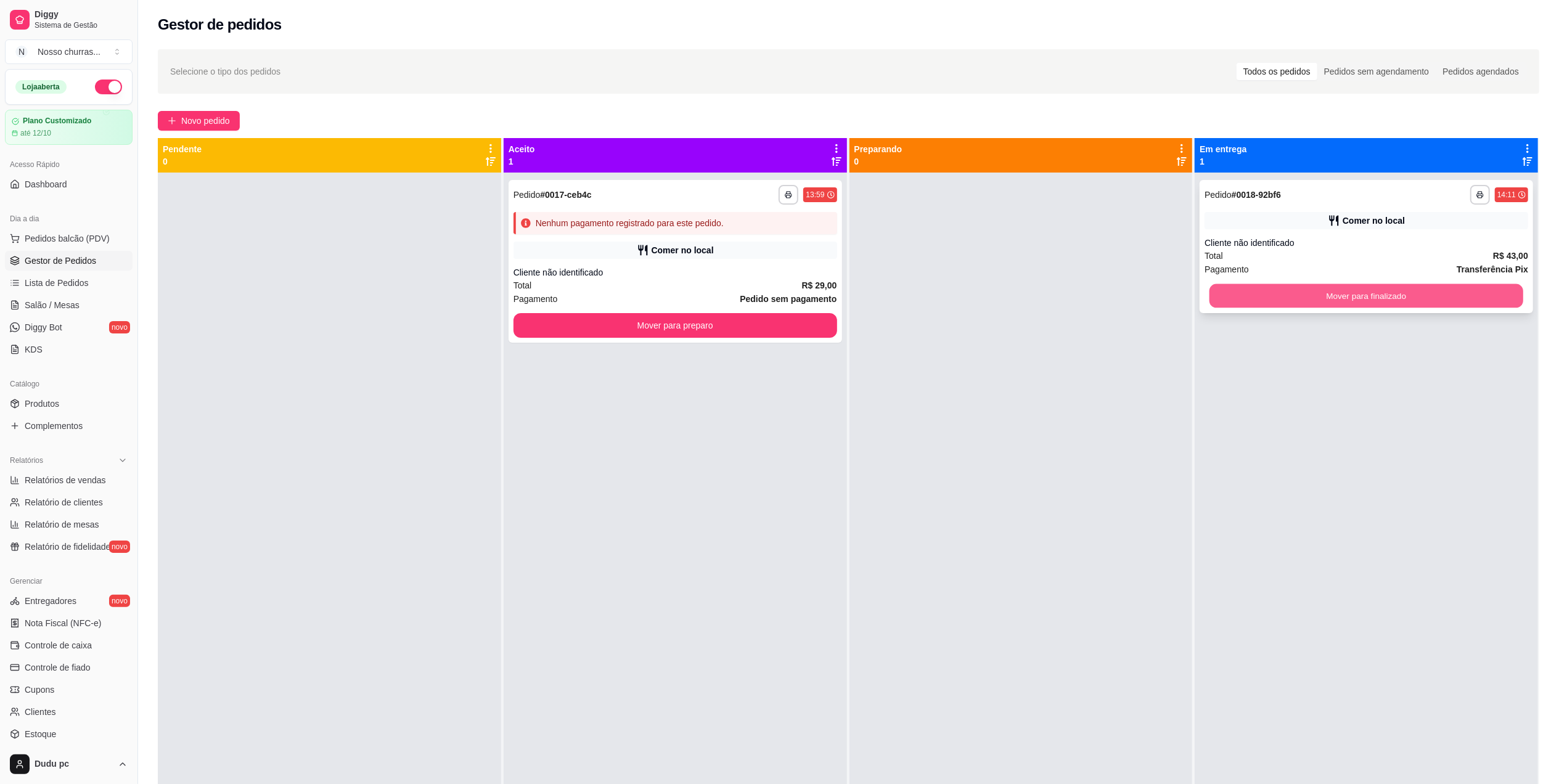
click at [1245, 301] on button "Mover para finalizado" at bounding box center [1366, 296] width 314 height 24
click at [1245, 301] on div "Mover para finalizado" at bounding box center [1366, 295] width 324 height 25
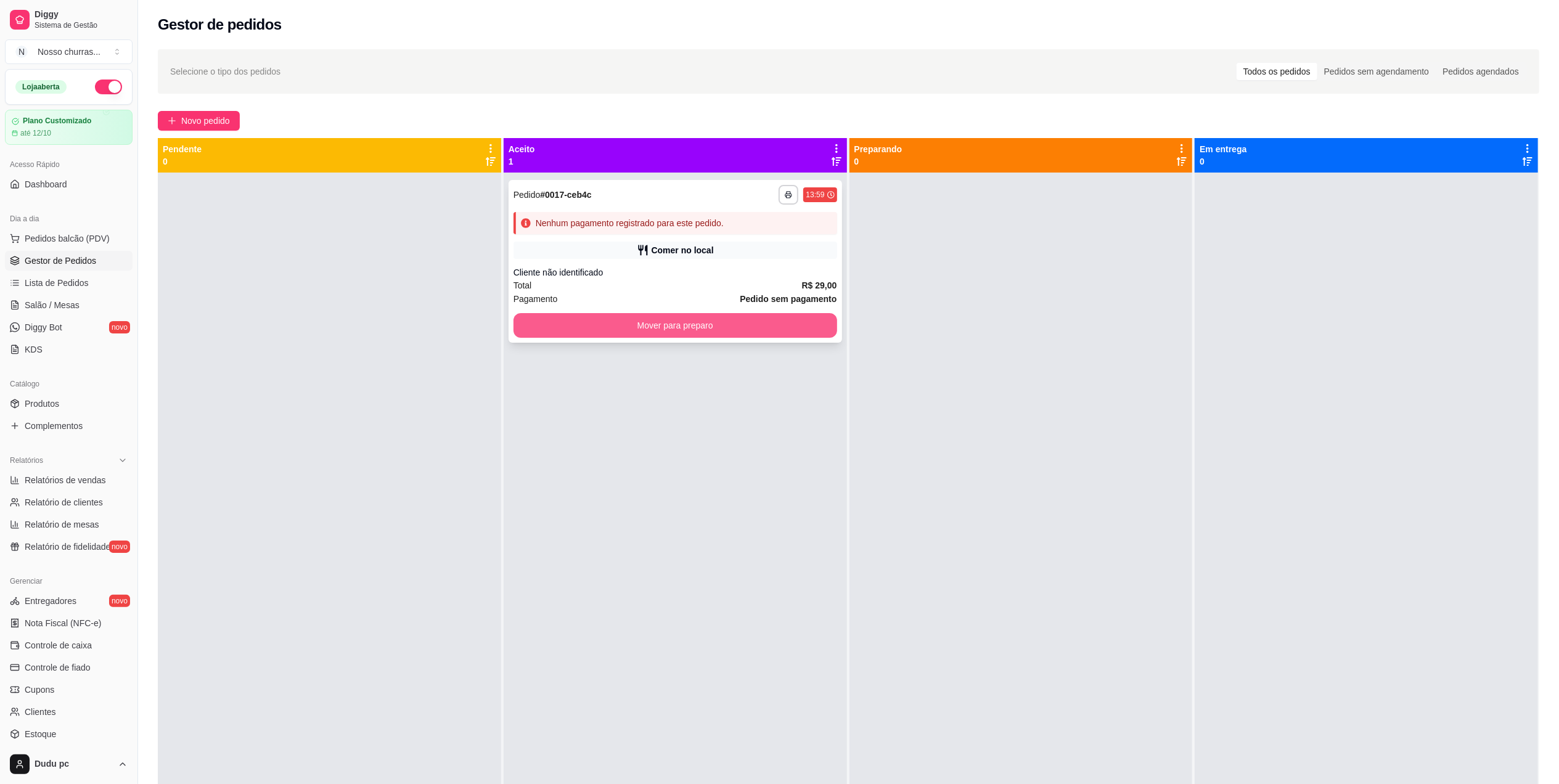
click at [562, 325] on button "Mover para preparo" at bounding box center [675, 325] width 324 height 25
click at [562, 325] on div "Mover para preparo" at bounding box center [675, 325] width 324 height 25
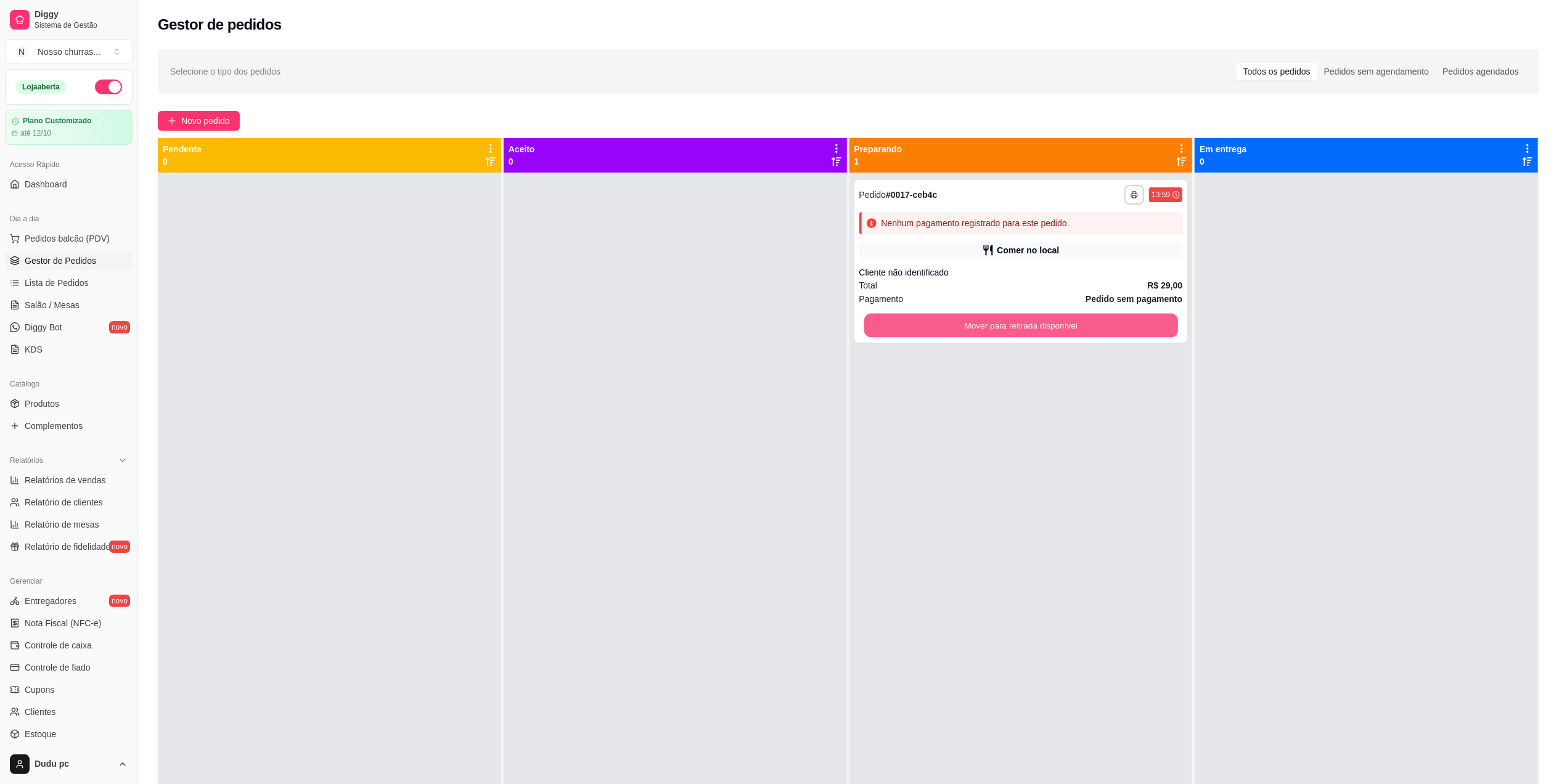
click at [1018, 333] on button "Mover para retirada disponível" at bounding box center [1020, 325] width 314 height 24
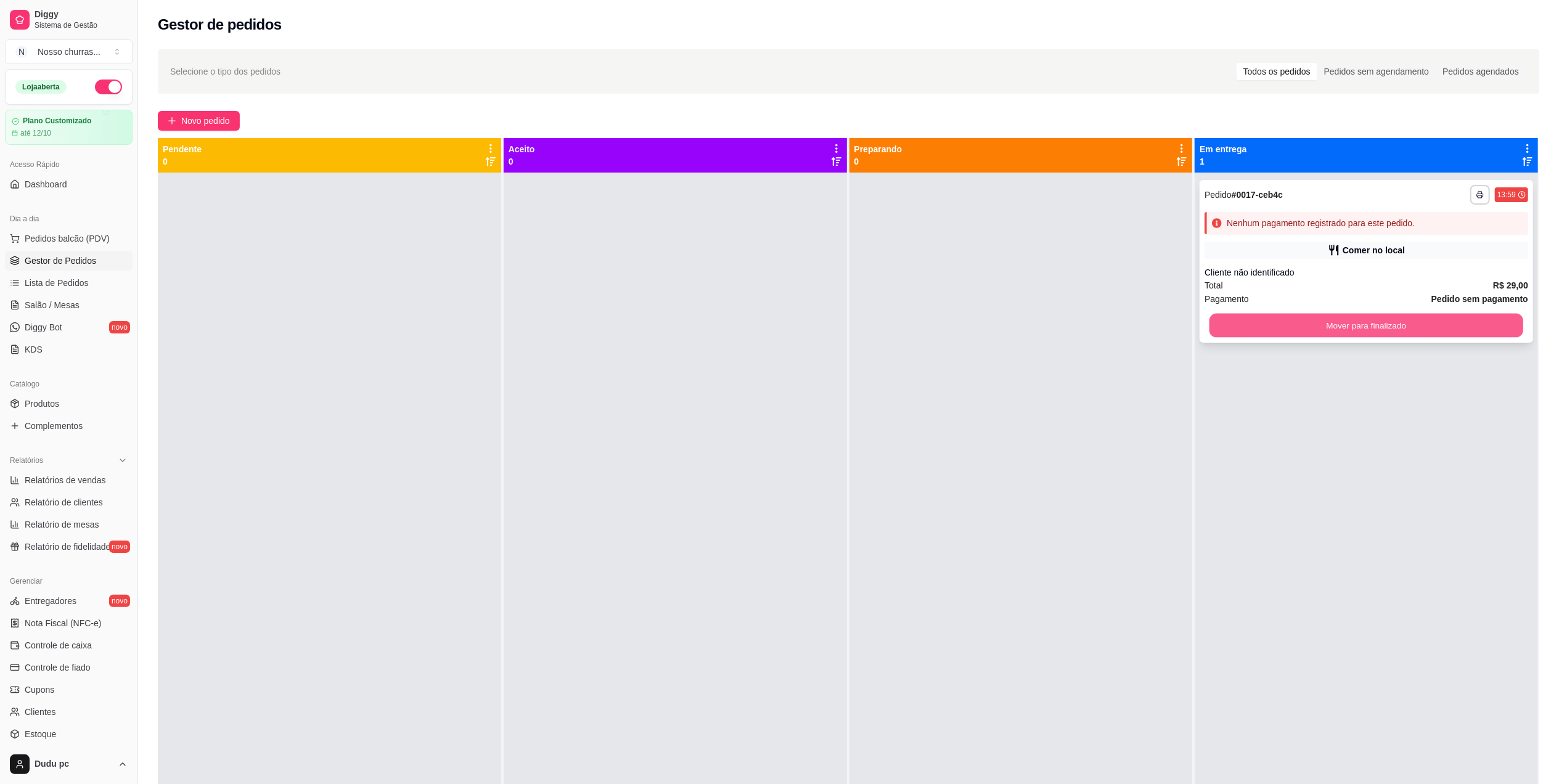
click at [1336, 324] on button "Mover para finalizado" at bounding box center [1366, 325] width 314 height 24
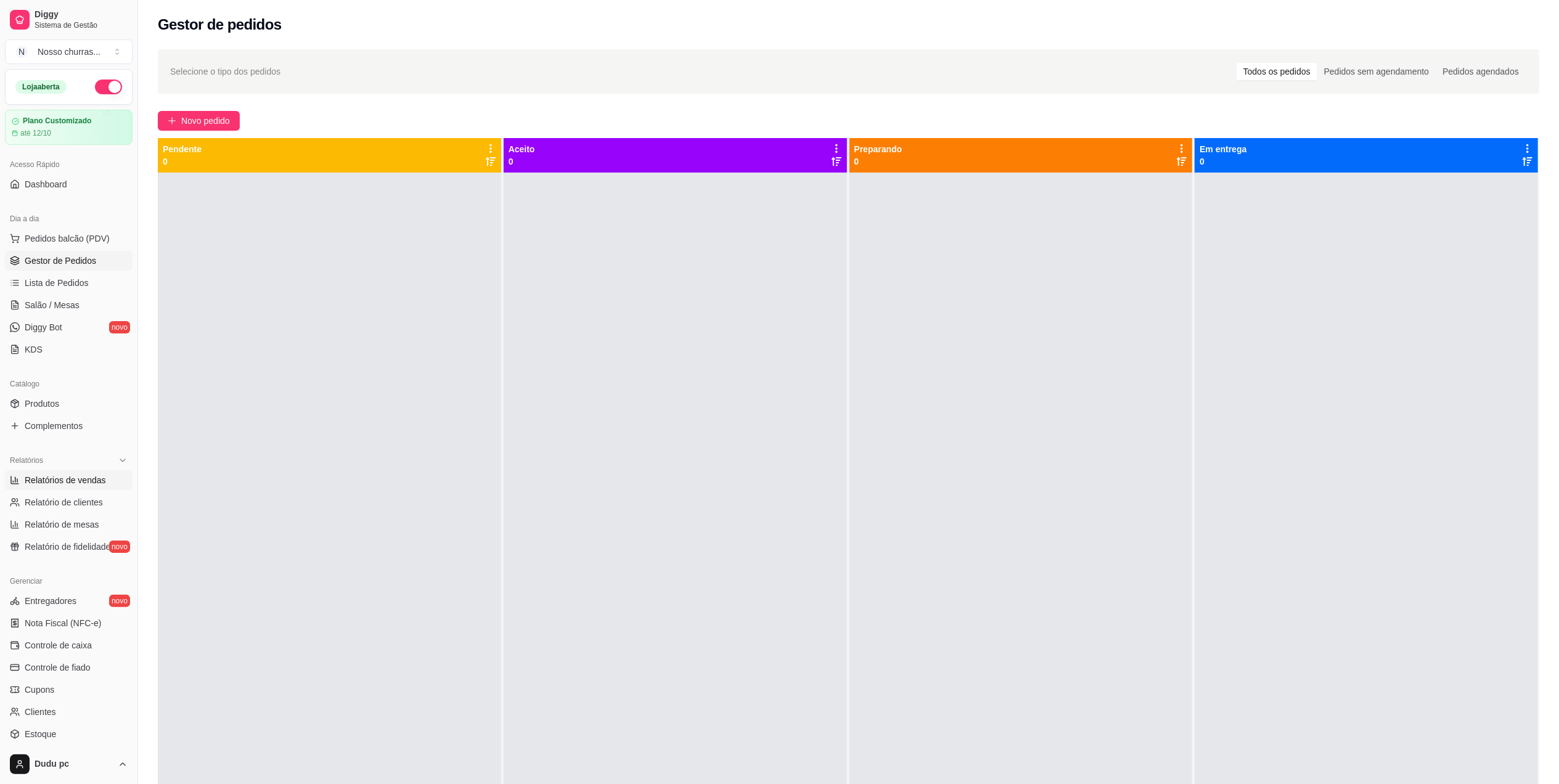
click at [104, 479] on link "Relatórios de vendas" at bounding box center [69, 480] width 127 height 20
select select "ALL"
select select "0"
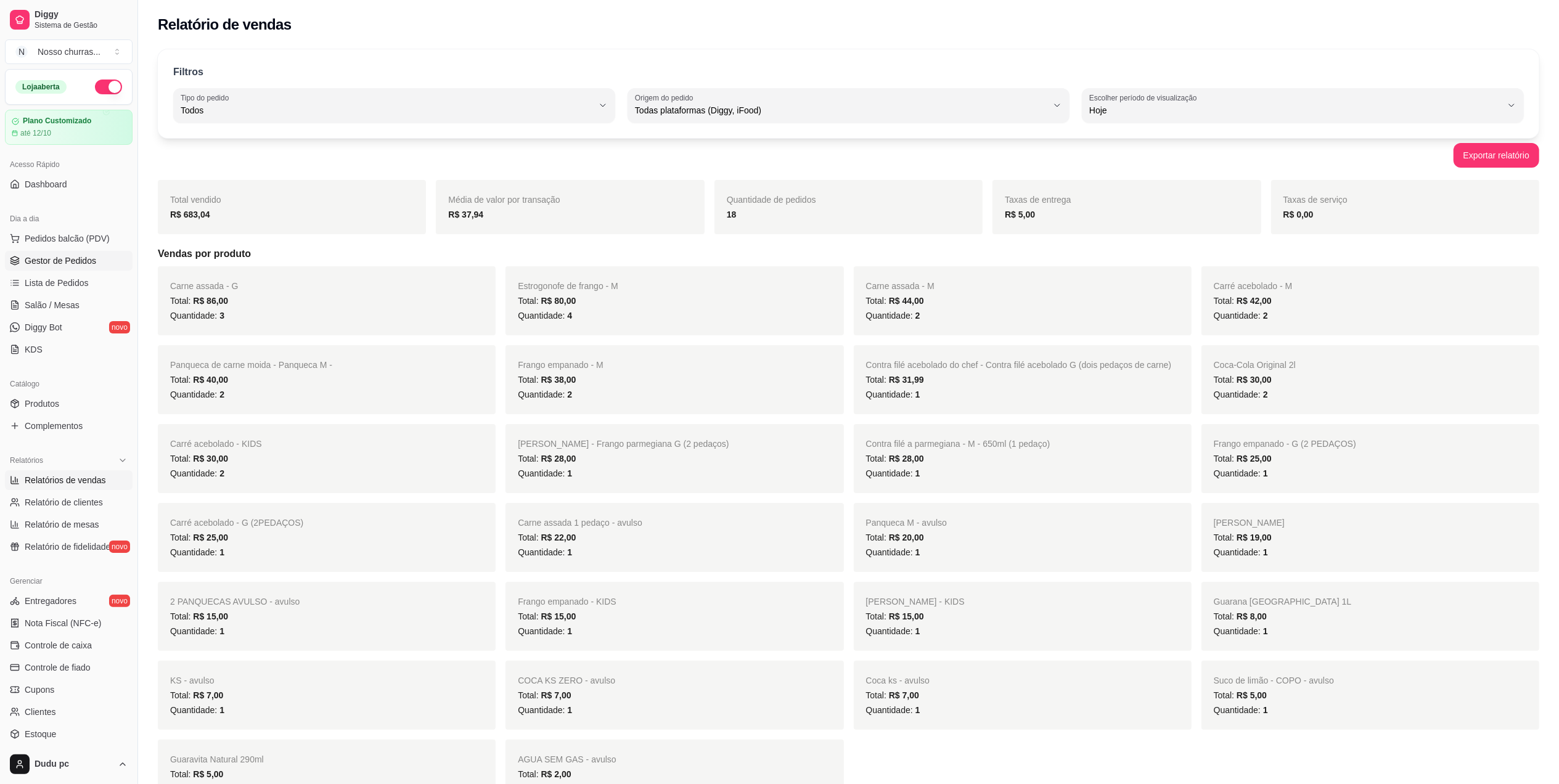
click at [70, 253] on link "Gestor de Pedidos" at bounding box center [69, 260] width 127 height 20
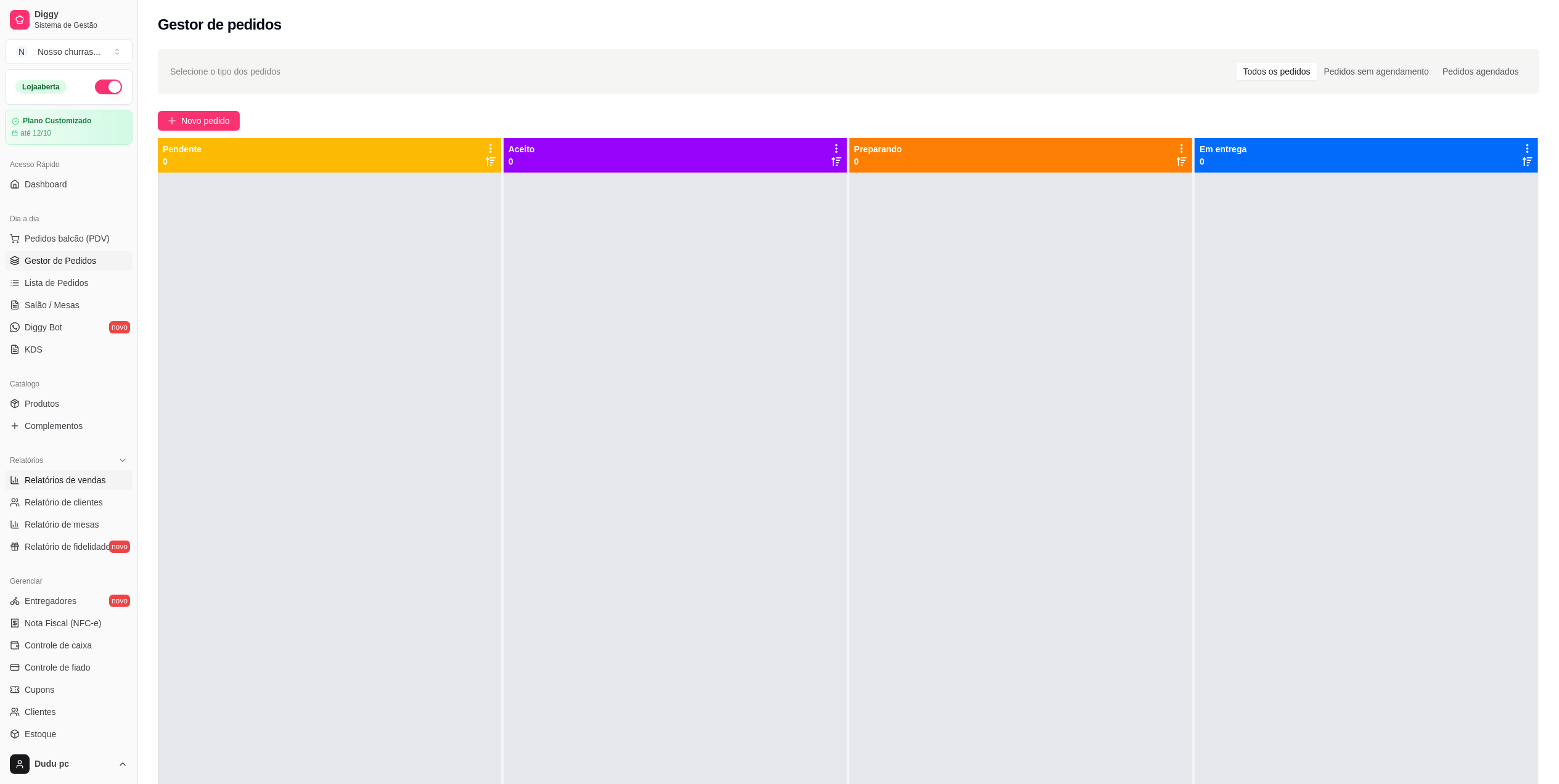
click at [94, 488] on link "Relatórios de vendas" at bounding box center [69, 480] width 127 height 20
select select "ALL"
select select "0"
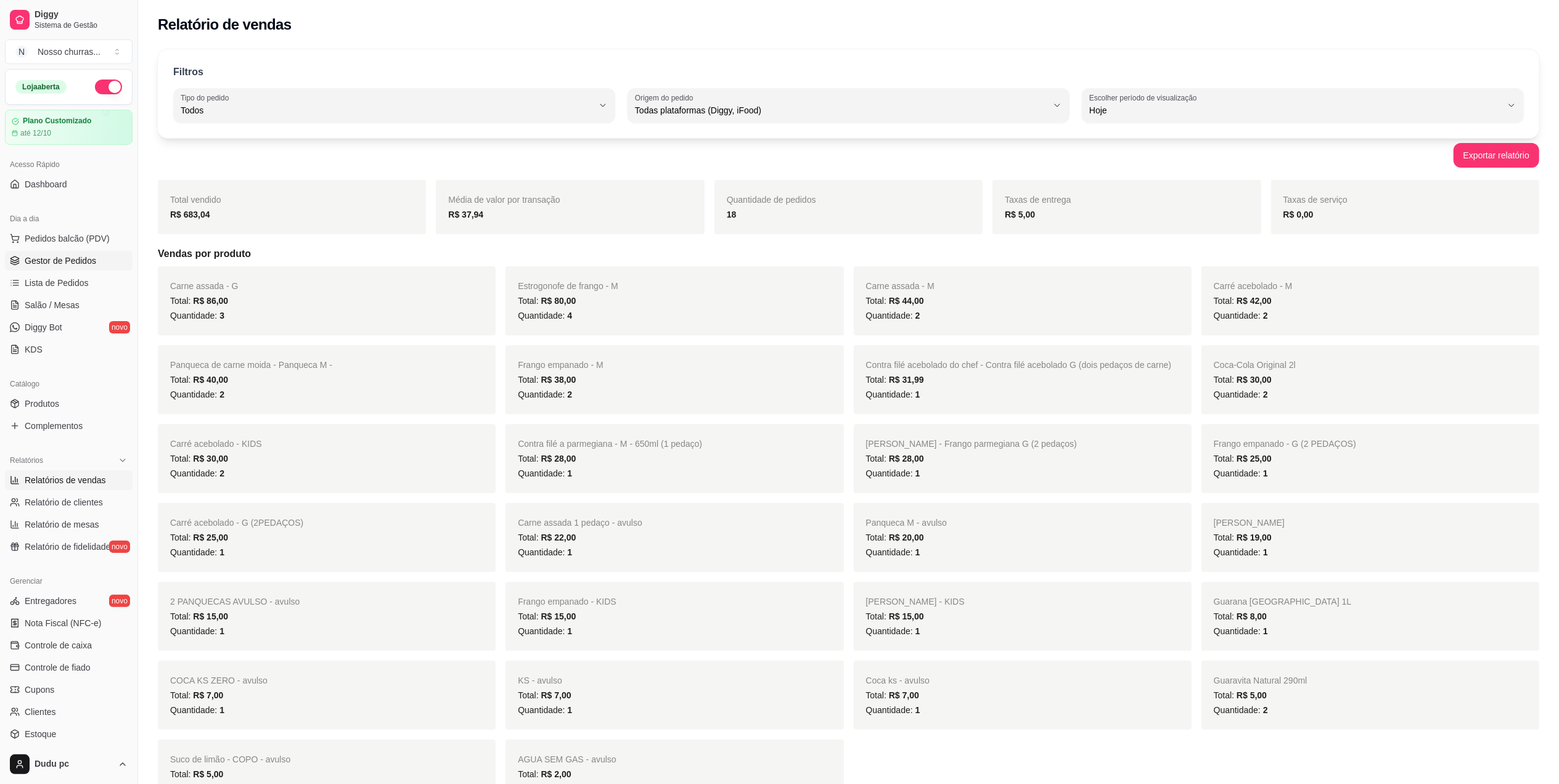
click at [48, 257] on span "Gestor de Pedidos" at bounding box center [60, 261] width 71 height 13
